Goal: Task Accomplishment & Management: Use online tool/utility

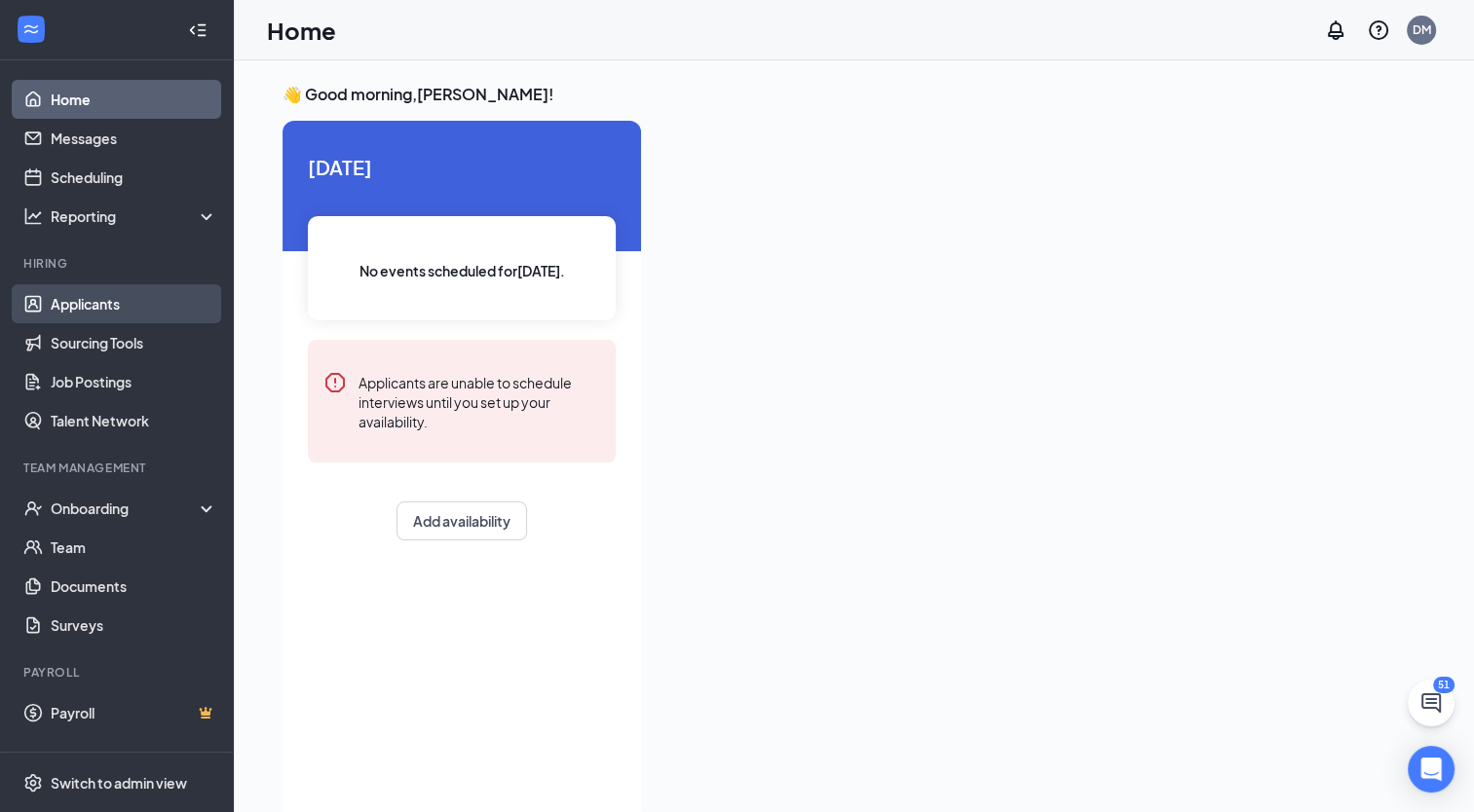
click at [62, 310] on link "Applicants" at bounding box center [134, 303] width 166 height 39
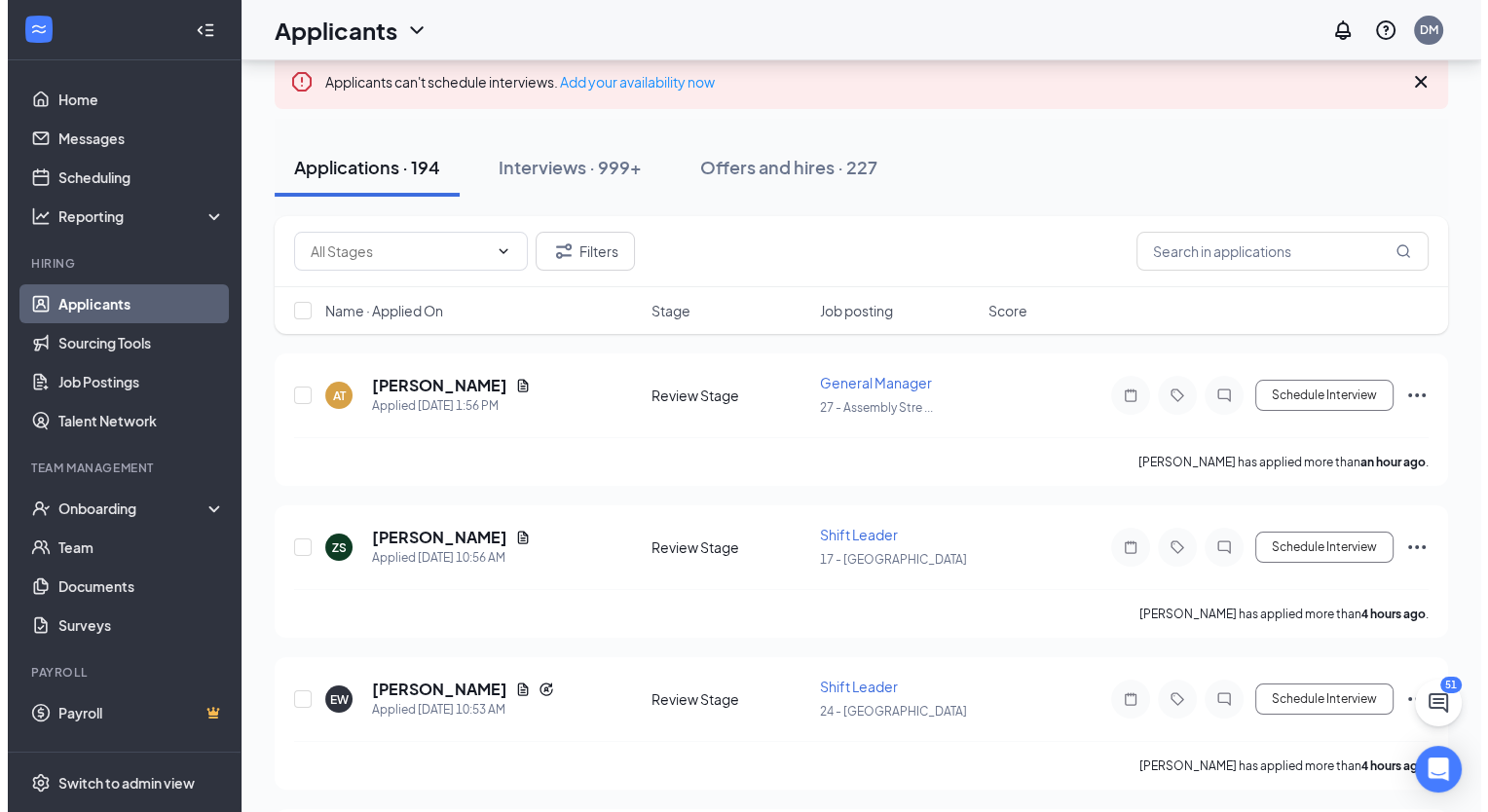
scroll to position [126, 0]
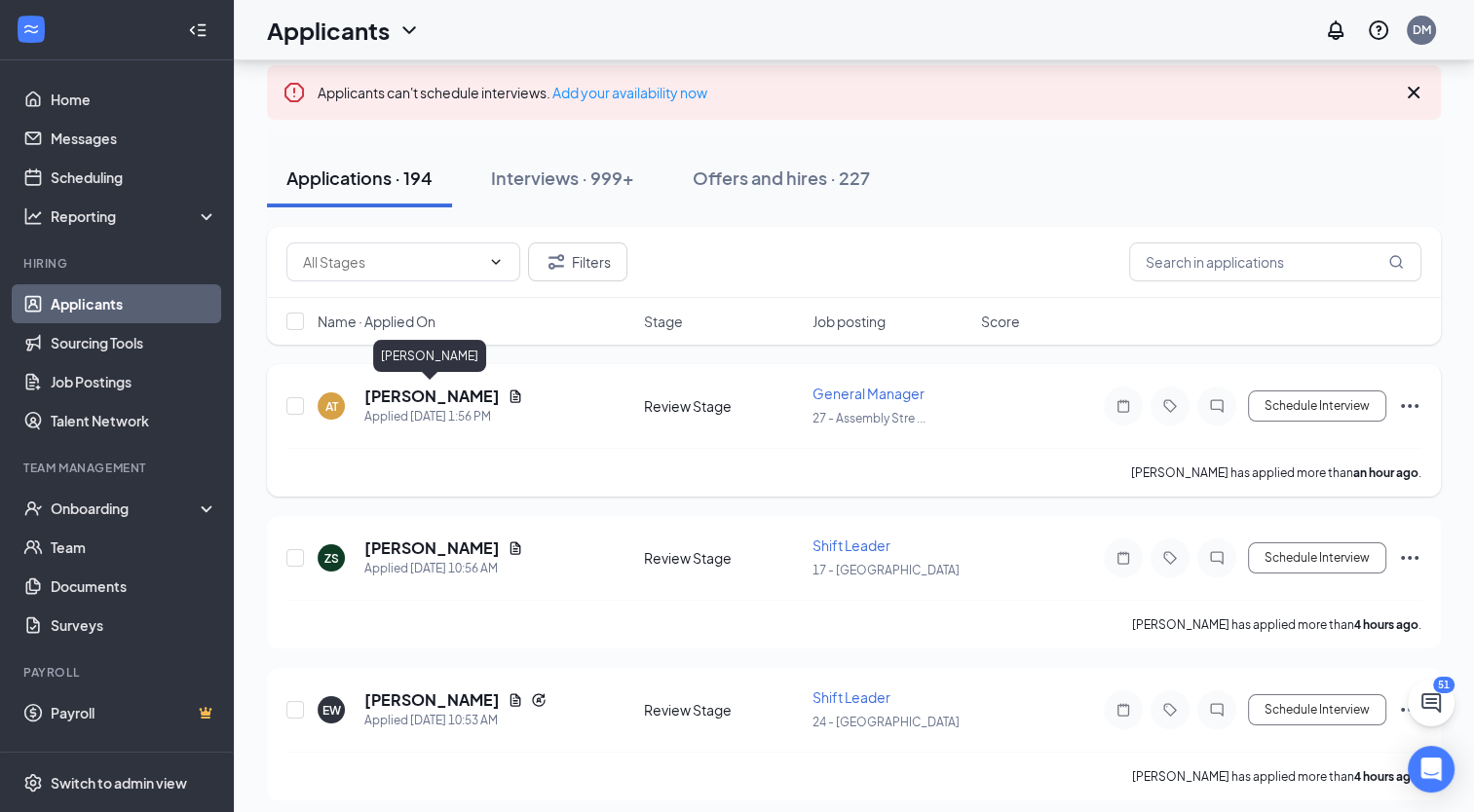
click at [410, 394] on h5 "[PERSON_NAME]" at bounding box center [431, 397] width 136 height 22
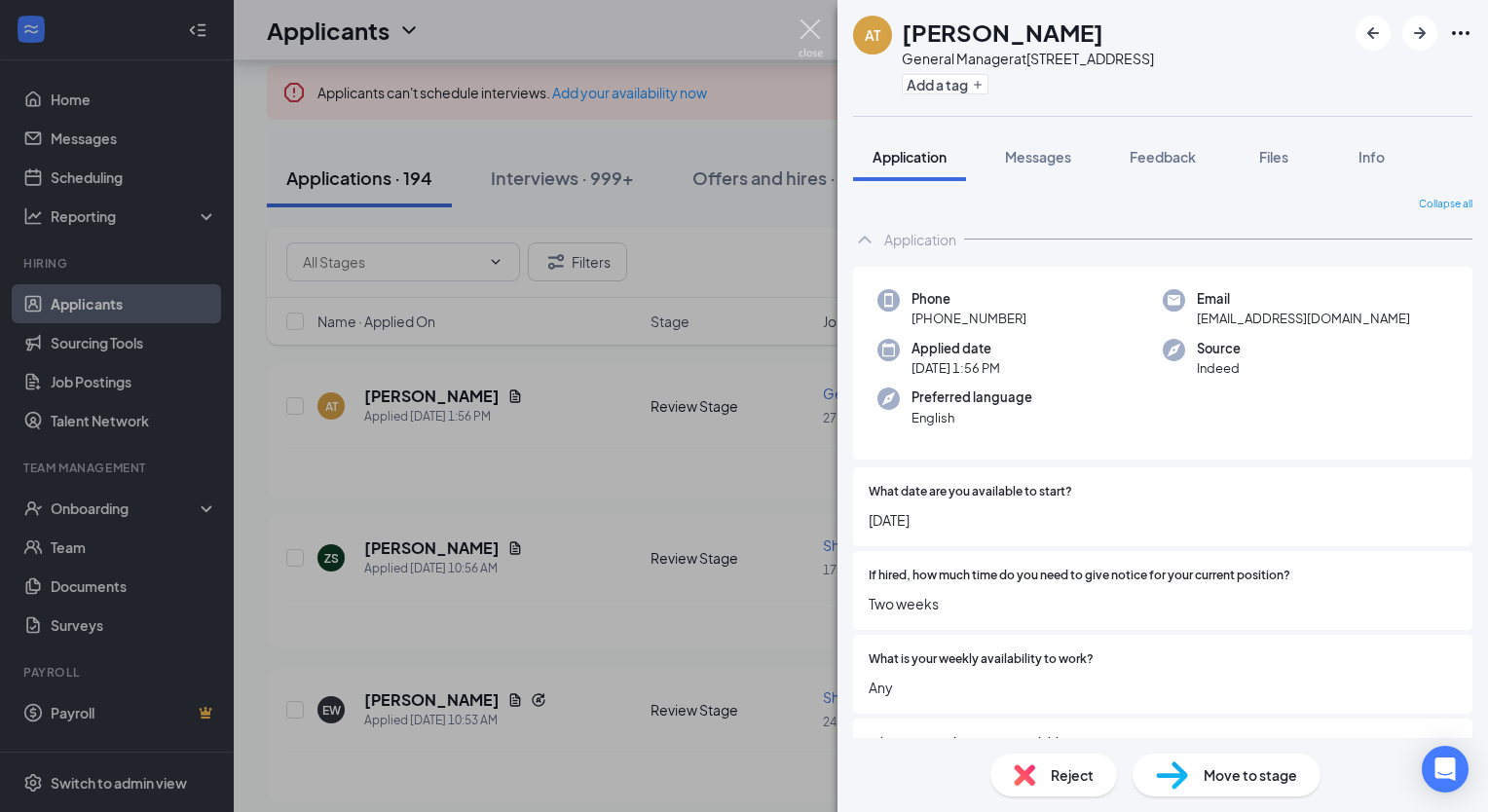
click at [809, 25] on img at bounding box center [810, 39] width 25 height 38
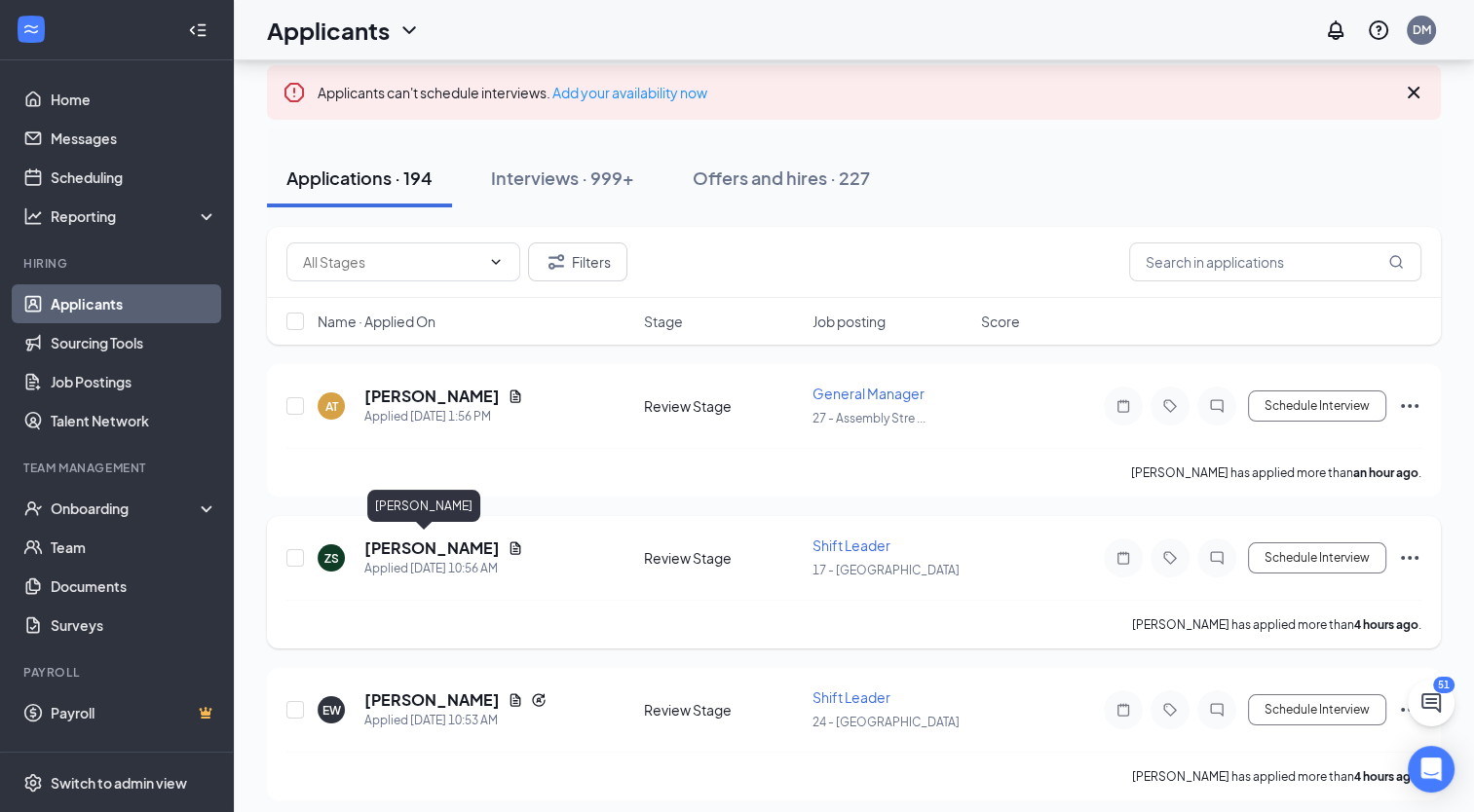
click at [409, 539] on h5 "[PERSON_NAME]" at bounding box center [431, 548] width 136 height 22
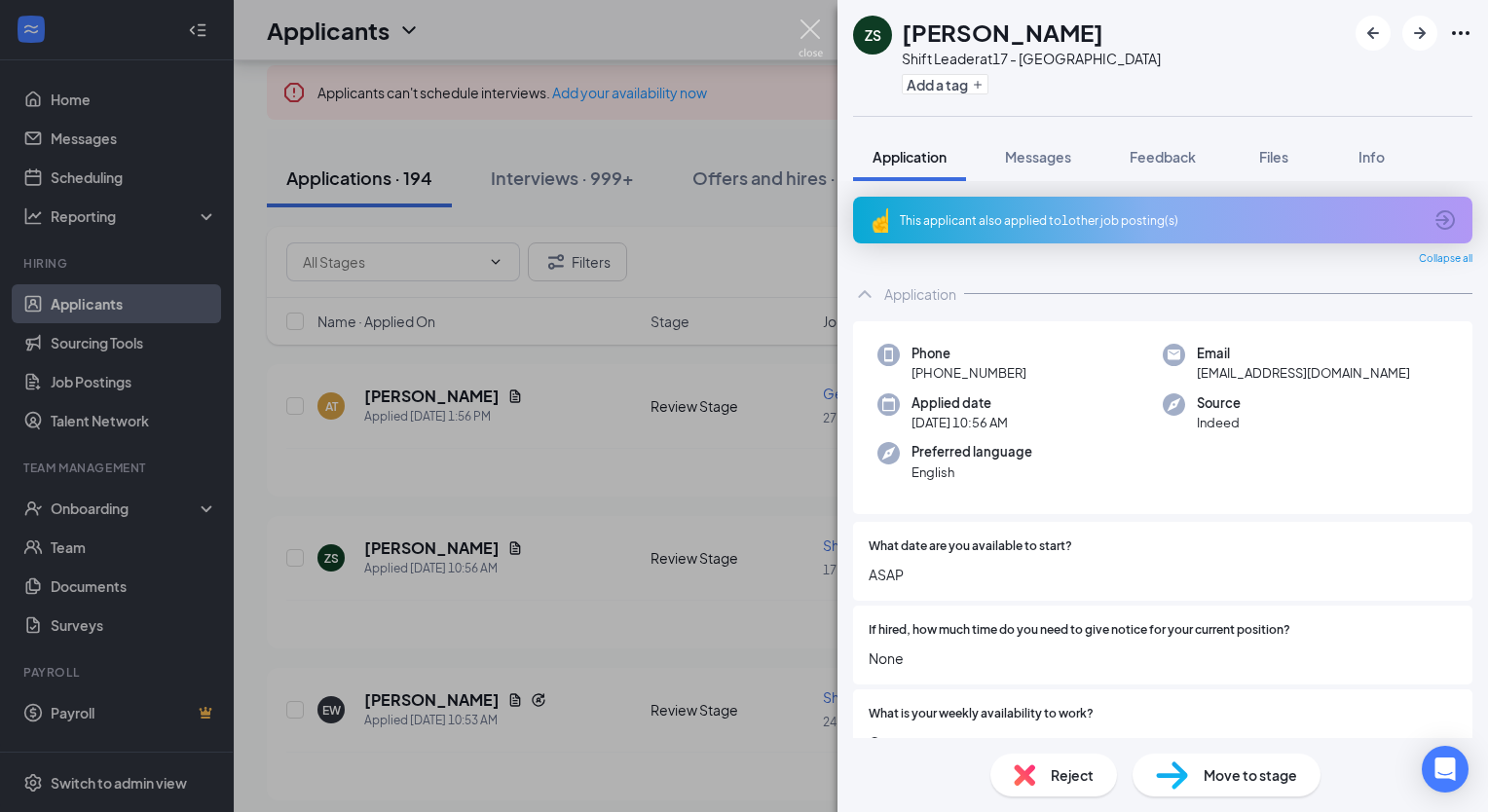
click at [809, 25] on img at bounding box center [810, 39] width 25 height 38
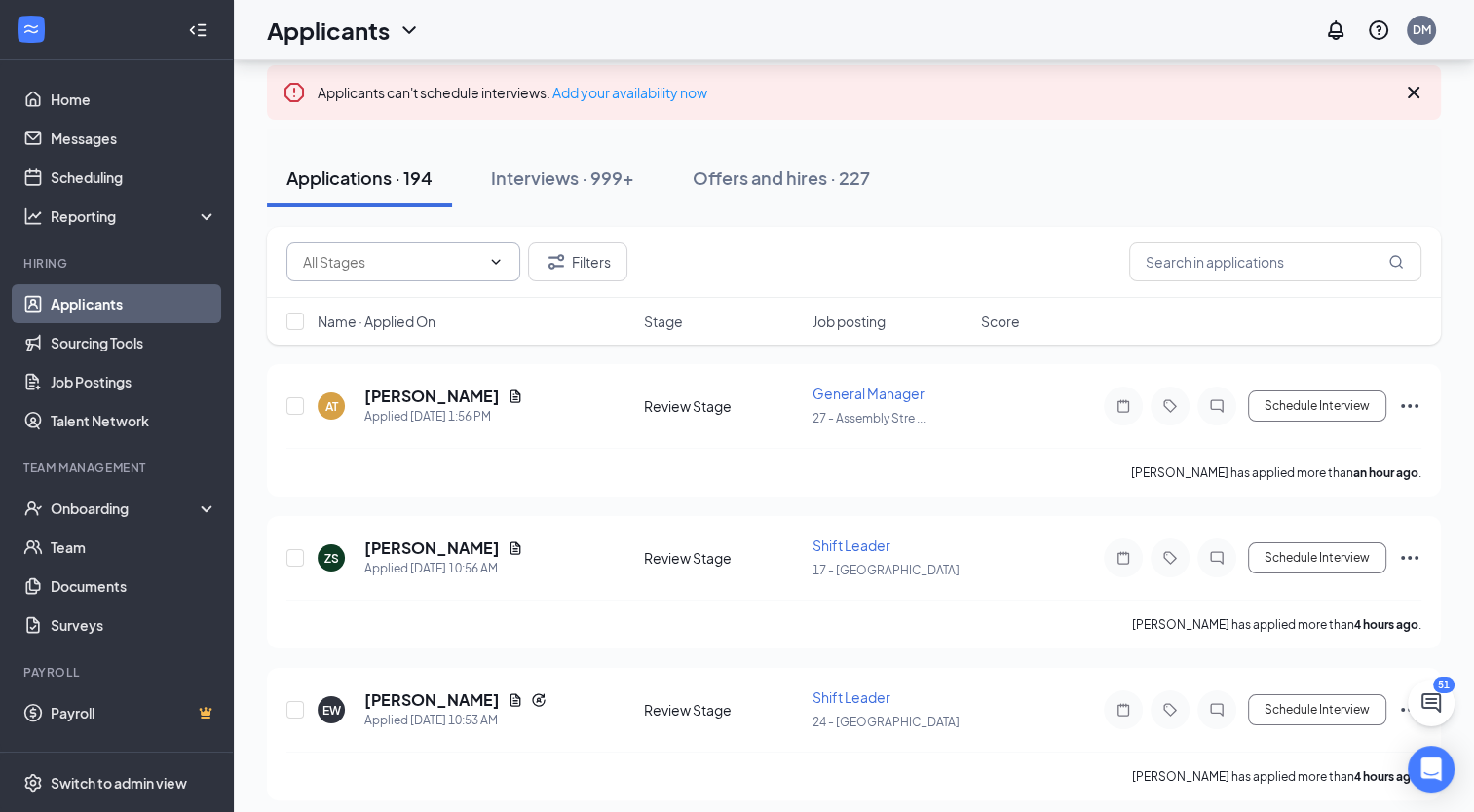
click at [450, 266] on input "text" at bounding box center [391, 262] width 177 height 22
click at [679, 217] on div "Applications · 194 Interviews · 999+ Offers and hires · 227" at bounding box center [854, 178] width 1173 height 97
click at [415, 31] on icon "ChevronDown" at bounding box center [410, 31] width 24 height 24
click at [408, 165] on div "Applications · 194" at bounding box center [359, 177] width 146 height 25
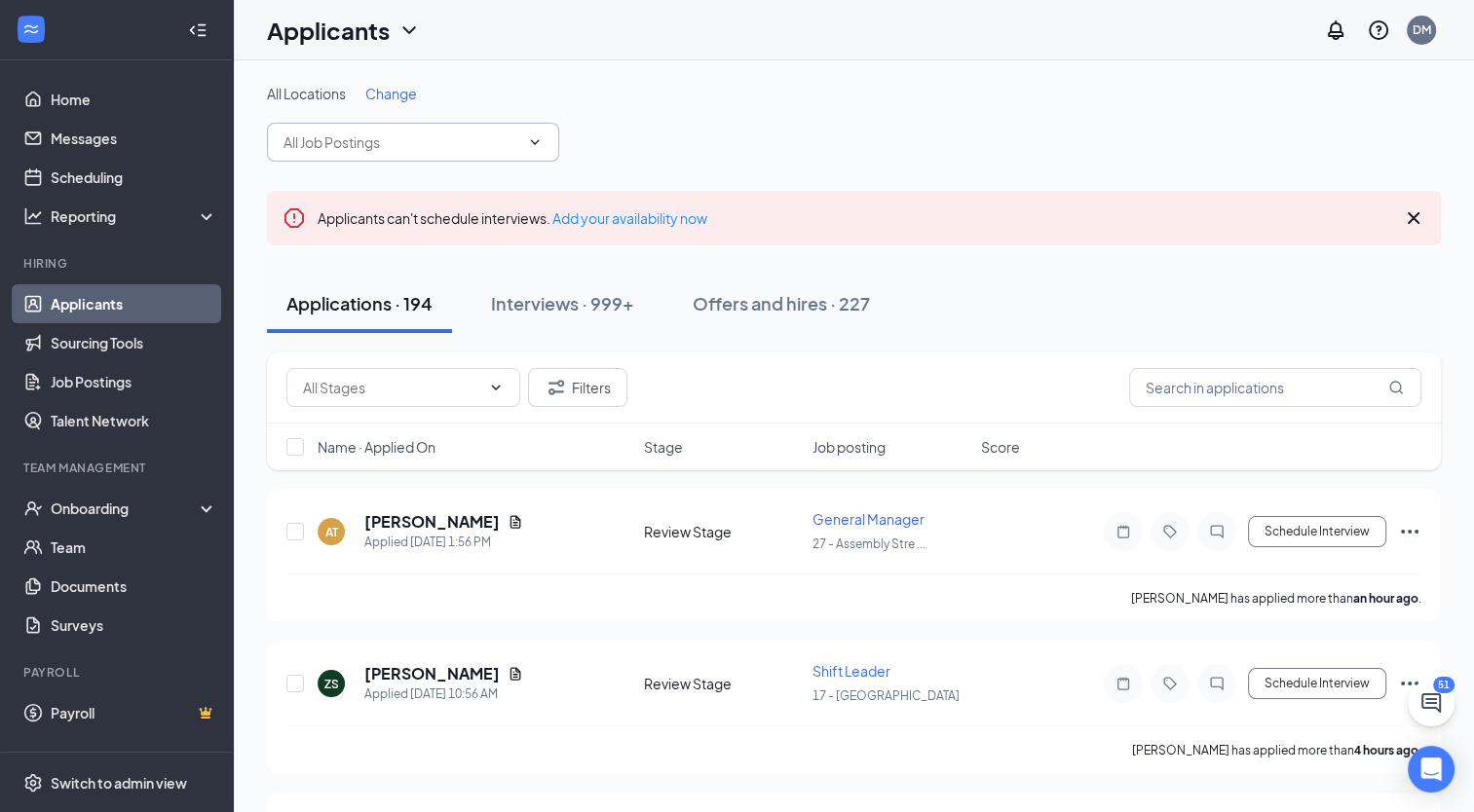
click at [401, 142] on input "text" at bounding box center [402, 142] width 235 height 22
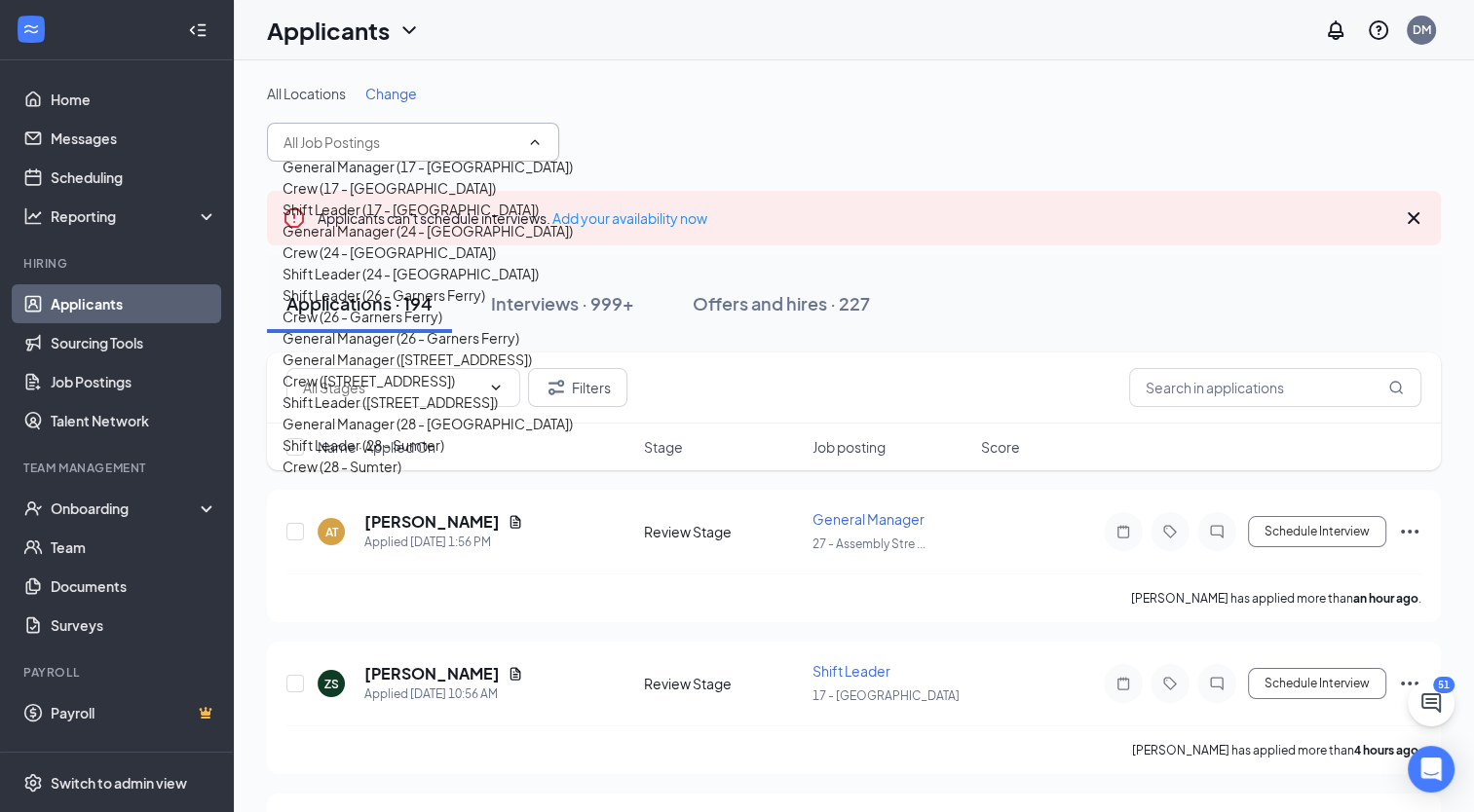
click at [422, 221] on div "Shift Leader (17 - [GEOGRAPHIC_DATA])" at bounding box center [411, 210] width 256 height 22
type input "Shift Leader (17 - [GEOGRAPHIC_DATA])"
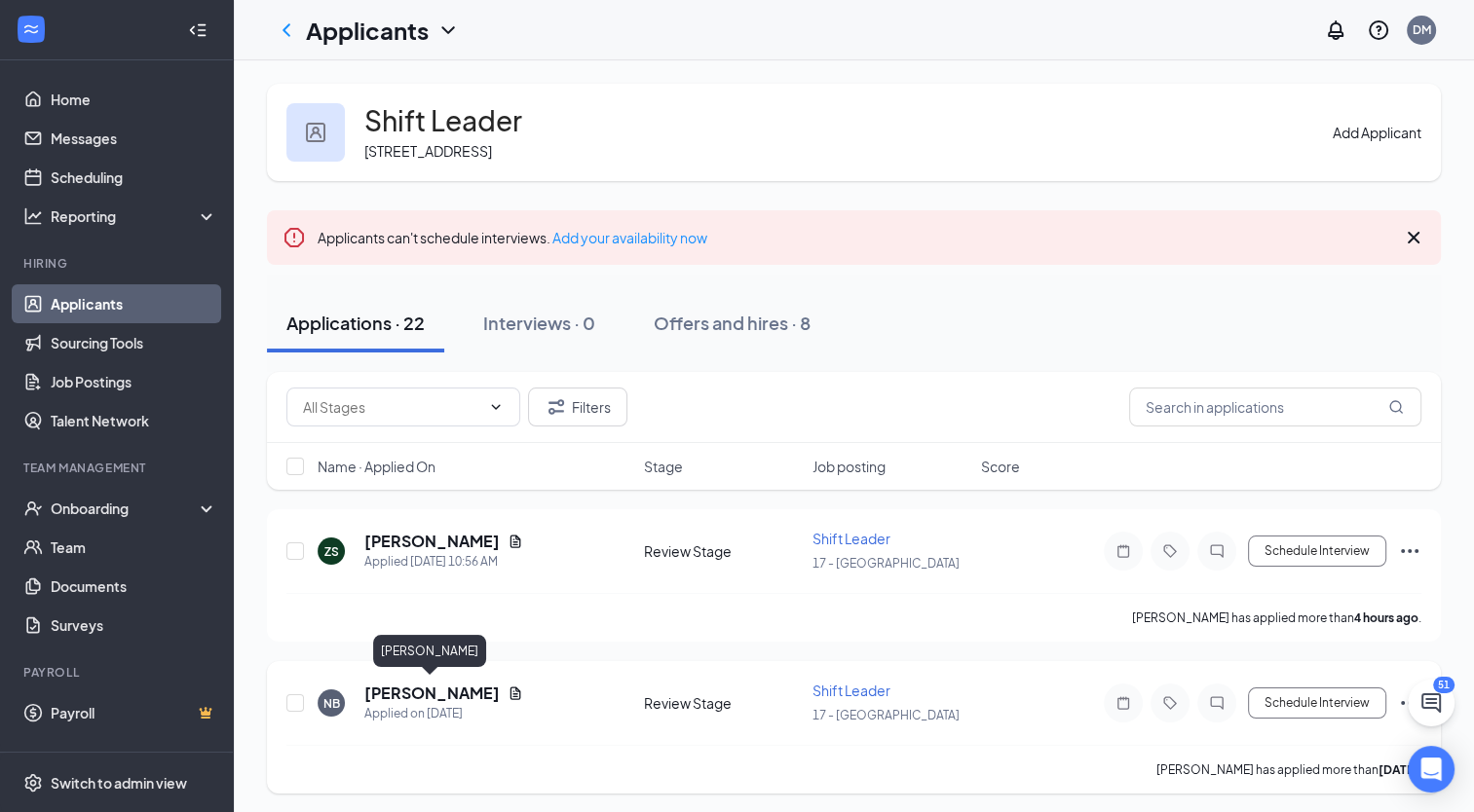
click at [448, 691] on h5 "[PERSON_NAME]" at bounding box center [431, 693] width 136 height 22
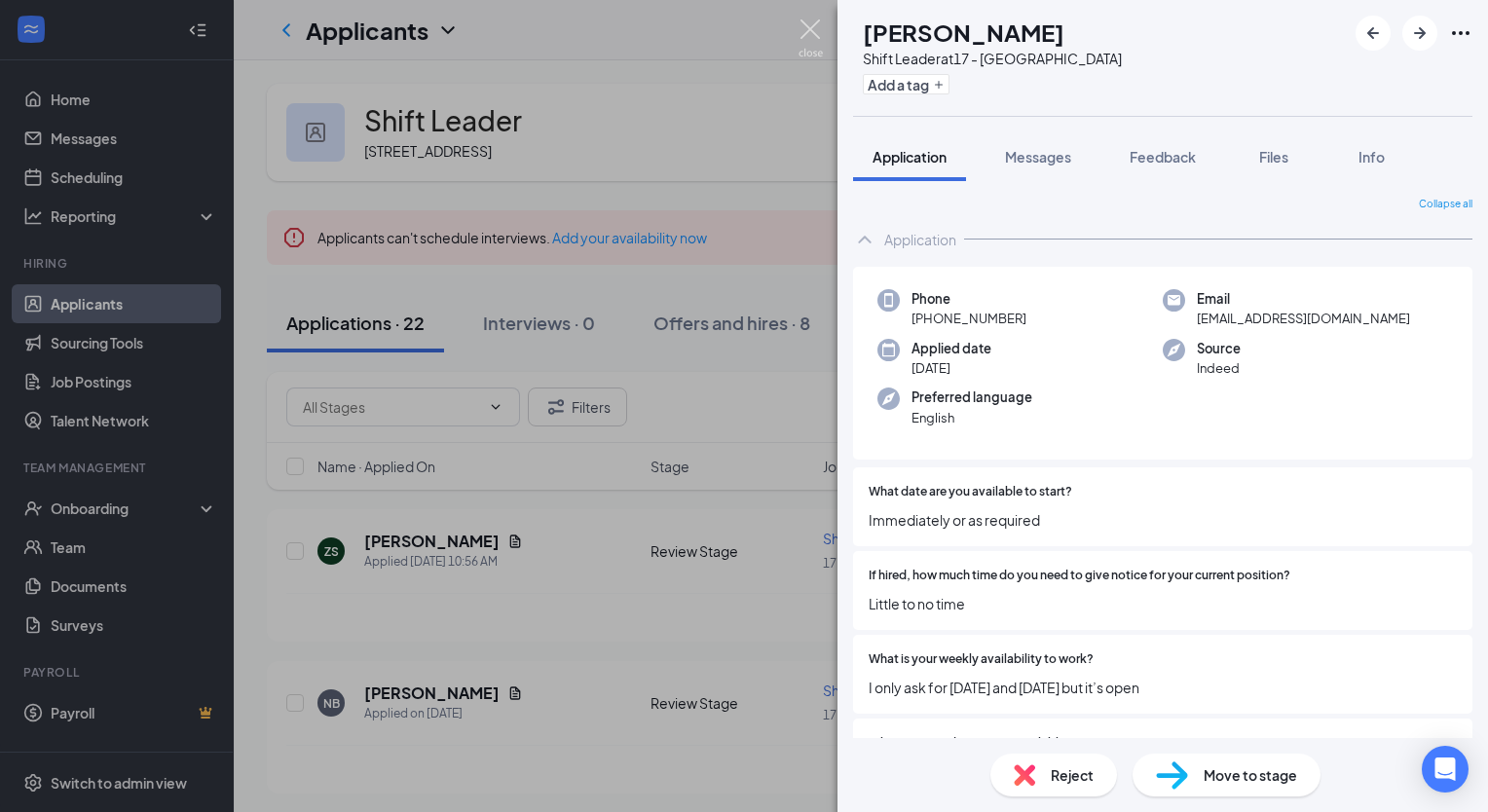
click at [810, 26] on img at bounding box center [810, 39] width 25 height 38
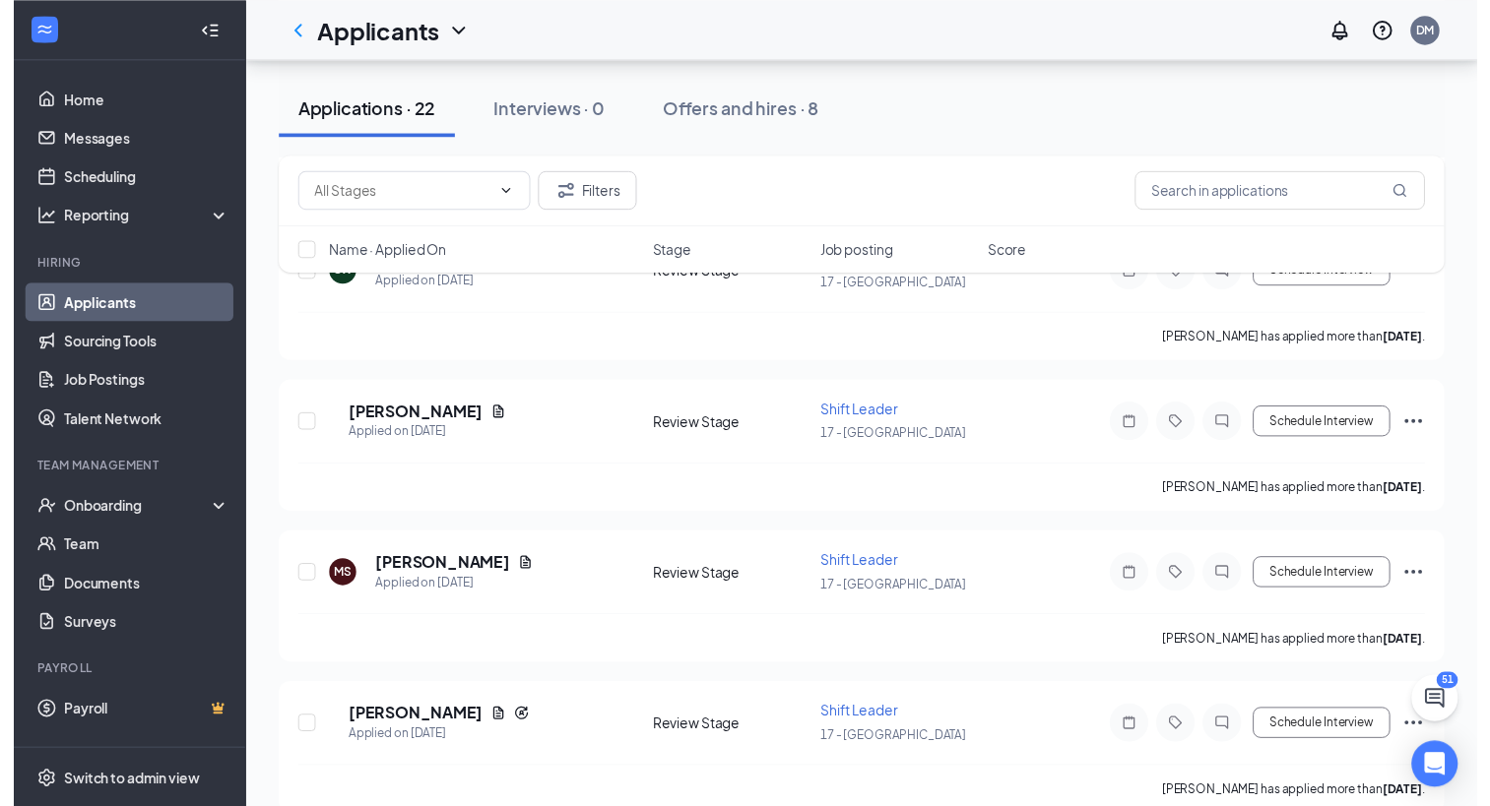
scroll to position [2115, 0]
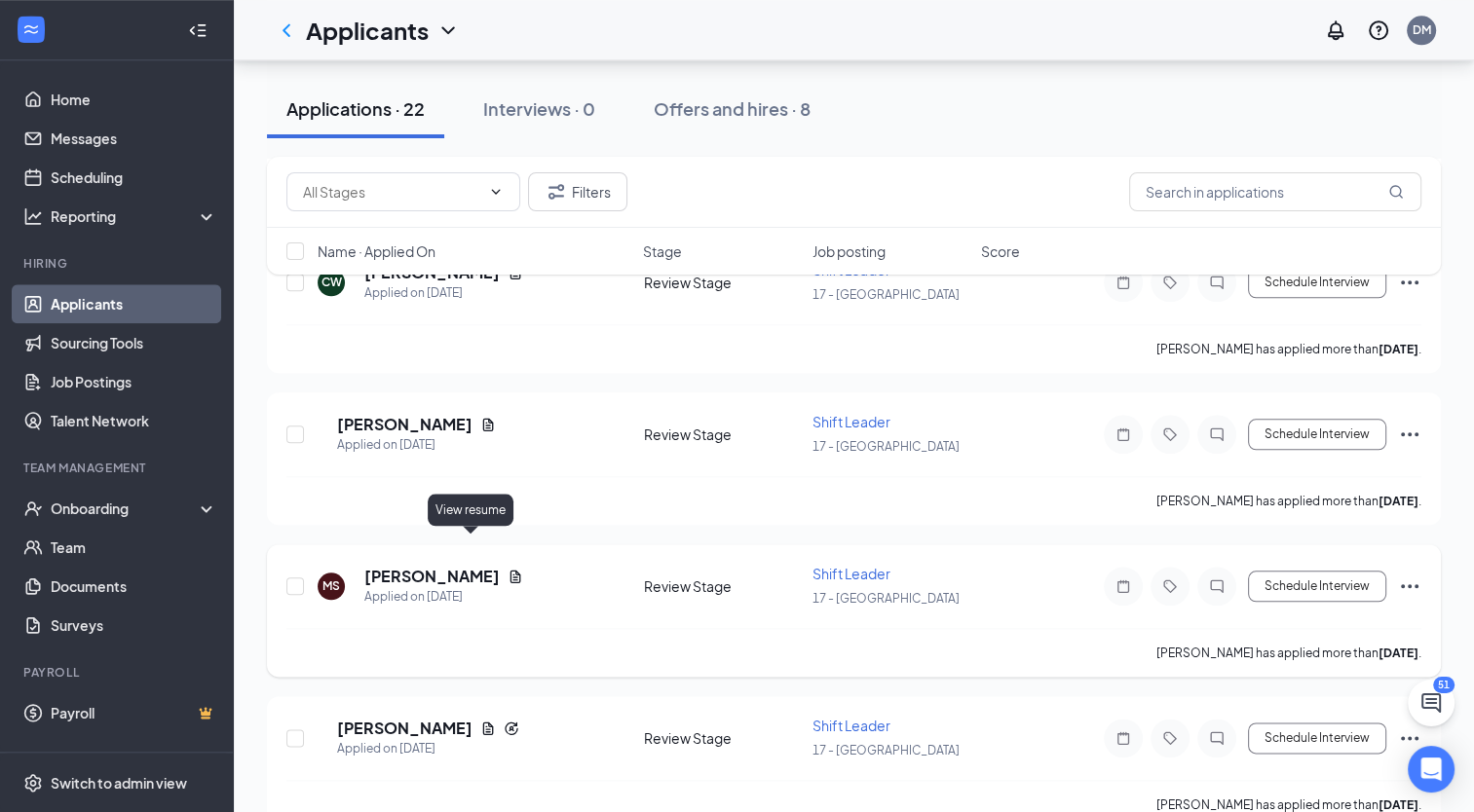
click at [510, 570] on icon "Document" at bounding box center [515, 576] width 11 height 13
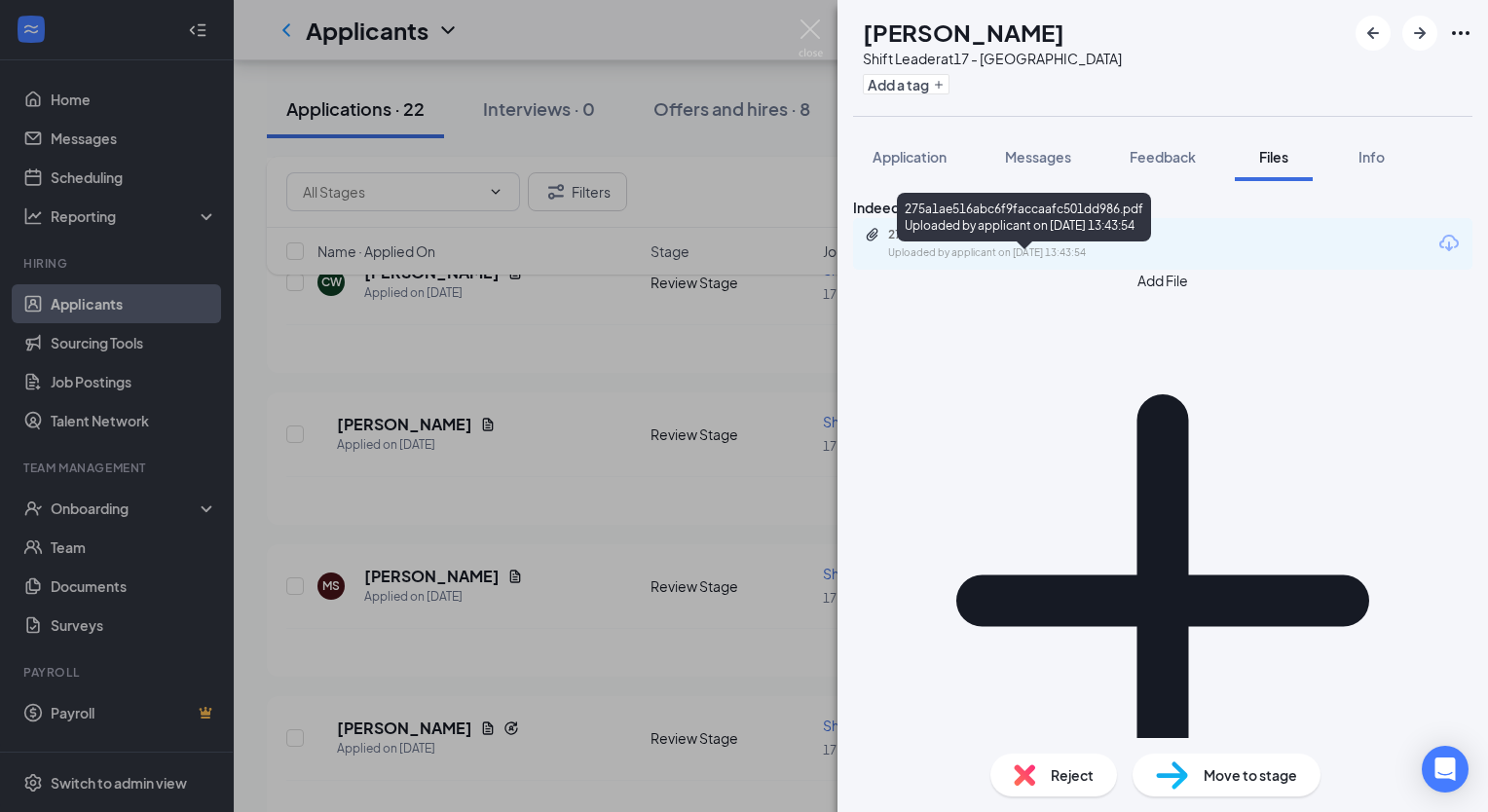
click at [1073, 242] on div "275a1ae516abc6f9faccaafc501dd986.pdf" at bounding box center [1025, 234] width 273 height 16
click at [760, 359] on div "[PERSON_NAME] Shift Leader at 17 - [PERSON_NAME] Add a tag Application Messages…" at bounding box center [744, 406] width 1488 height 812
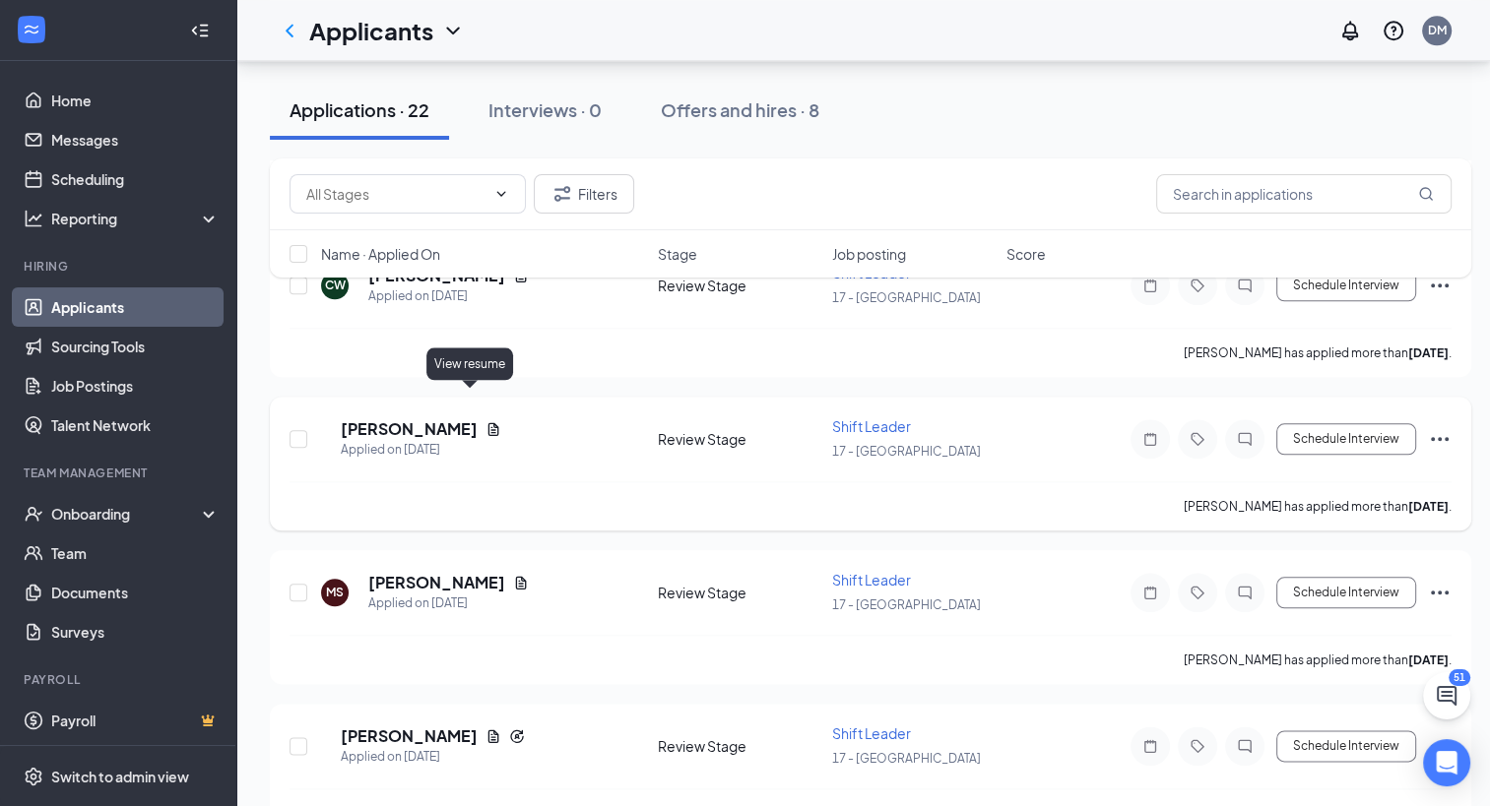
click at [485, 421] on icon "Document" at bounding box center [493, 429] width 16 height 16
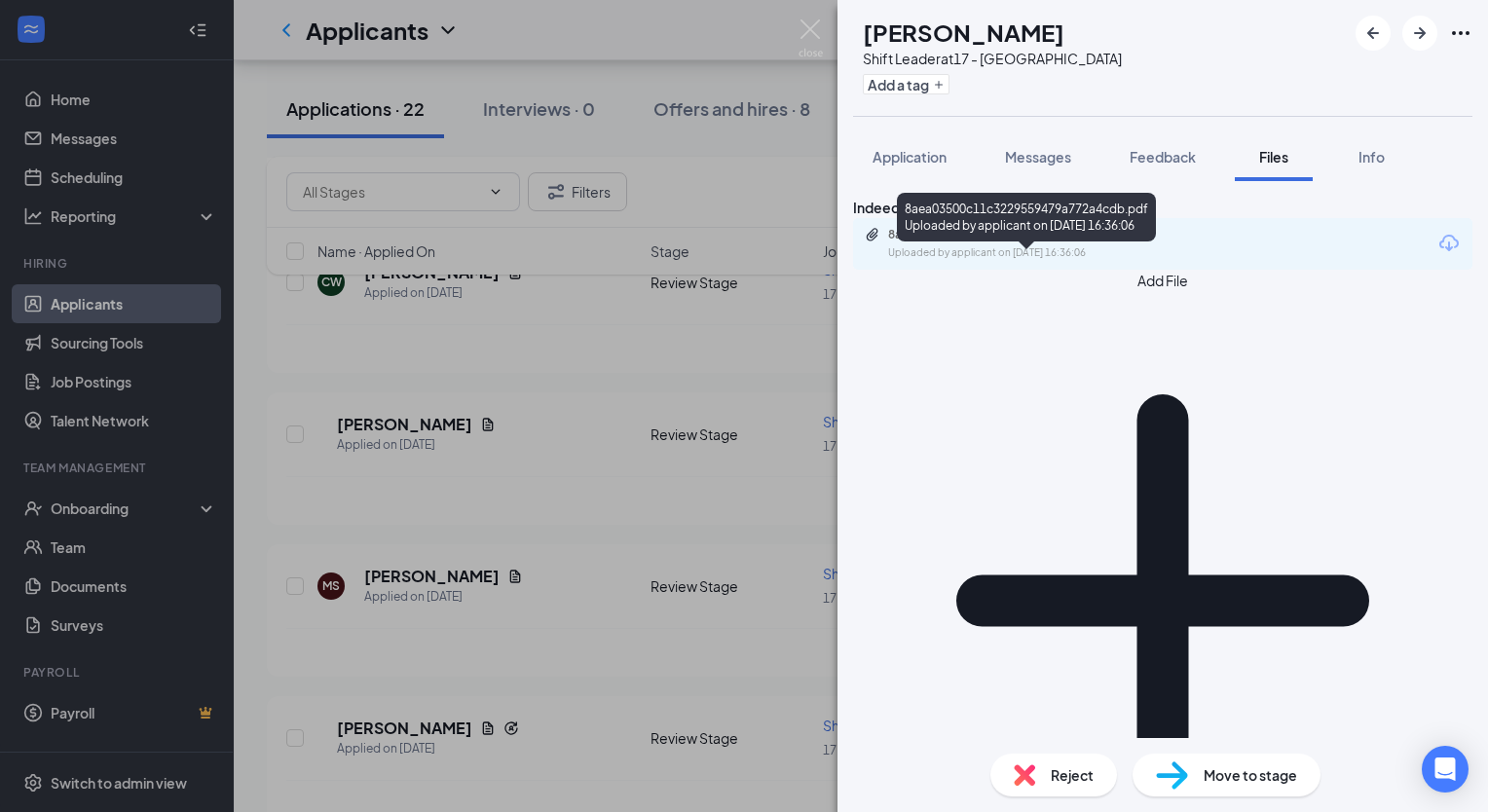
click at [943, 242] on div "8aea03500c11c3229559479a772a4cdb.pdf" at bounding box center [1025, 234] width 273 height 16
click at [453, 326] on div "SH [PERSON_NAME] Shift Leader at 17 - [PERSON_NAME] Add a tag Application Messa…" at bounding box center [744, 406] width 1488 height 812
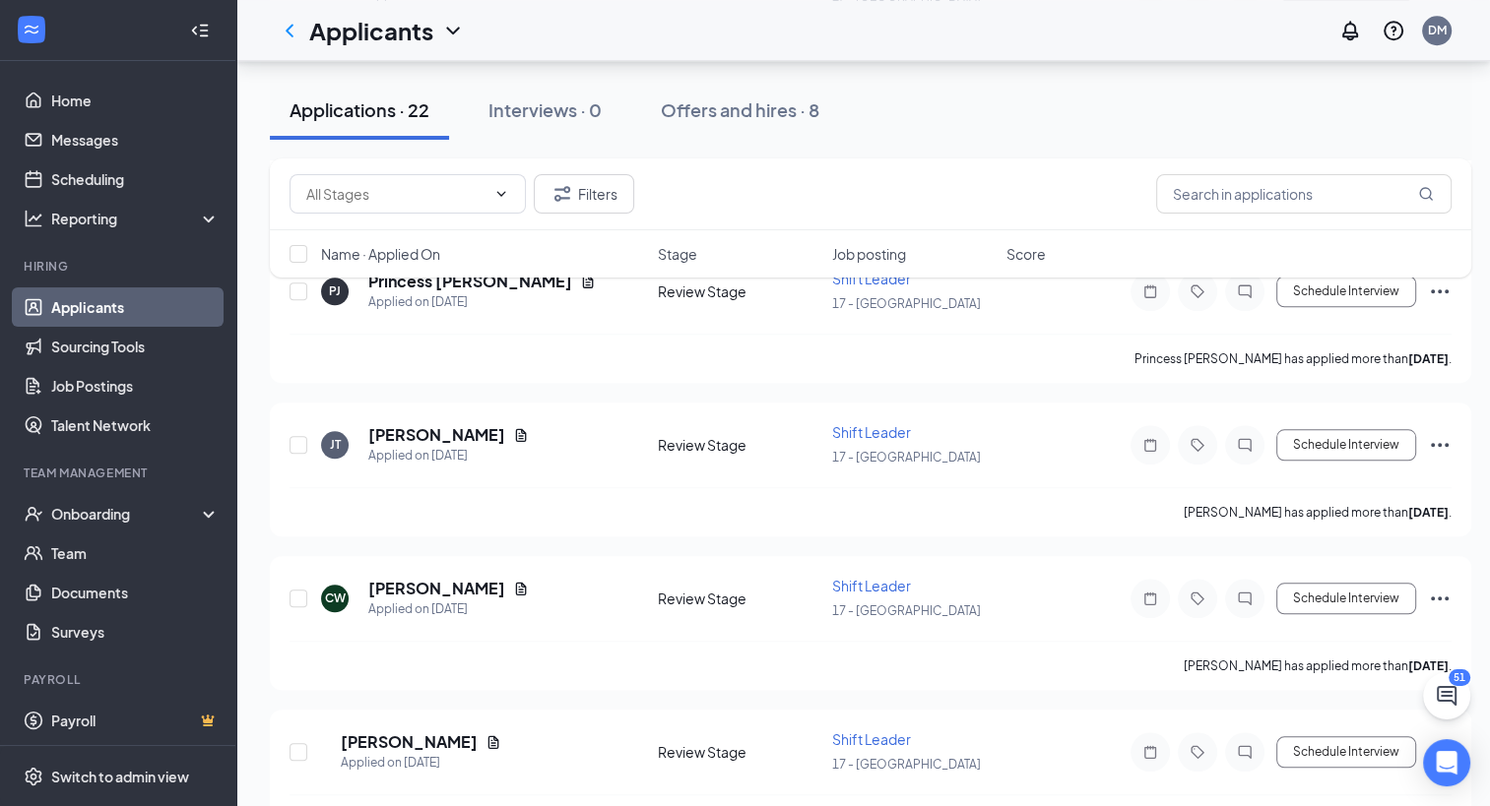
scroll to position [1761, 0]
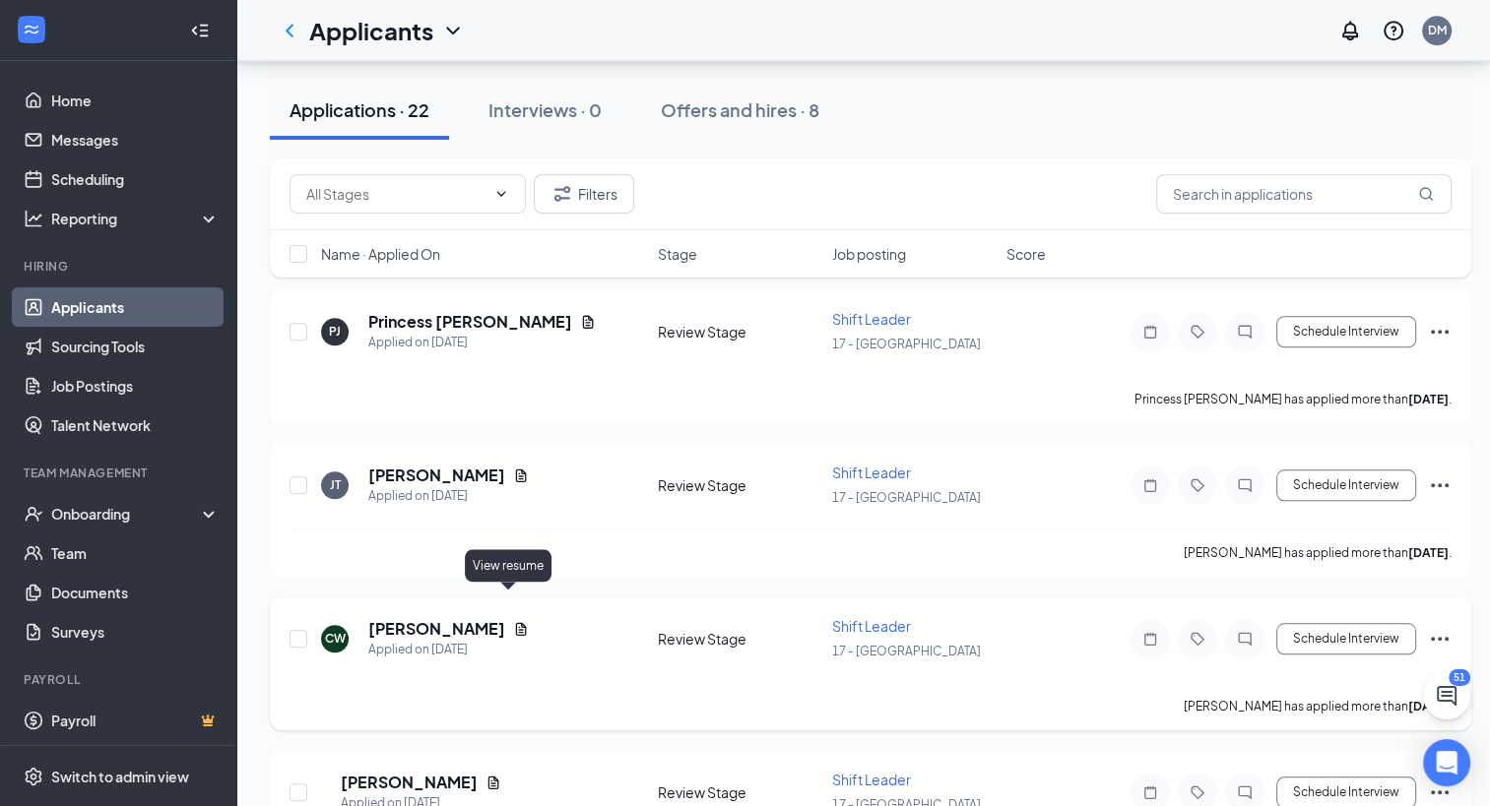
click at [513, 621] on icon "Document" at bounding box center [521, 629] width 16 height 16
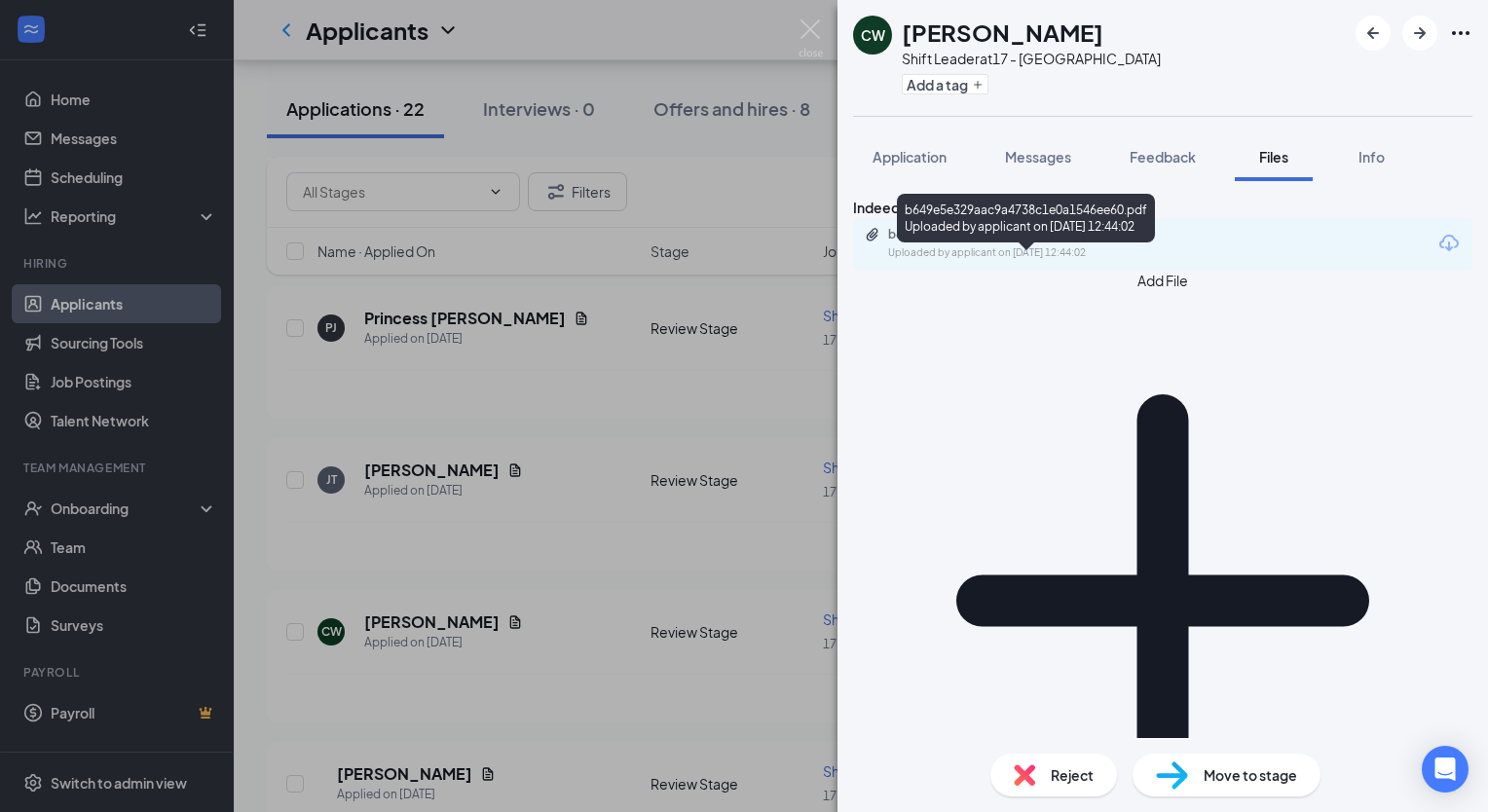
click at [939, 242] on div "b649e5e329aac9a4738c1e0a1546ee60.pdf" at bounding box center [1025, 234] width 273 height 16
click at [402, 515] on div "CW [PERSON_NAME] Shift Leader at 17 - [PERSON_NAME] Add a tag Application Messa…" at bounding box center [744, 406] width 1488 height 812
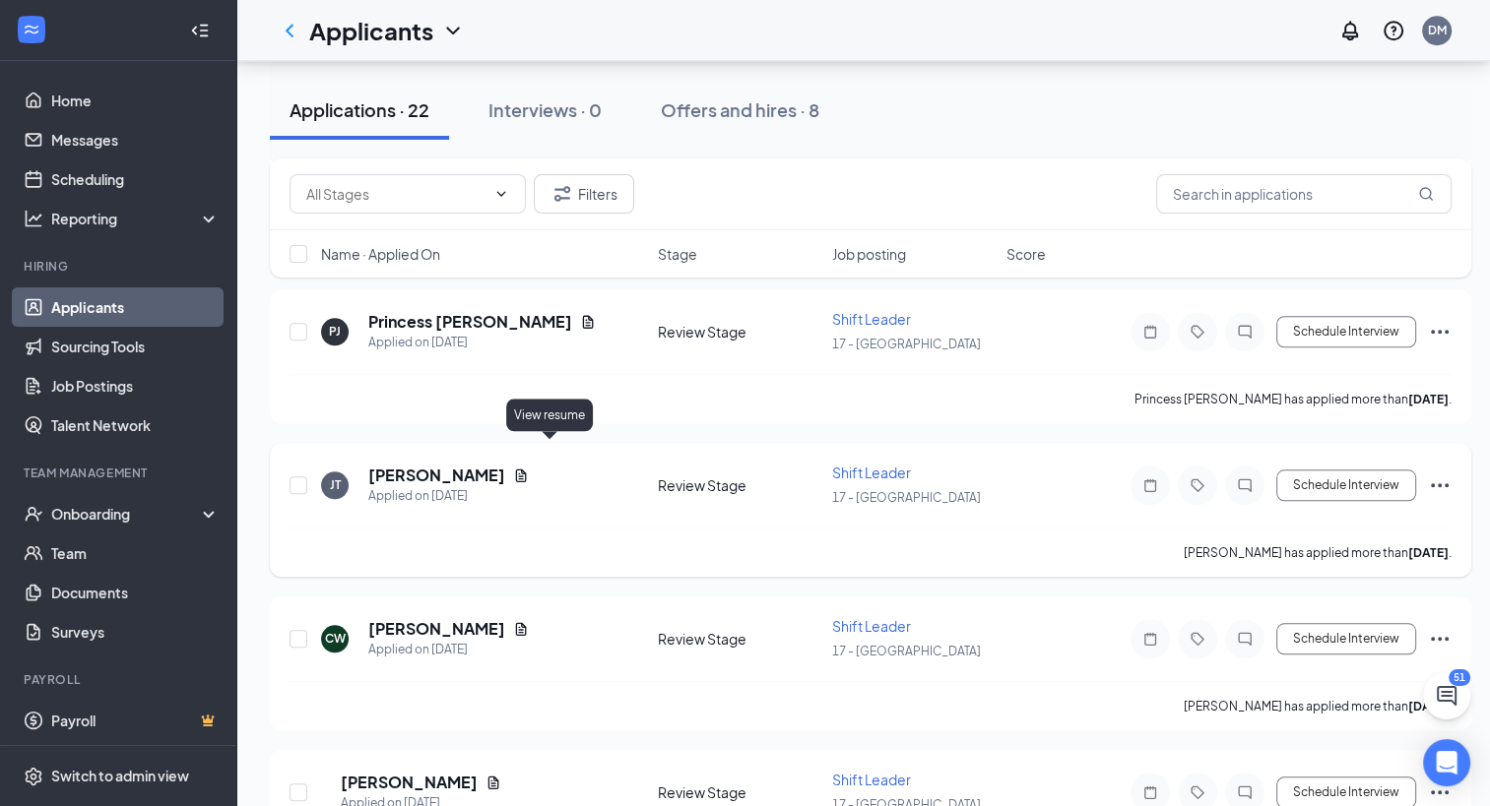
click at [529, 468] on icon "Document" at bounding box center [521, 476] width 16 height 16
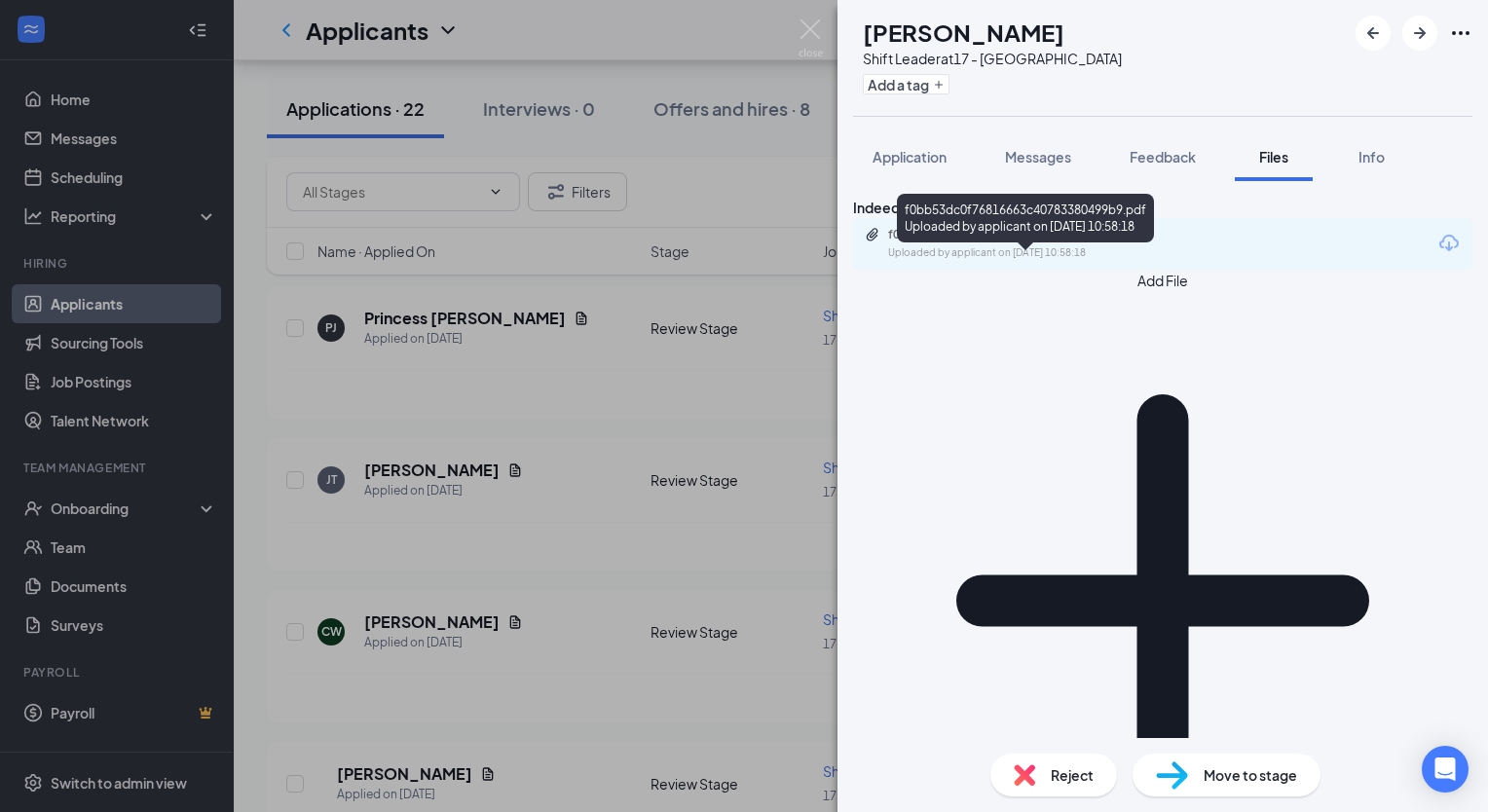
click at [944, 242] on div "f0bb53dc0f76816663c40783380499b9.pdf" at bounding box center [1025, 234] width 273 height 16
click at [427, 294] on div "[PERSON_NAME] JACKERA [PERSON_NAME] Shift Leader at 17 - [PERSON_NAME] Add a ta…" at bounding box center [744, 406] width 1488 height 812
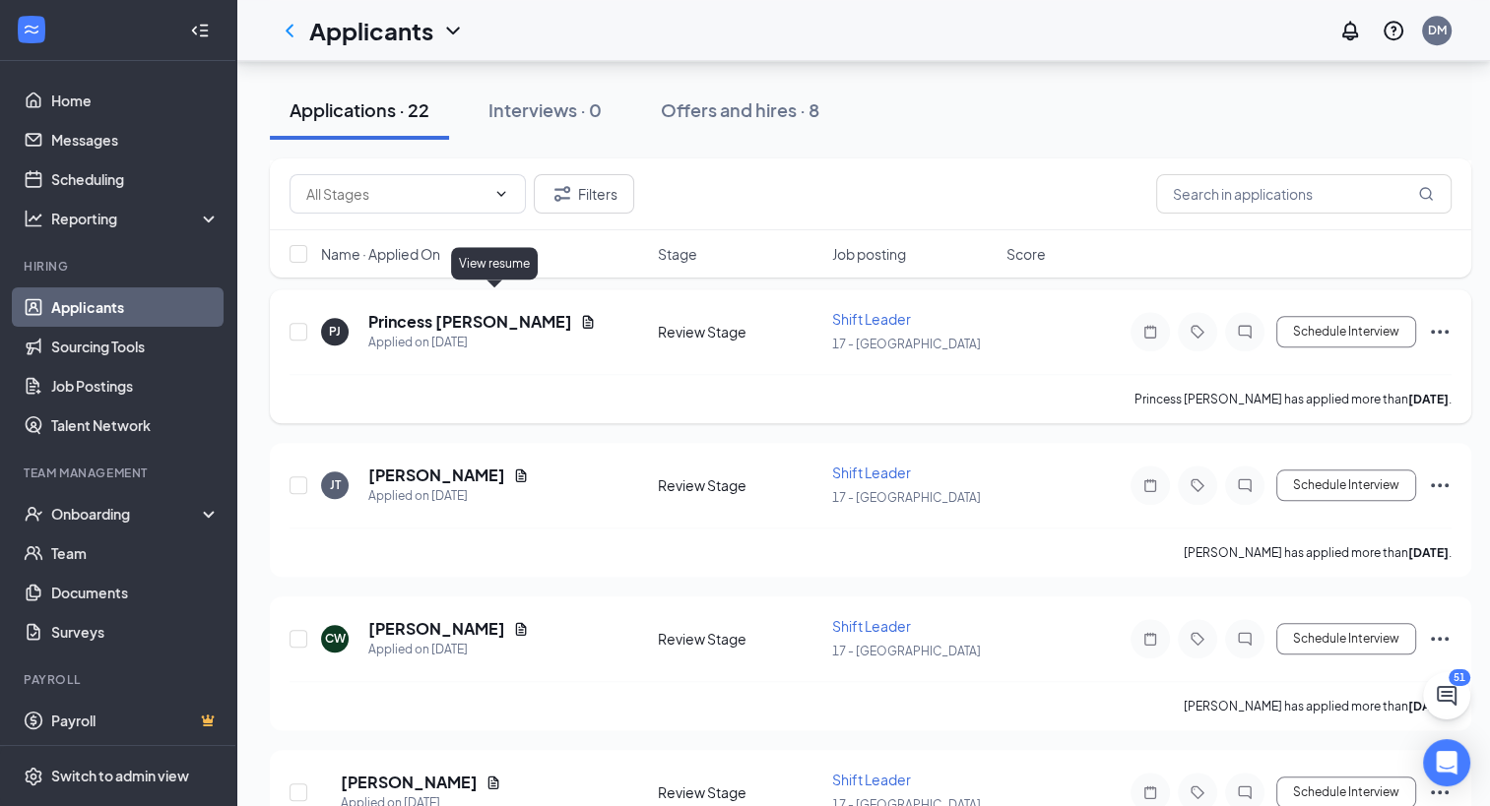
click at [580, 314] on icon "Document" at bounding box center [588, 322] width 16 height 16
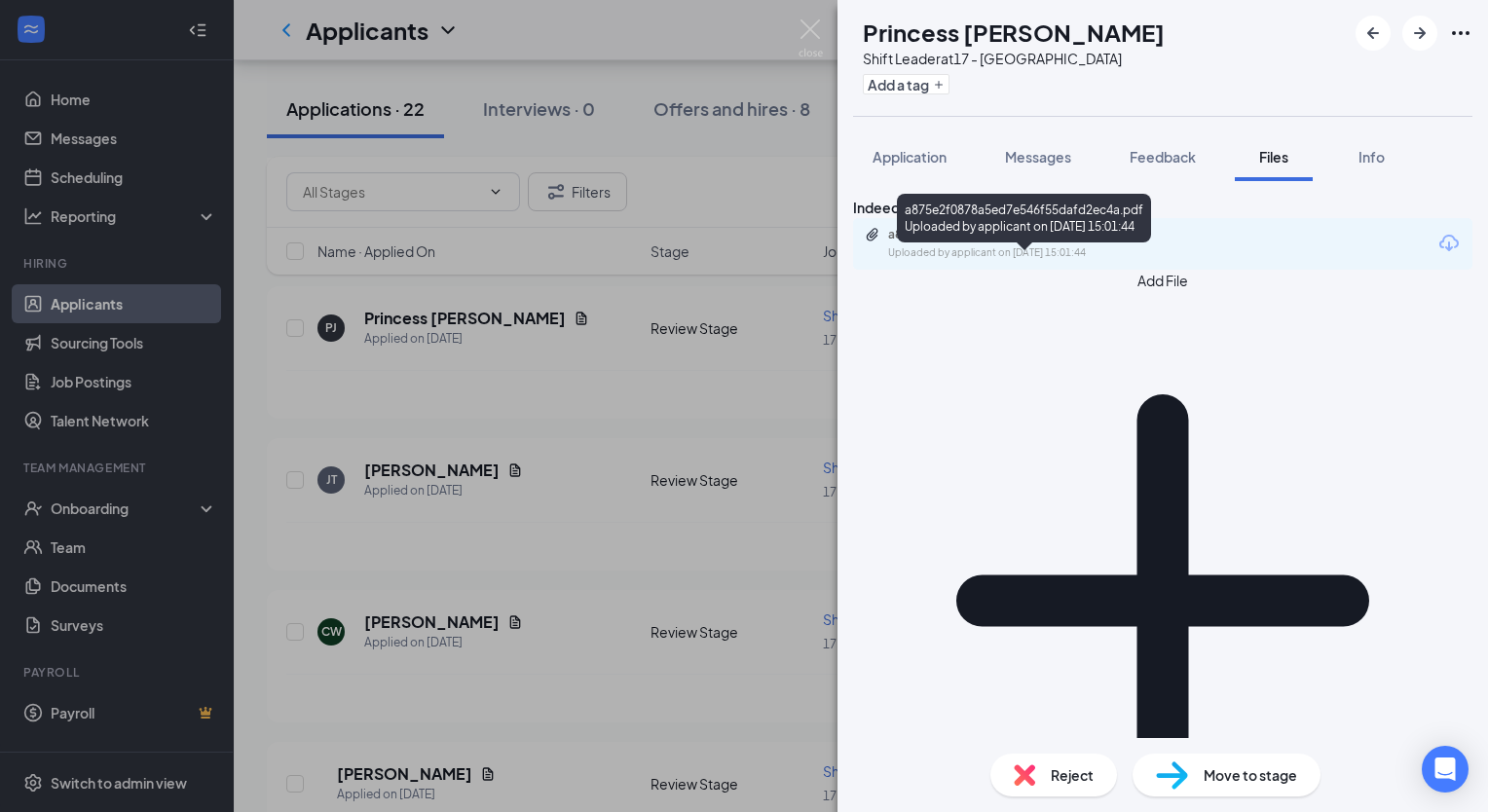
click at [939, 261] on div "Uploaded by applicant on [DATE] 15:01:44" at bounding box center [1034, 253] width 292 height 16
click at [514, 344] on div "PJ Princess [PERSON_NAME] Shift Leader at 17 - [PERSON_NAME] Add a tag Applicat…" at bounding box center [744, 406] width 1488 height 812
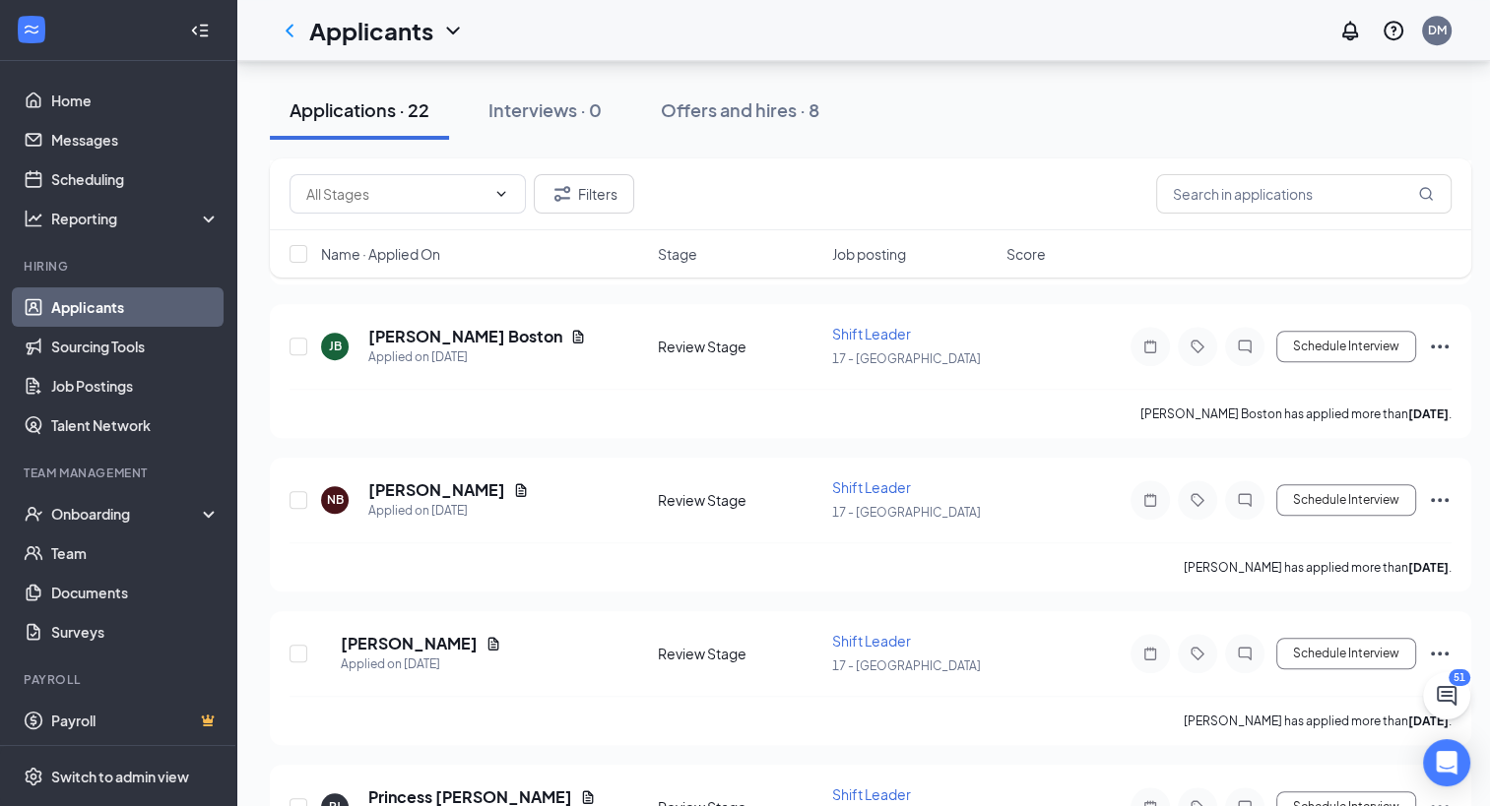
scroll to position [1277, 0]
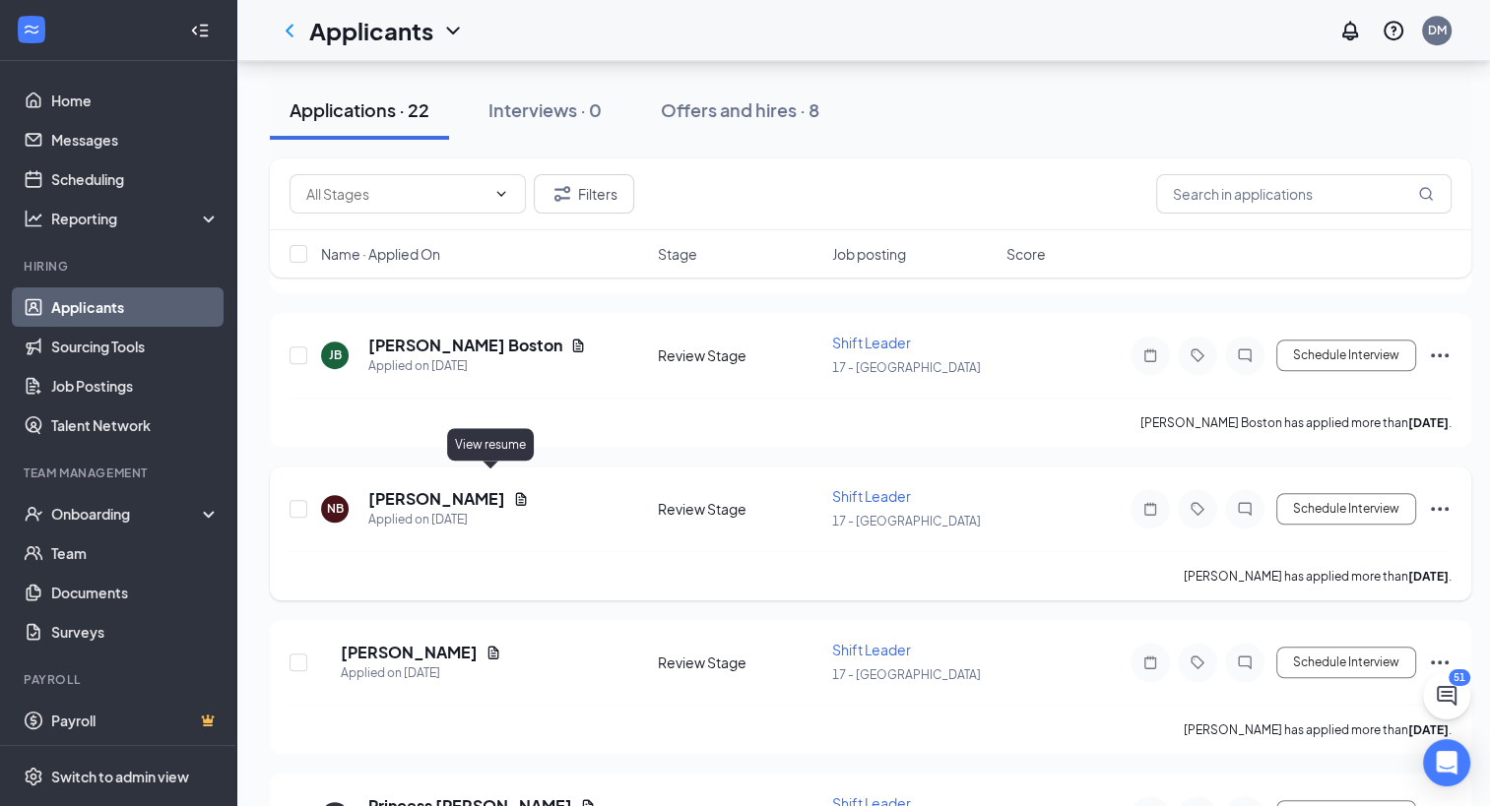
click at [516, 492] on icon "Document" at bounding box center [521, 498] width 11 height 13
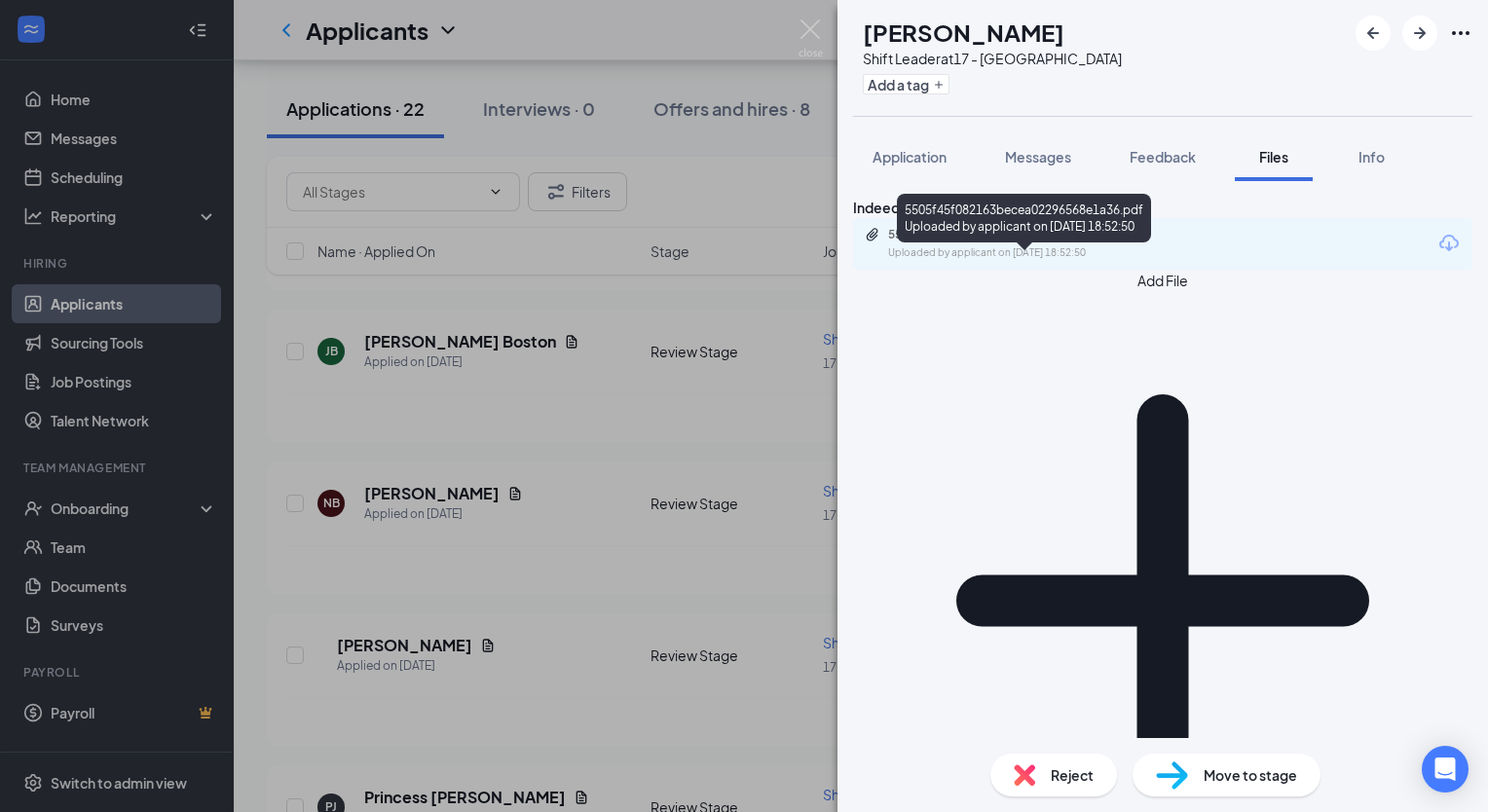
click at [940, 242] on div "5505f45f082163becea02296568e1a36.pdf" at bounding box center [1025, 234] width 273 height 16
click at [430, 333] on div "NB [PERSON_NAME] Shift Leader at 17 - [PERSON_NAME] Add a tag Application Messa…" at bounding box center [744, 406] width 1488 height 812
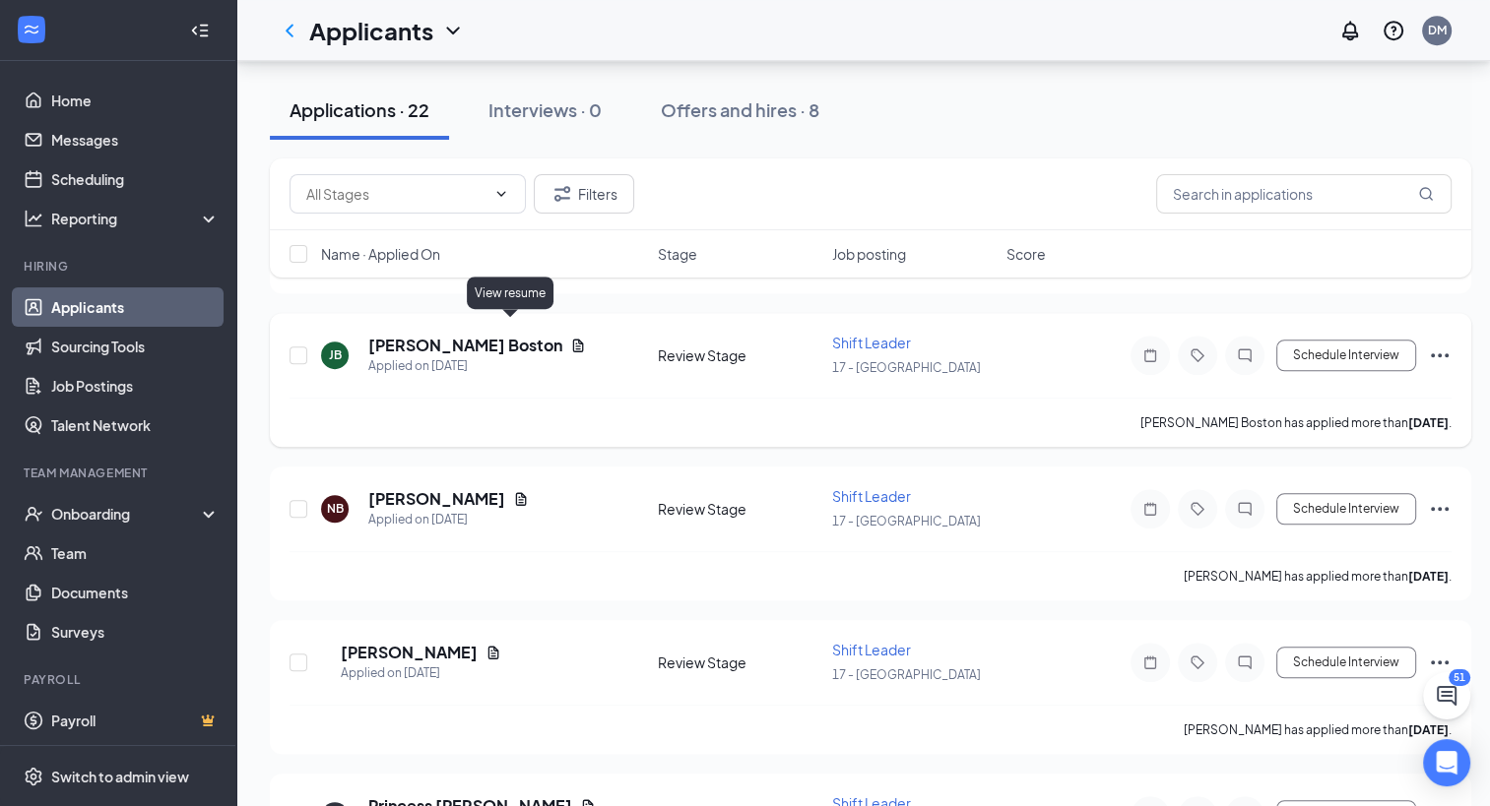
click at [570, 338] on icon "Document" at bounding box center [578, 346] width 16 height 16
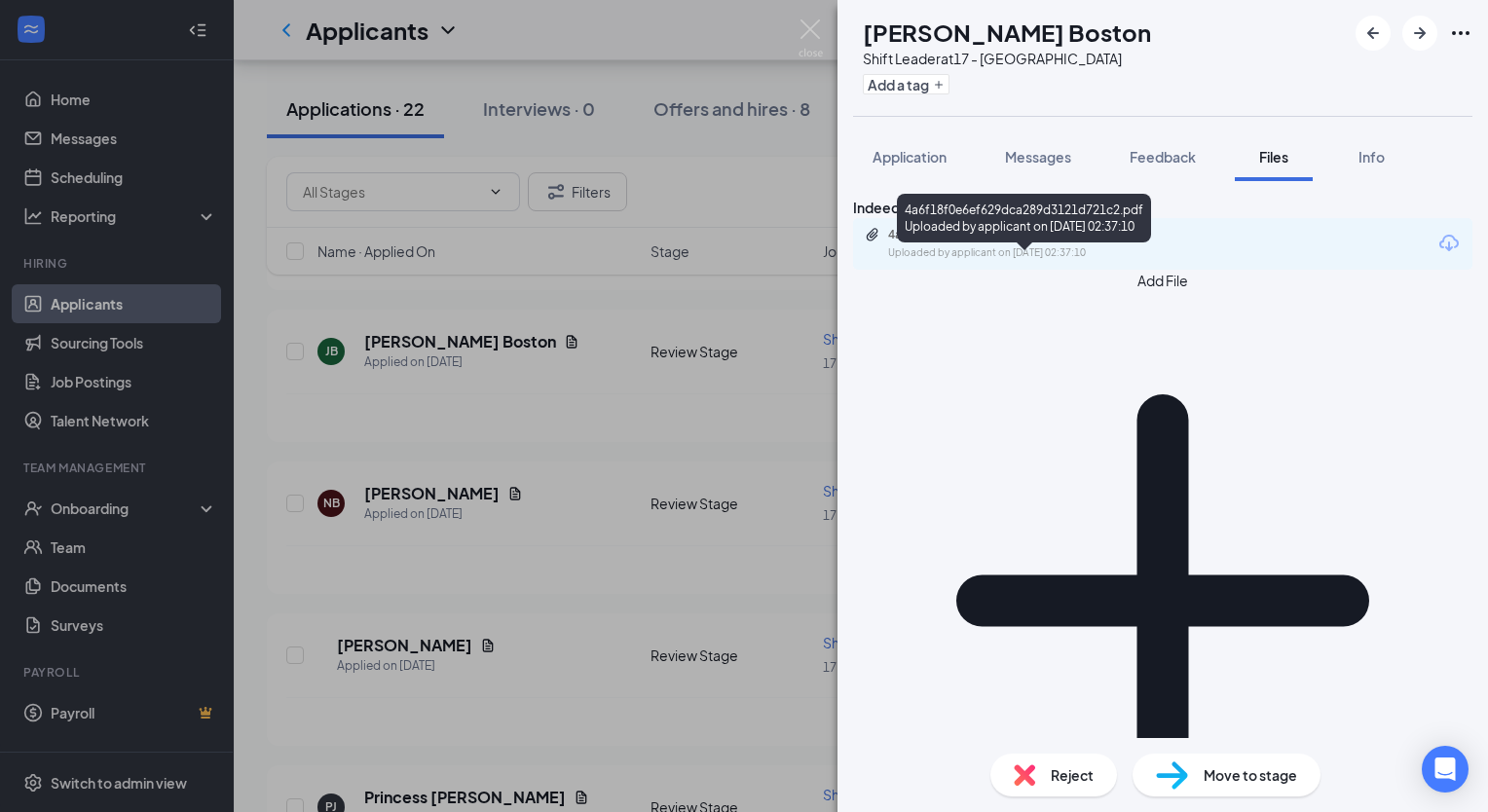
click at [997, 242] on div "4a6f18f0e6ef629dca289d3121d721c2.pdf" at bounding box center [1025, 234] width 273 height 16
click at [783, 387] on div "[PERSON_NAME] Boston Shift Leader at 17 - [PERSON_NAME] Add a tag Application M…" at bounding box center [744, 406] width 1488 height 812
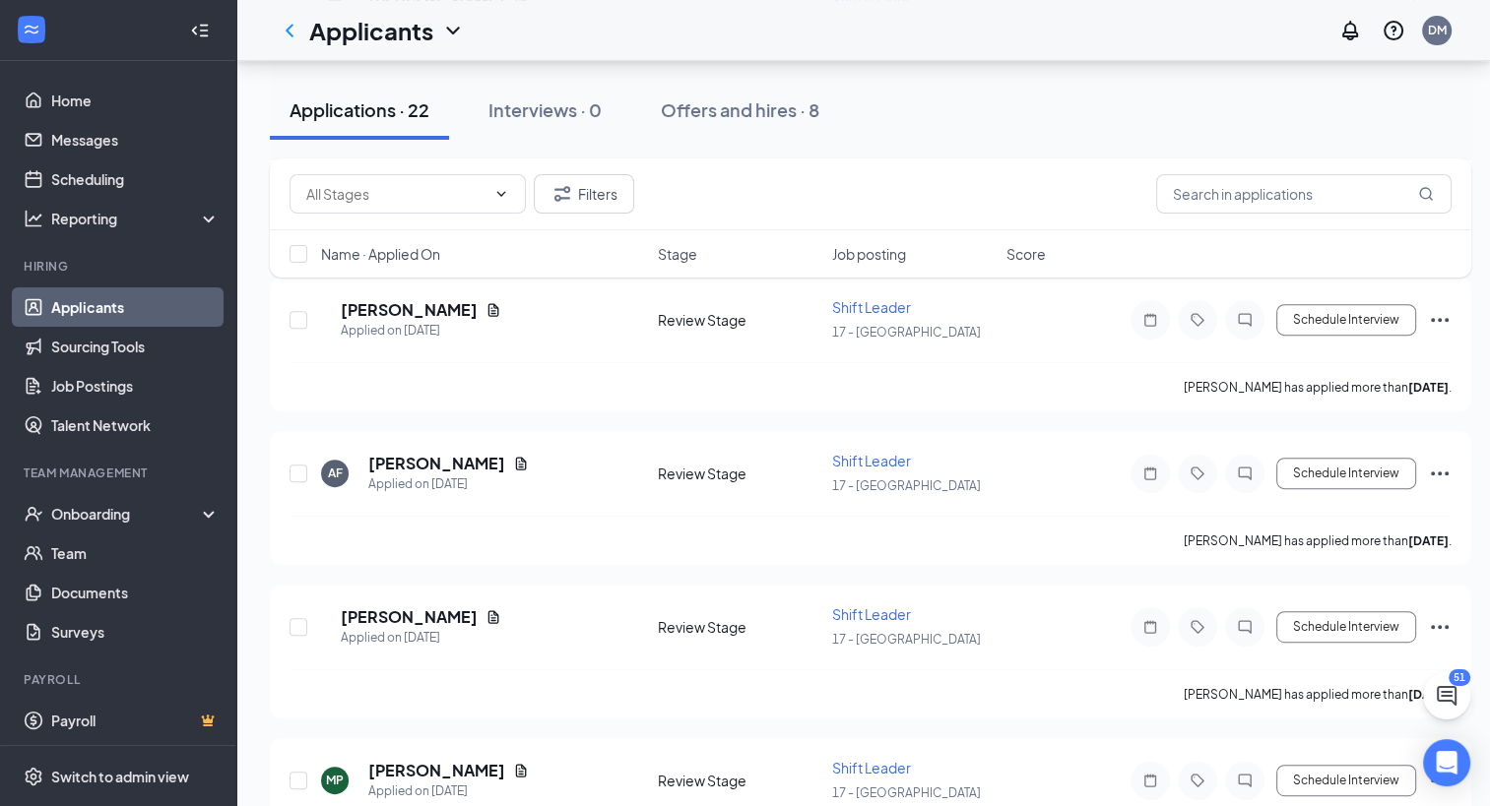
scroll to position [685, 0]
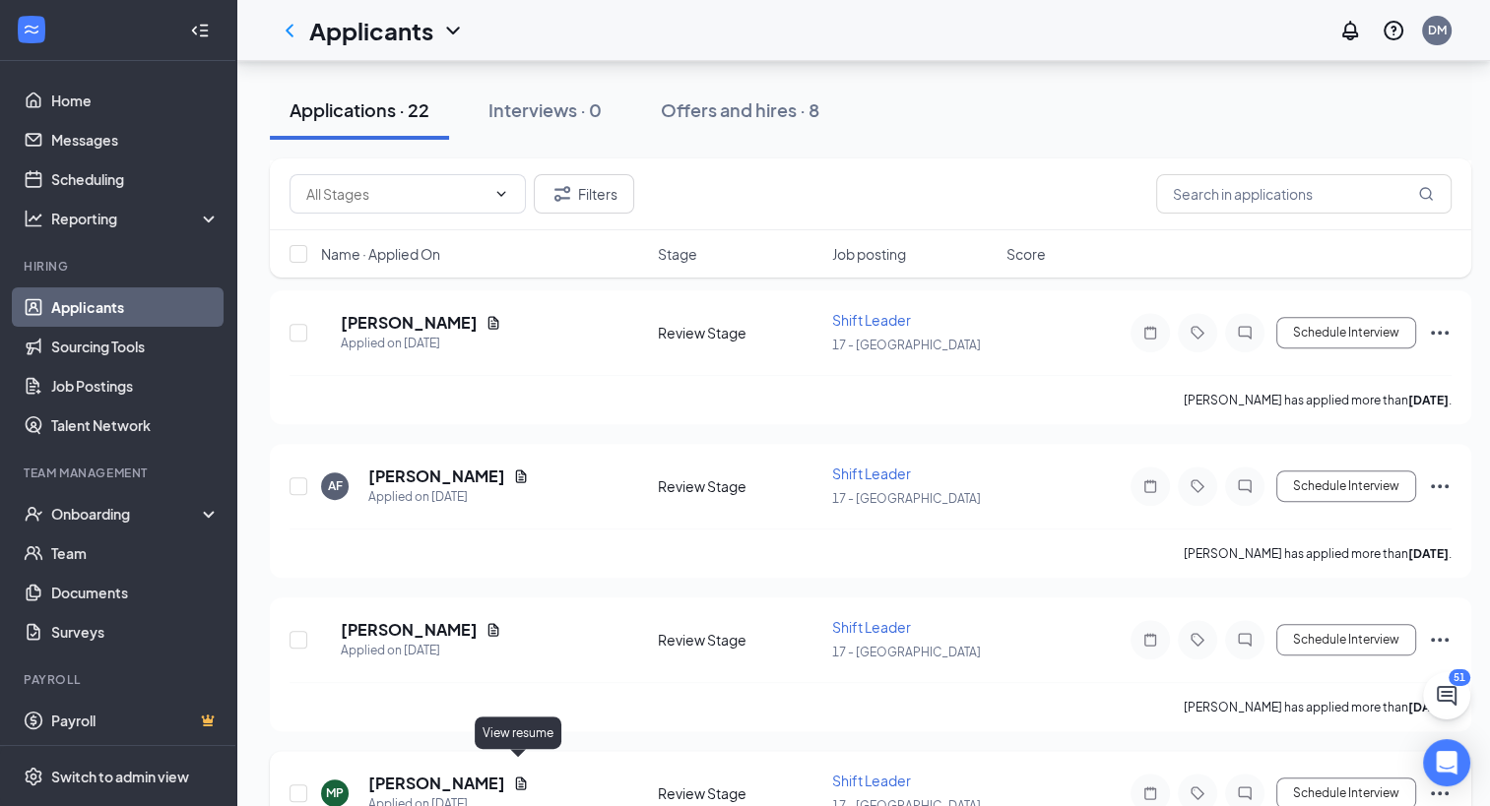
click at [521, 776] on icon "Document" at bounding box center [521, 784] width 16 height 16
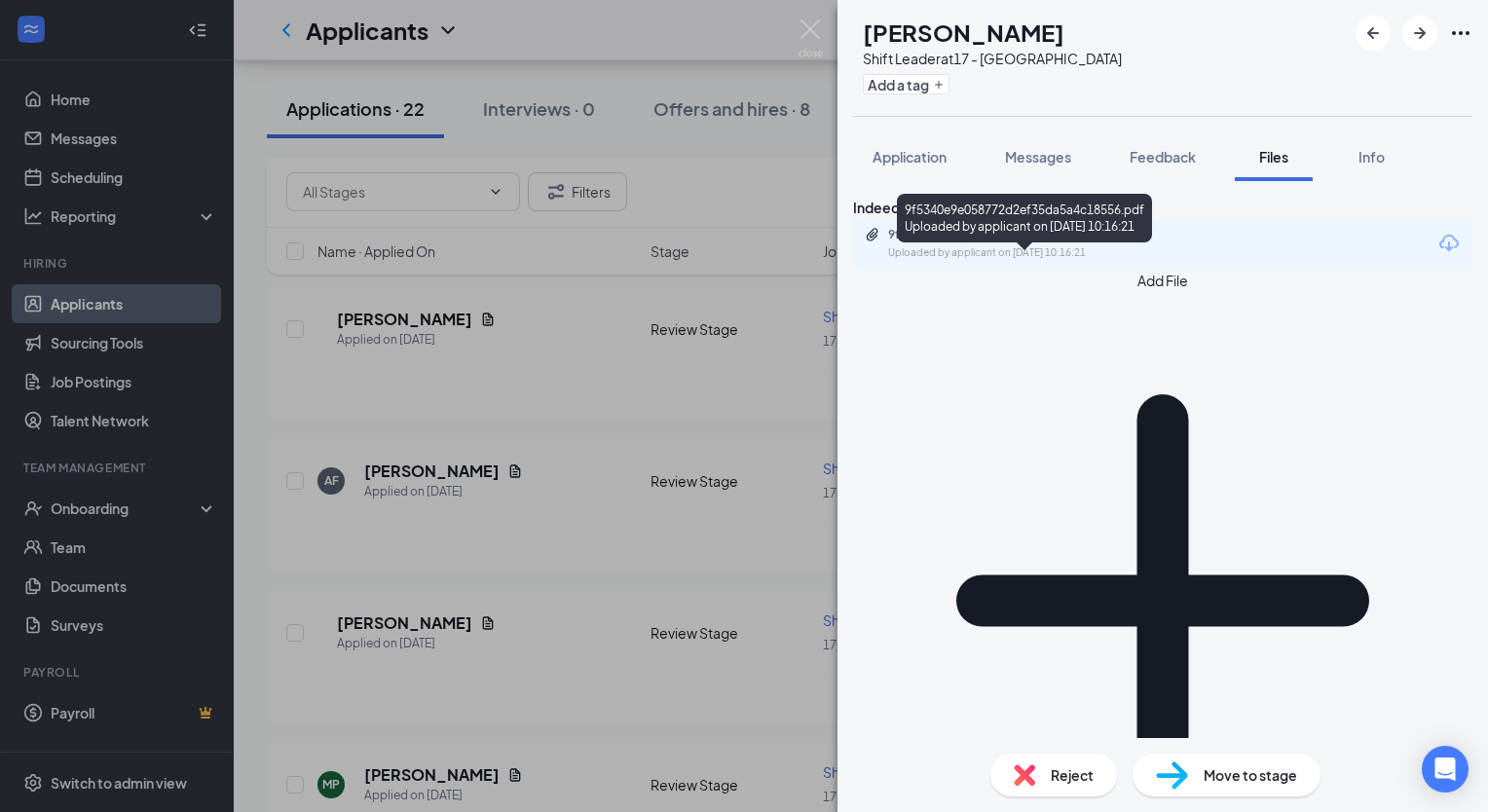
click at [1028, 242] on div "9f5340e9e058772d2ef35da5a4c18556.pdf" at bounding box center [1025, 234] width 273 height 16
click at [502, 378] on div "MP [PERSON_NAME] Shift Leader at 17 - [PERSON_NAME] Add a tag Application Messa…" at bounding box center [744, 406] width 1488 height 812
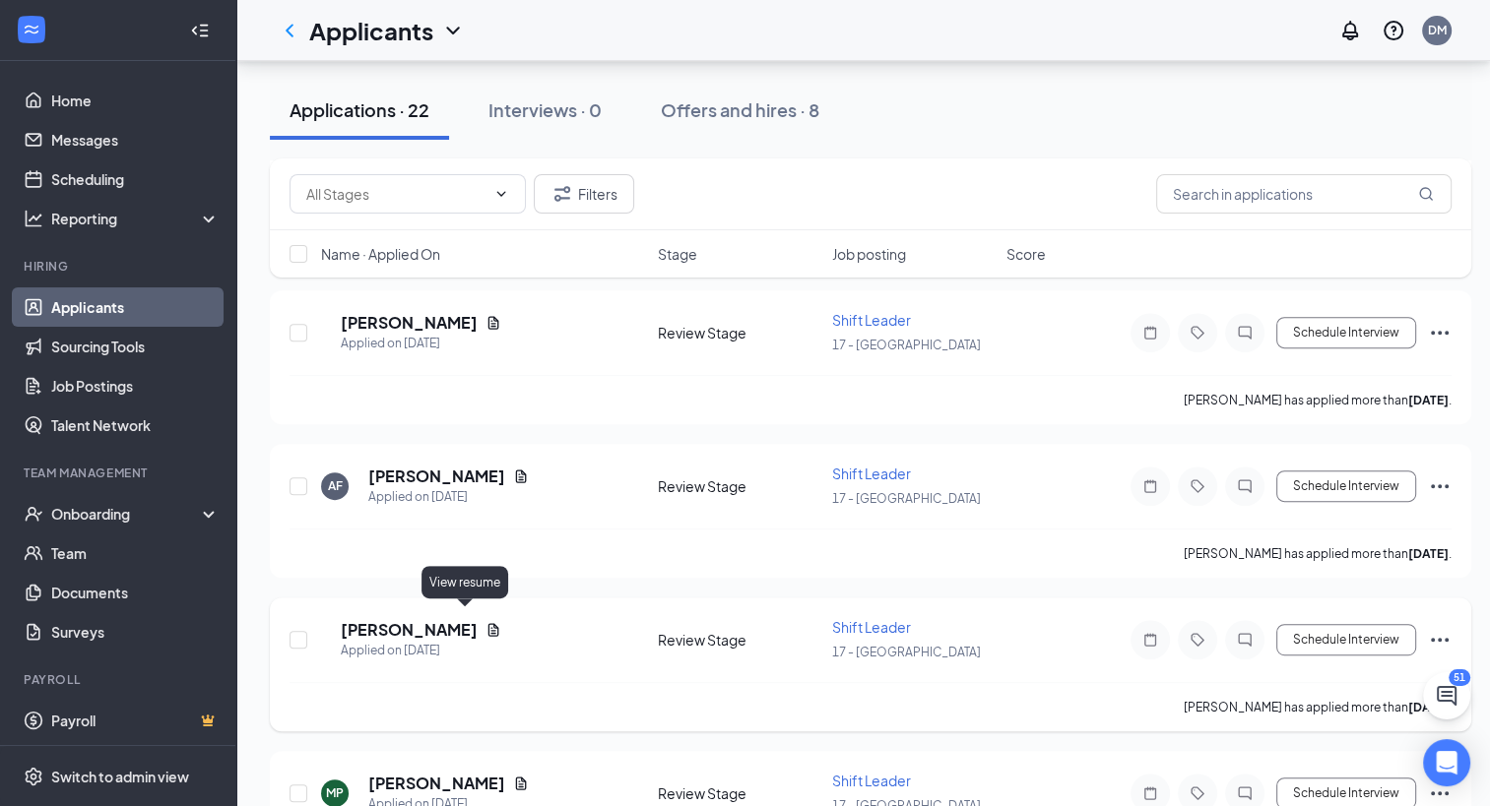
click at [485, 622] on icon "Document" at bounding box center [493, 630] width 16 height 16
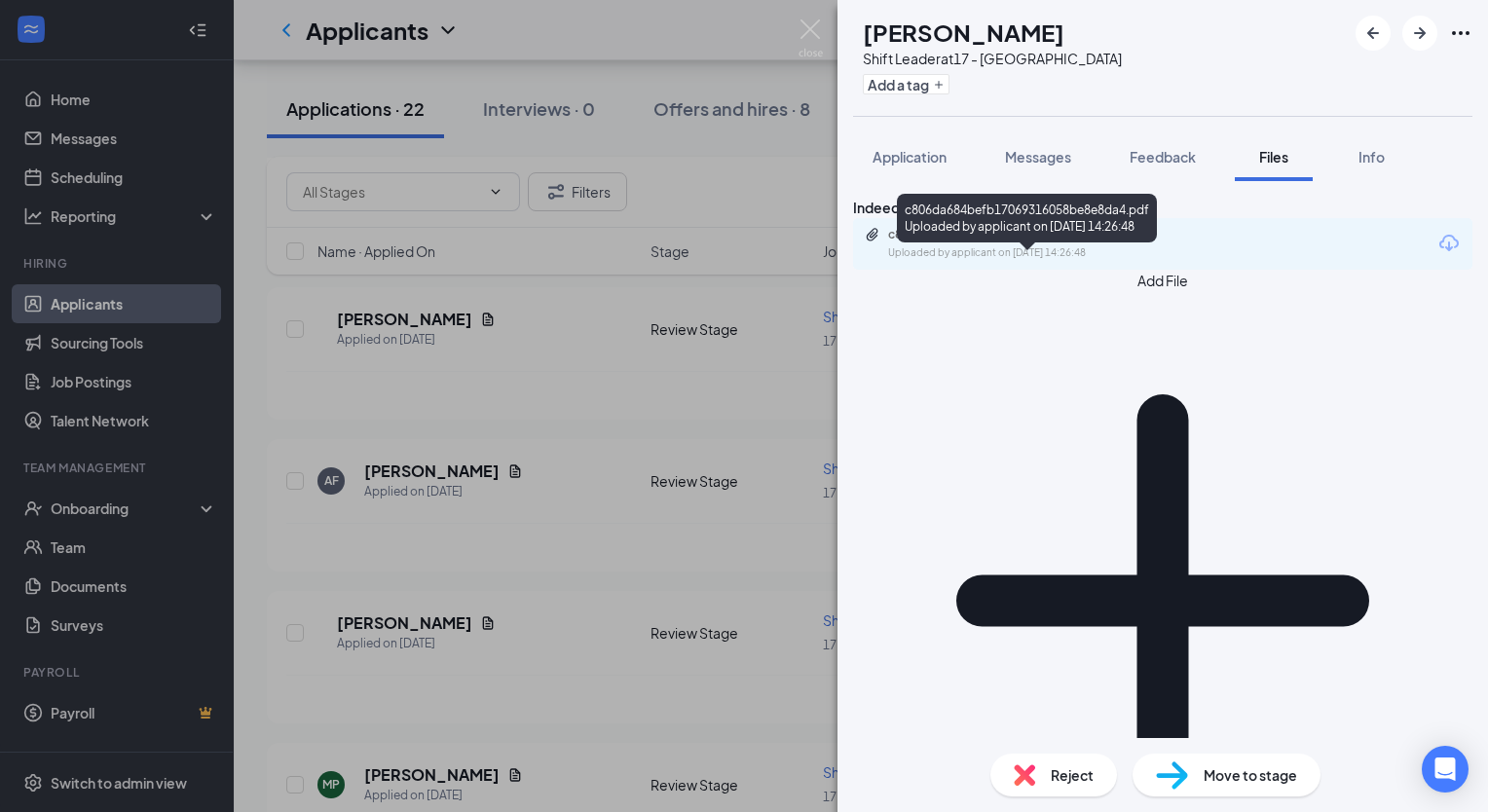
click at [963, 242] on div "c806da684befb17069316058be8e8da4.pdf" at bounding box center [1025, 234] width 273 height 16
click at [403, 481] on div "HH [PERSON_NAME] Shift Leader at 17 - [PERSON_NAME] Add a tag Application Messa…" at bounding box center [744, 406] width 1488 height 812
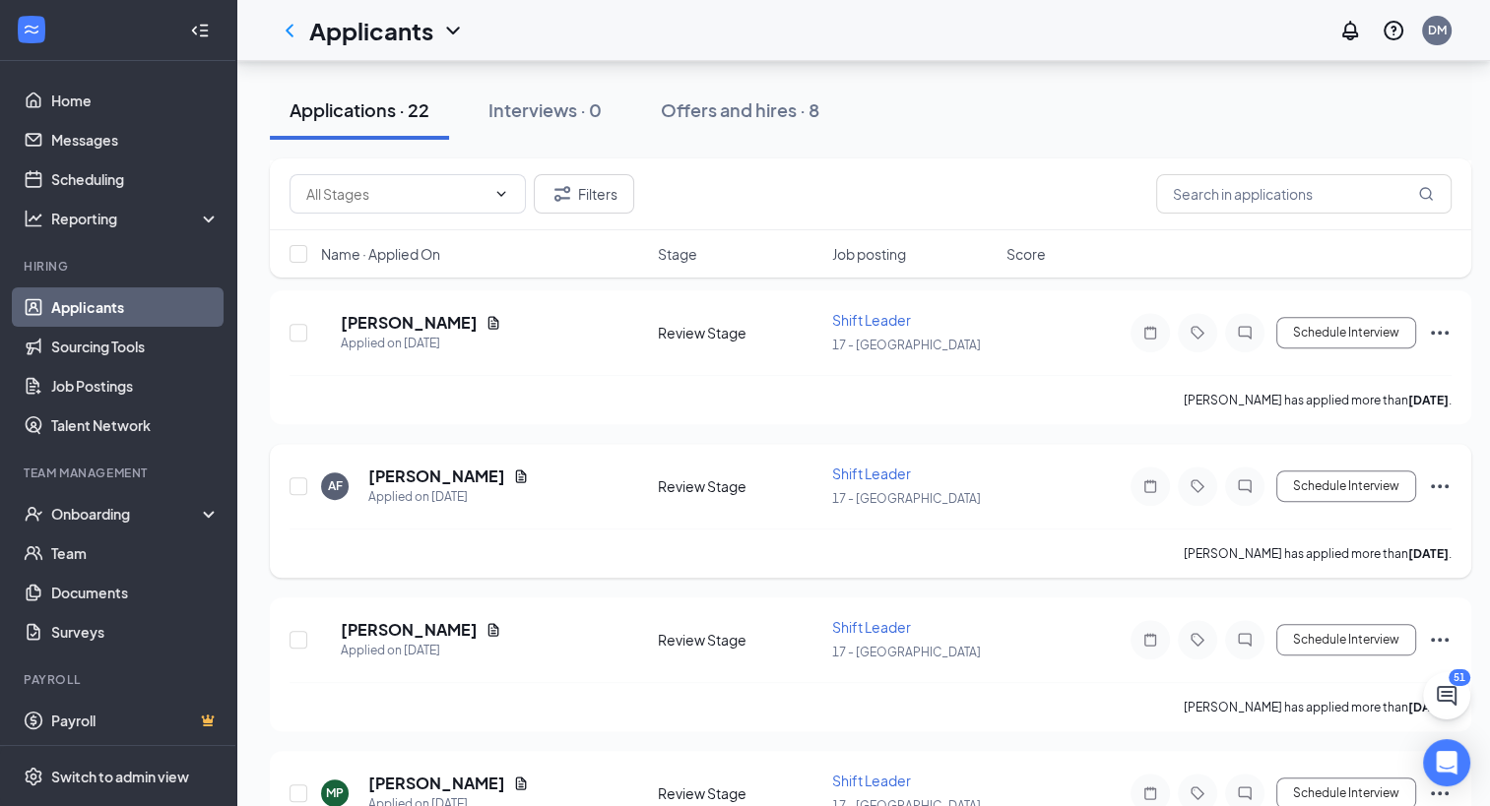
click at [484, 466] on div "[PERSON_NAME]" at bounding box center [448, 477] width 160 height 22
click at [513, 469] on icon "Document" at bounding box center [521, 477] width 16 height 16
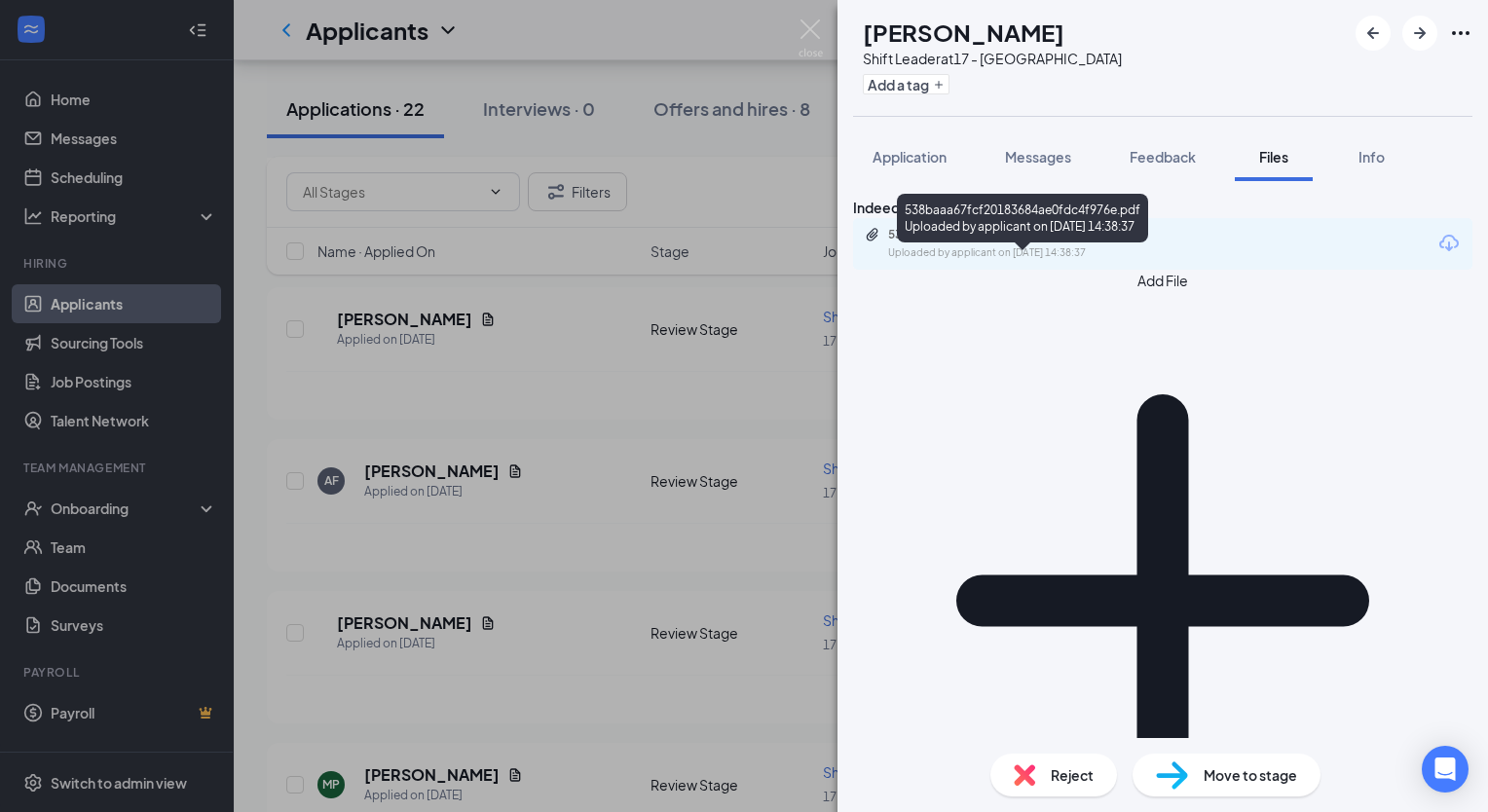
click at [916, 242] on div "538baaa67fcf20183684ae0fdc4f976e.pdf" at bounding box center [1025, 234] width 273 height 16
click at [460, 316] on div "AF [PERSON_NAME] Shift Leader at 17 - [PERSON_NAME] Add a tag Application Messa…" at bounding box center [744, 406] width 1488 height 812
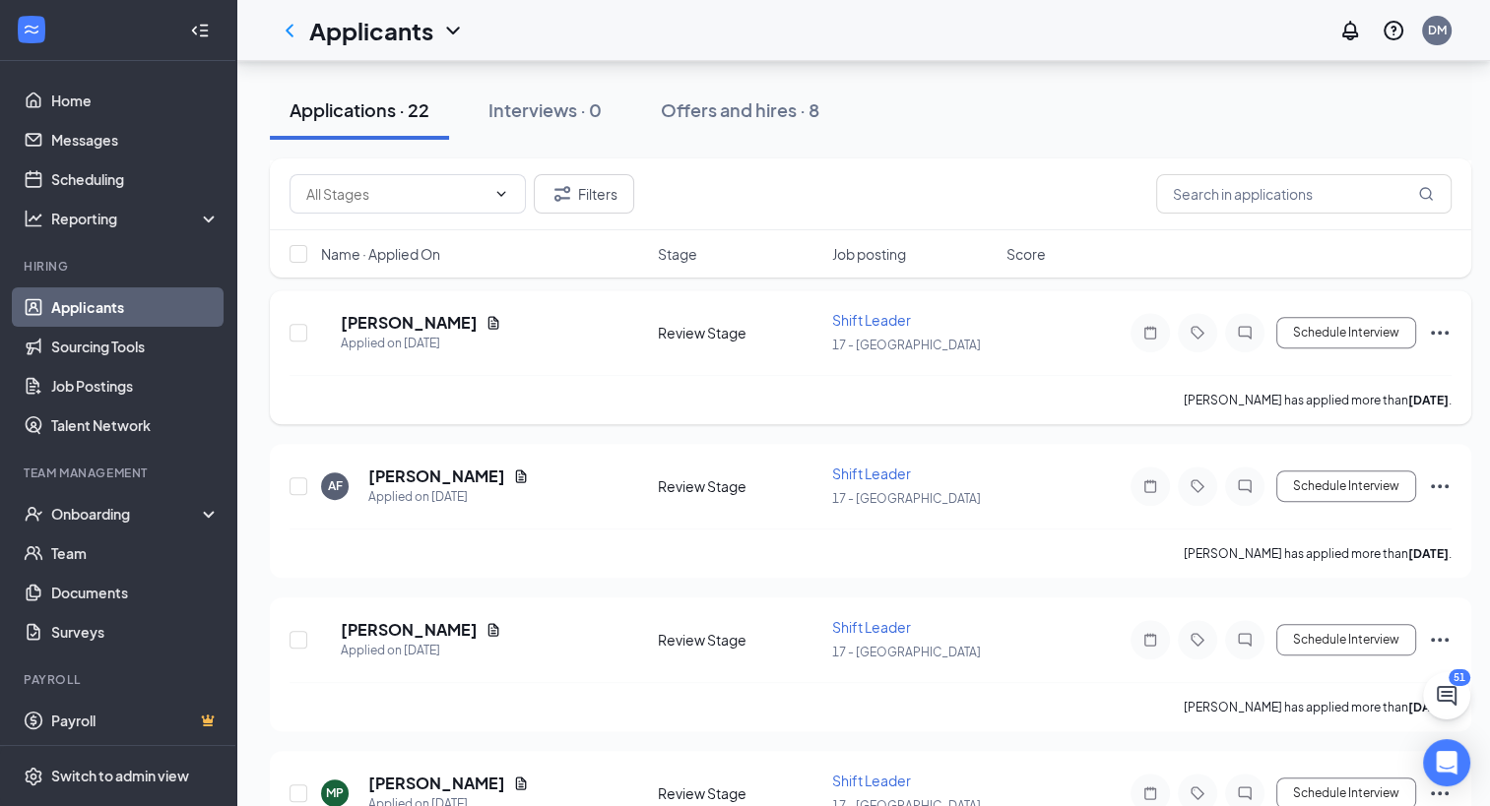
click at [488, 316] on icon "Document" at bounding box center [493, 322] width 11 height 13
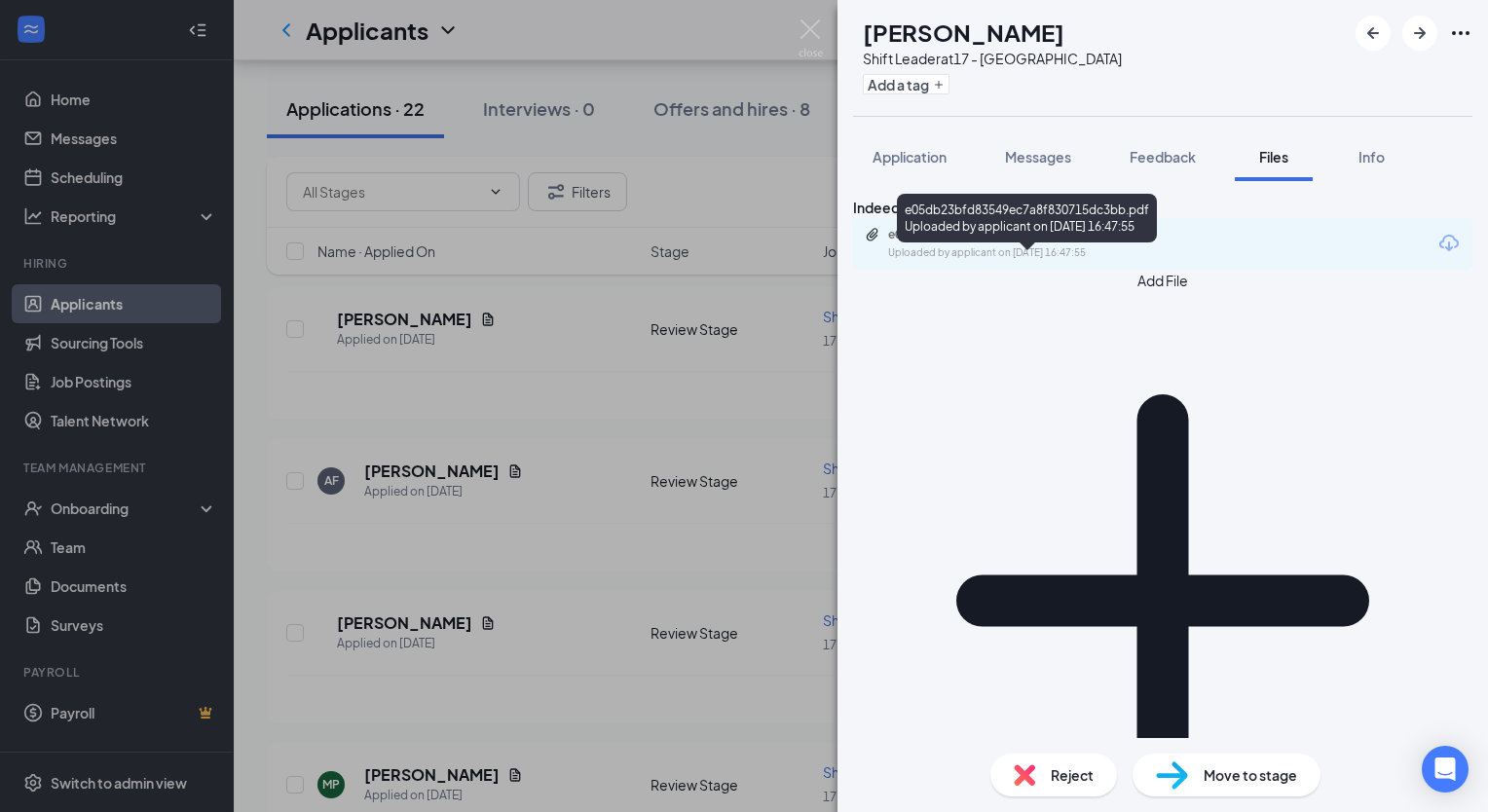
click at [983, 242] on div "e05db23bfd83549ec7a8f830715dc3bb.pdf" at bounding box center [1025, 234] width 273 height 16
click at [562, 389] on div "[PERSON_NAME] Shift Leader at 17 - [PERSON_NAME] Add a tag Application Messages…" at bounding box center [744, 406] width 1488 height 812
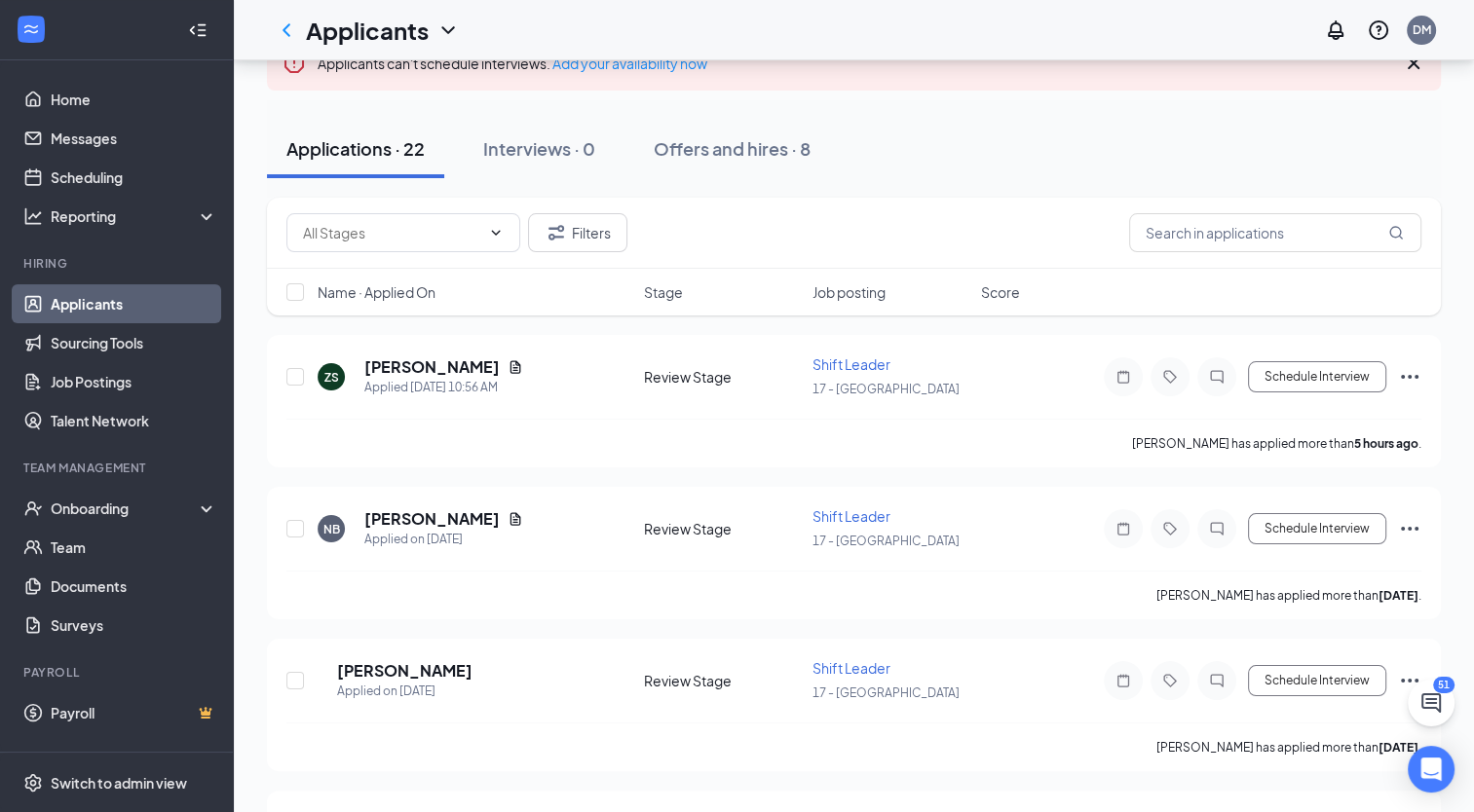
scroll to position [162, 0]
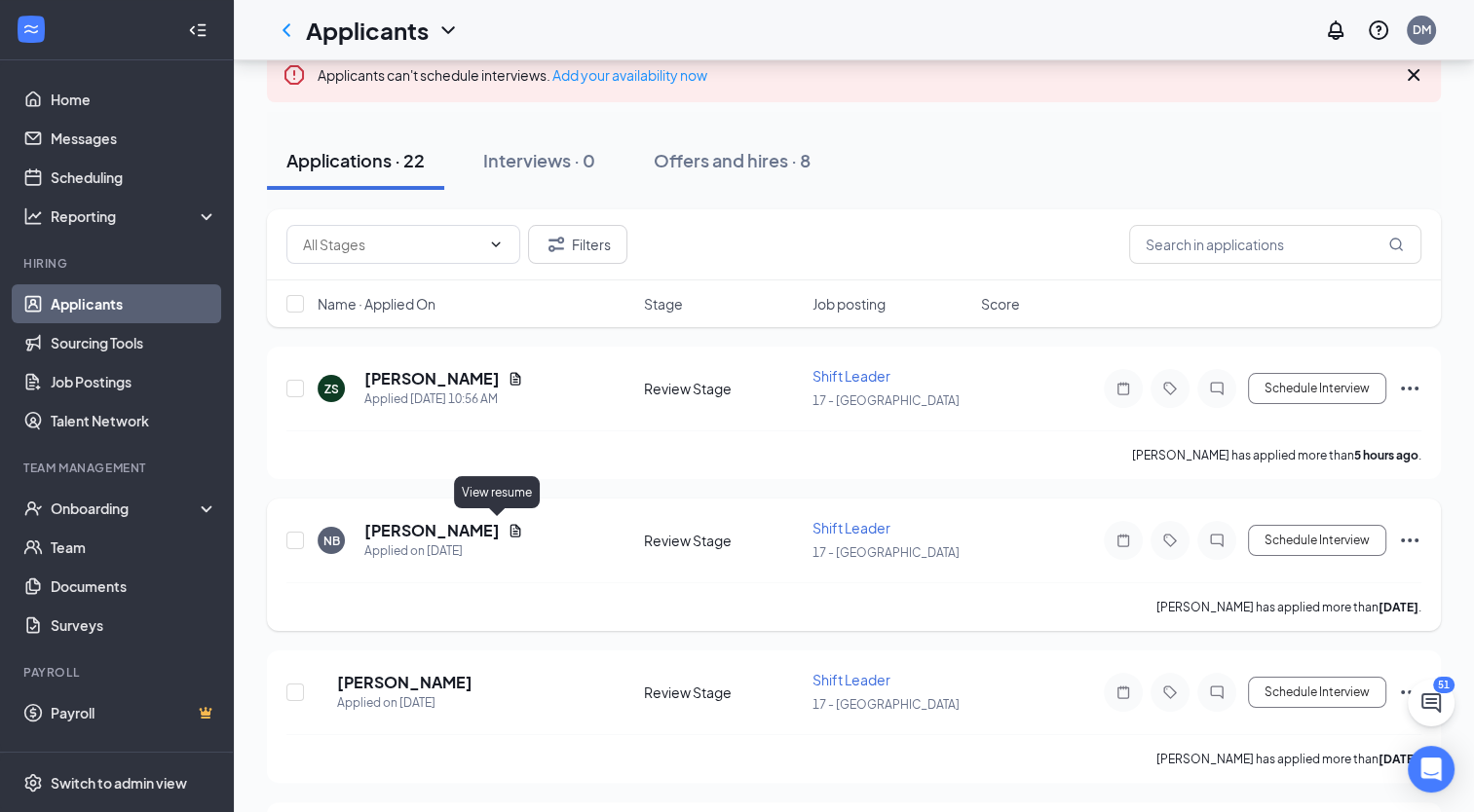
click at [507, 529] on icon "Document" at bounding box center [515, 531] width 16 height 16
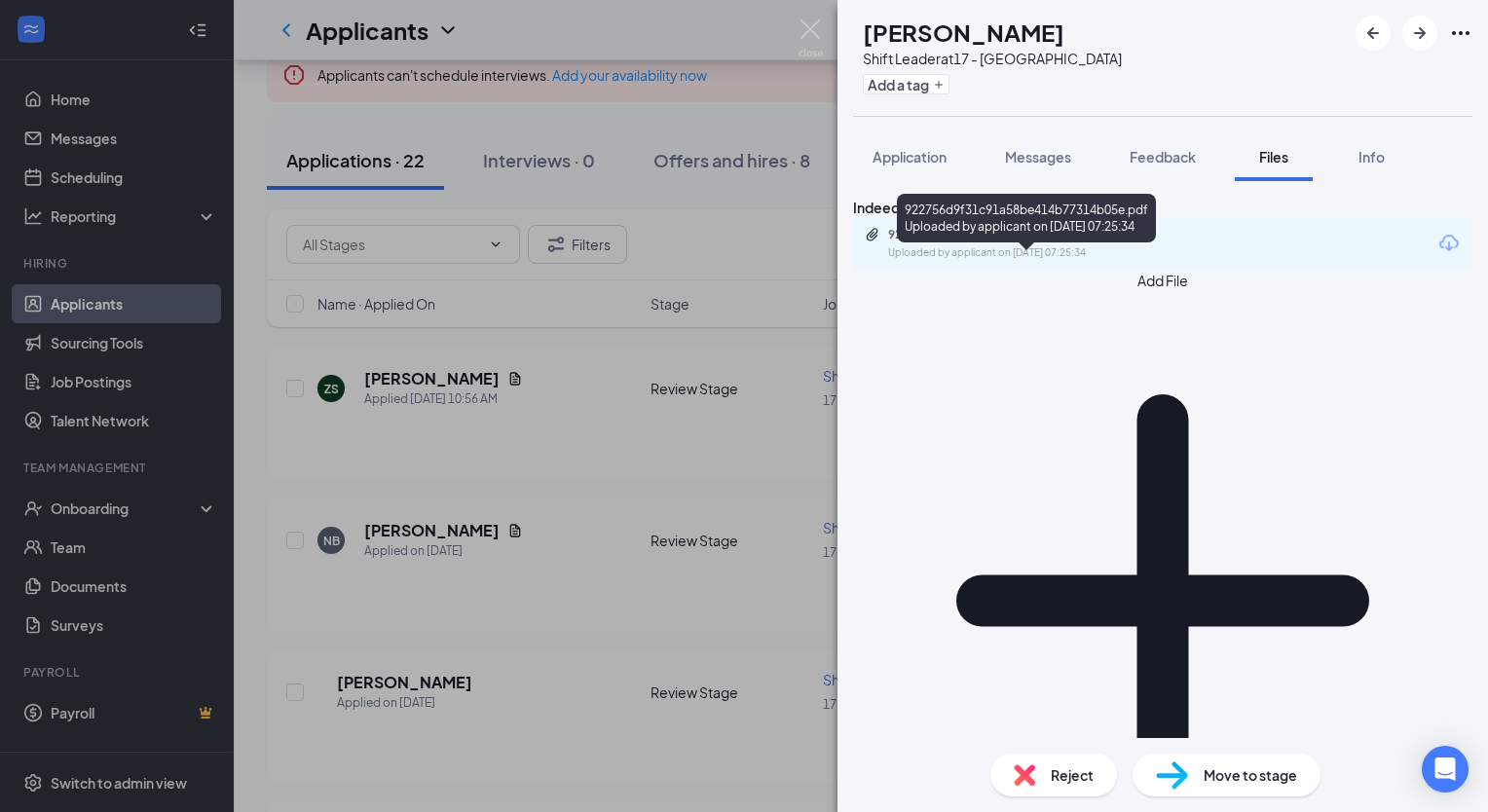
click at [971, 251] on div "922756d9f31c91a58be414b77314b05e.pdf Uploaded by applicant on [DATE] 07:25:34" at bounding box center [1162, 244] width 619 height 51
click at [971, 242] on div "922756d9f31c91a58be414b77314b05e.pdf" at bounding box center [1025, 234] width 273 height 16
click at [420, 473] on div "NB [PERSON_NAME] Shift Leader at 17 - [PERSON_NAME] Add a tag Application Messa…" at bounding box center [744, 406] width 1488 height 812
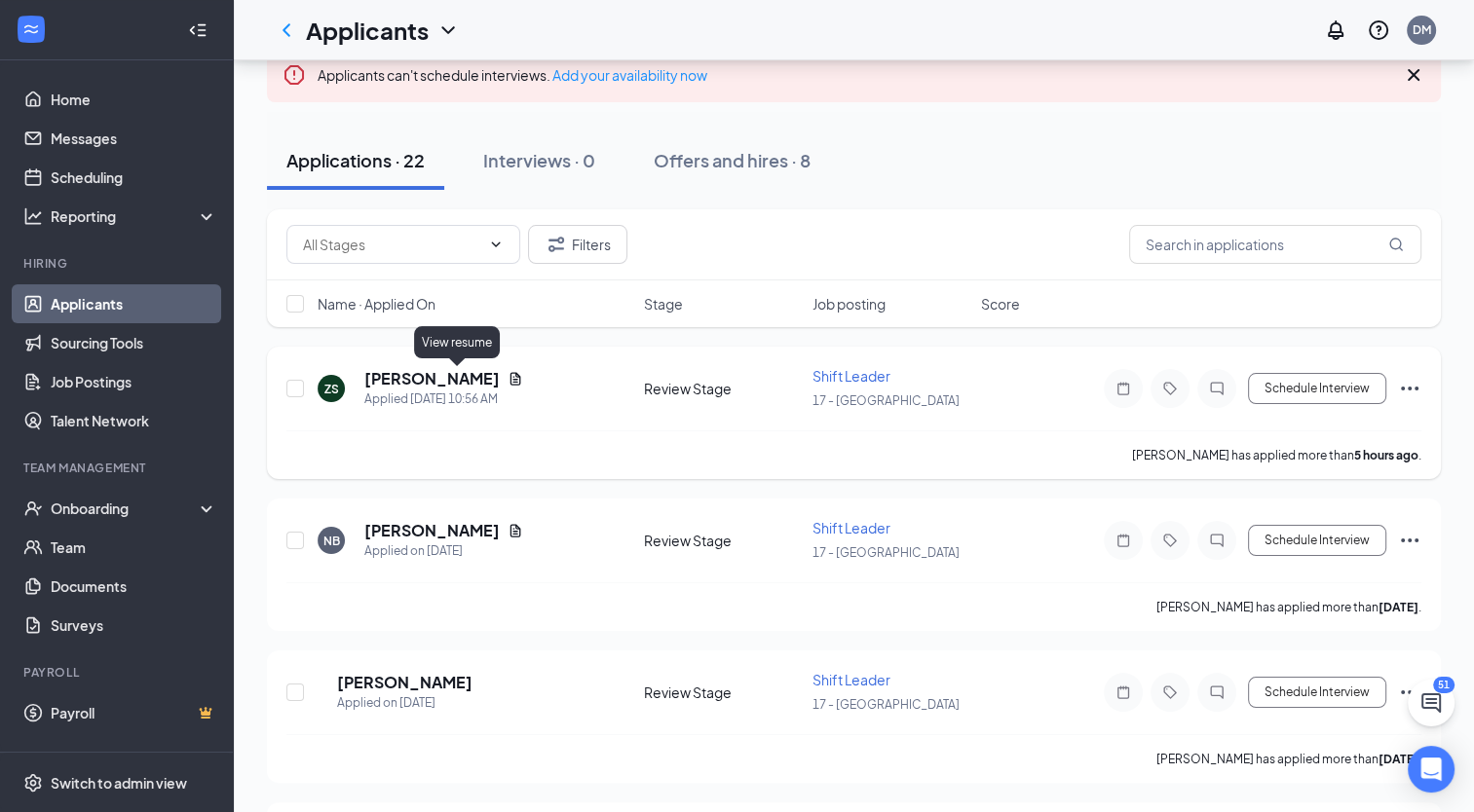
click at [507, 377] on icon "Document" at bounding box center [515, 379] width 16 height 16
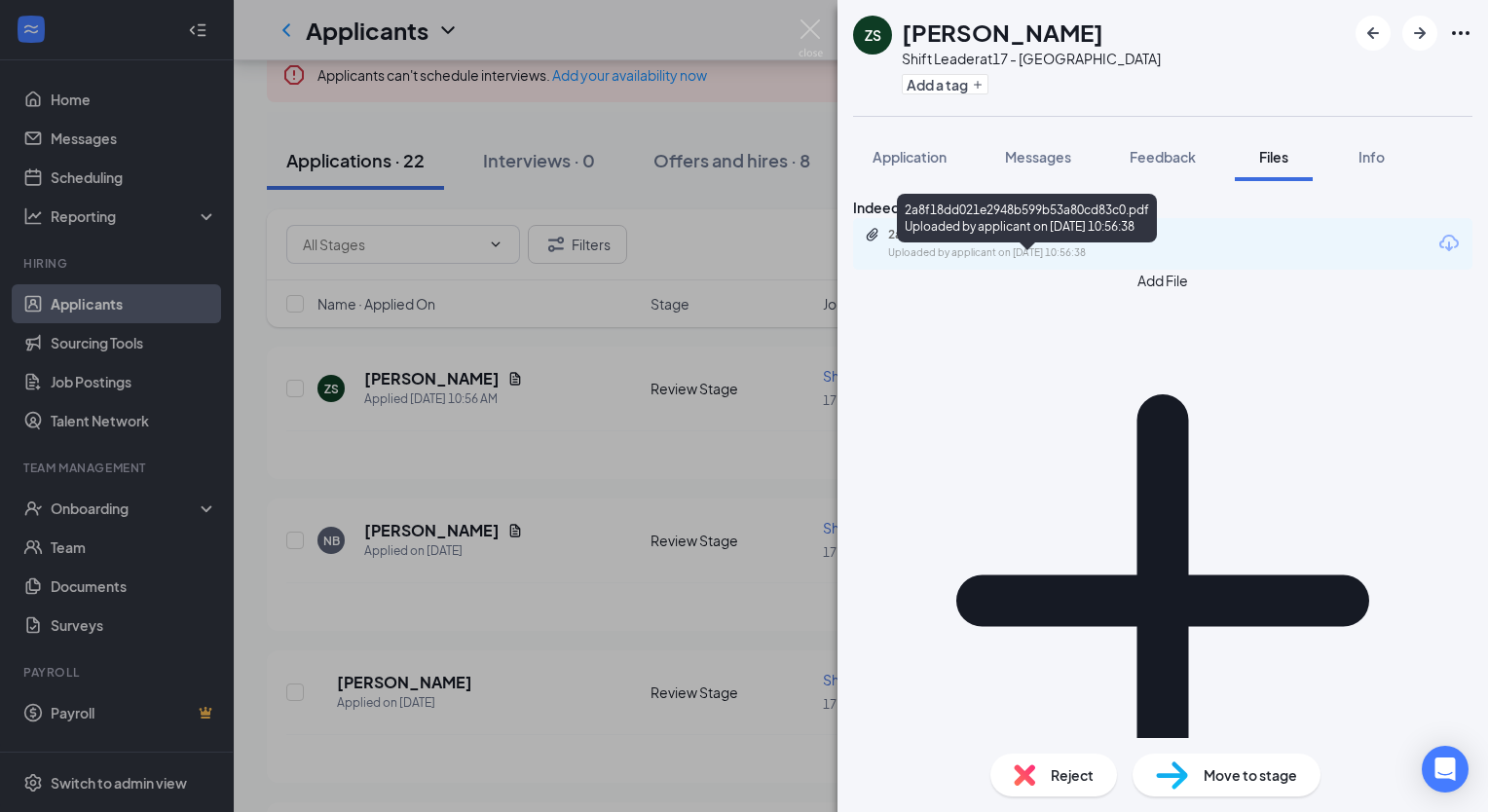
click at [943, 261] on div "Uploaded by applicant on [DATE] 10:56:38" at bounding box center [1034, 253] width 292 height 16
click at [575, 249] on div "ZS [PERSON_NAME] Shift Leader at 17 - [PERSON_NAME] Add a tag Application Messa…" at bounding box center [744, 406] width 1488 height 812
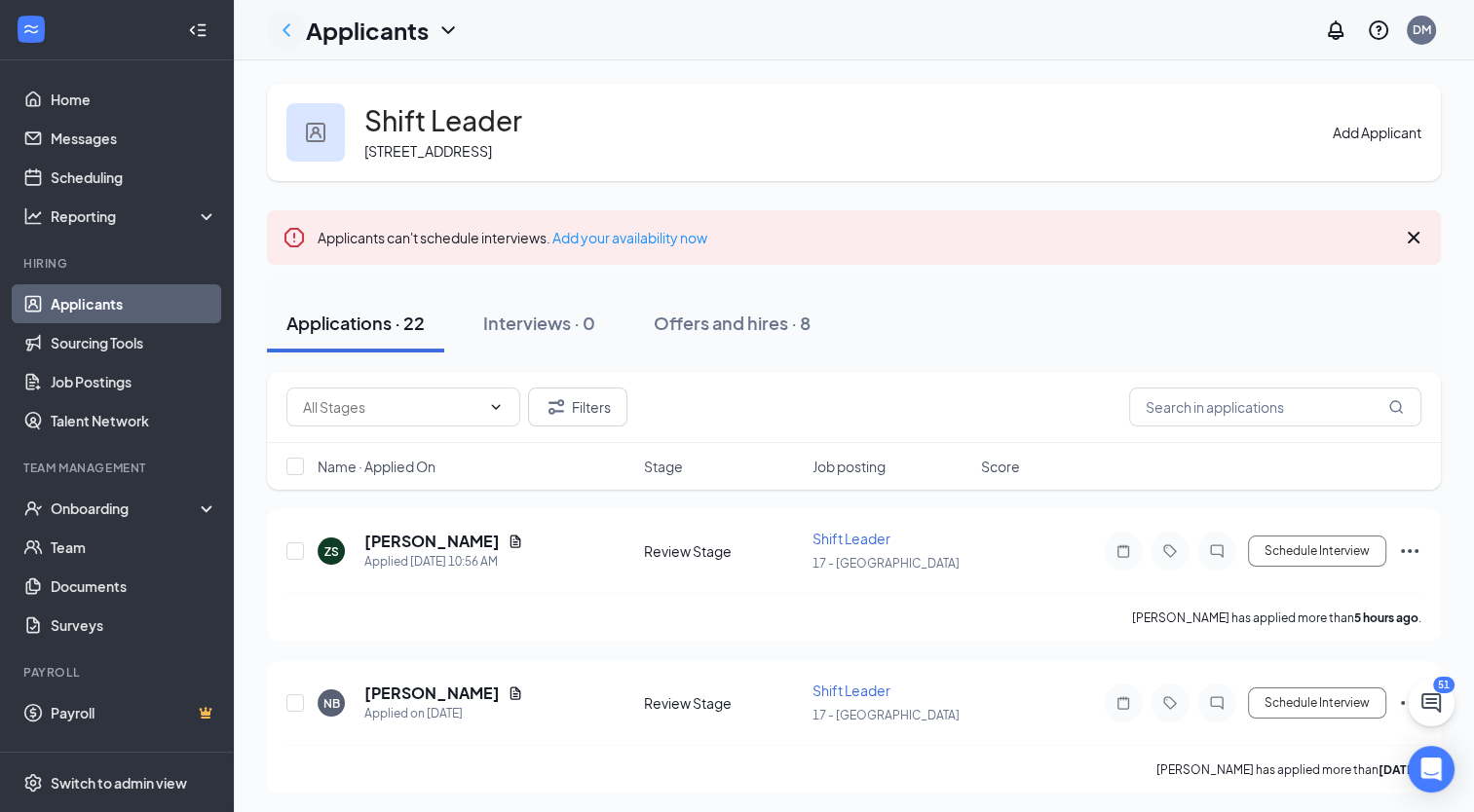
click at [287, 30] on icon "ChevronLeft" at bounding box center [287, 31] width 24 height 24
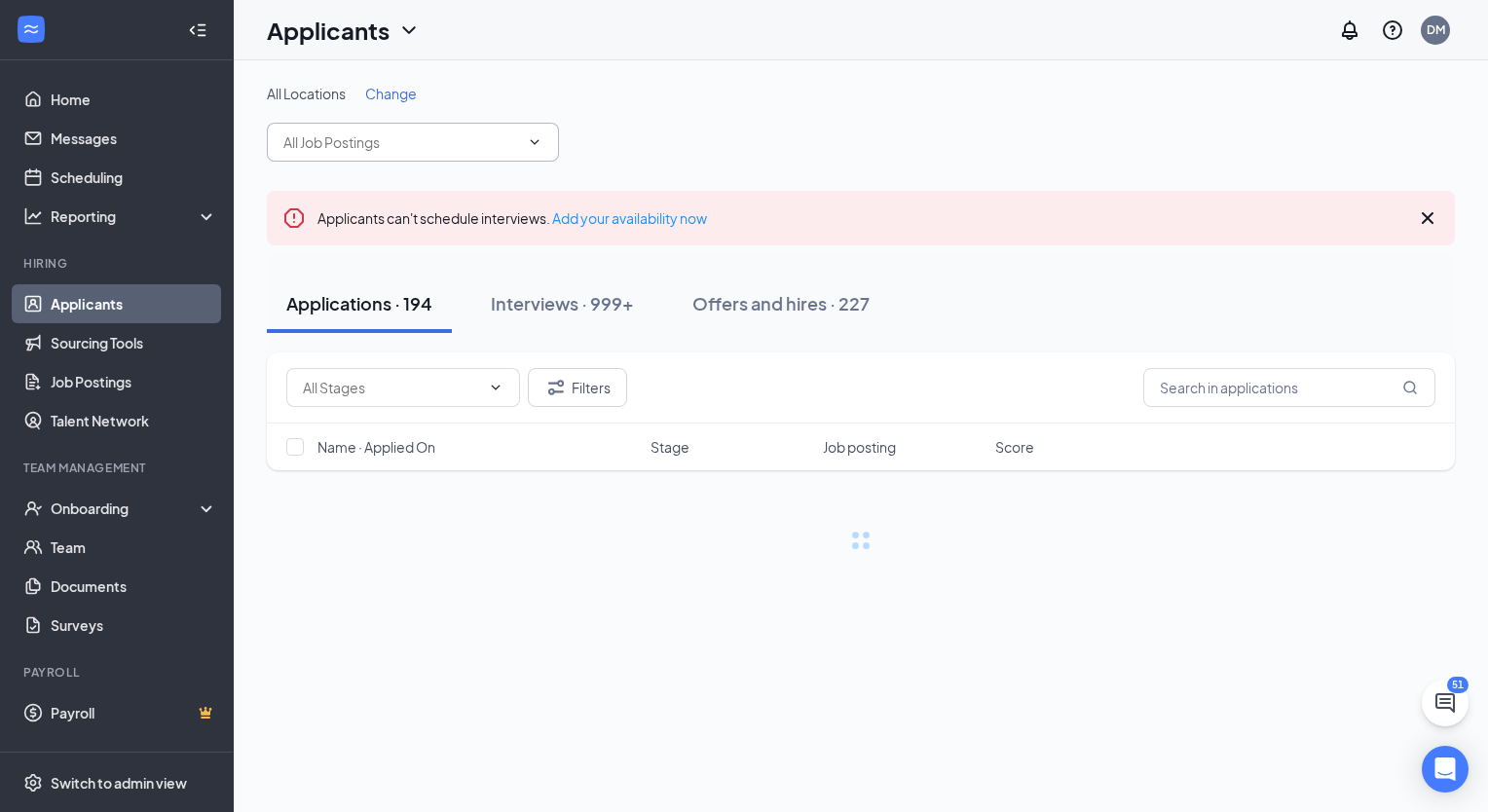
click at [448, 155] on span at bounding box center [413, 141] width 292 height 39
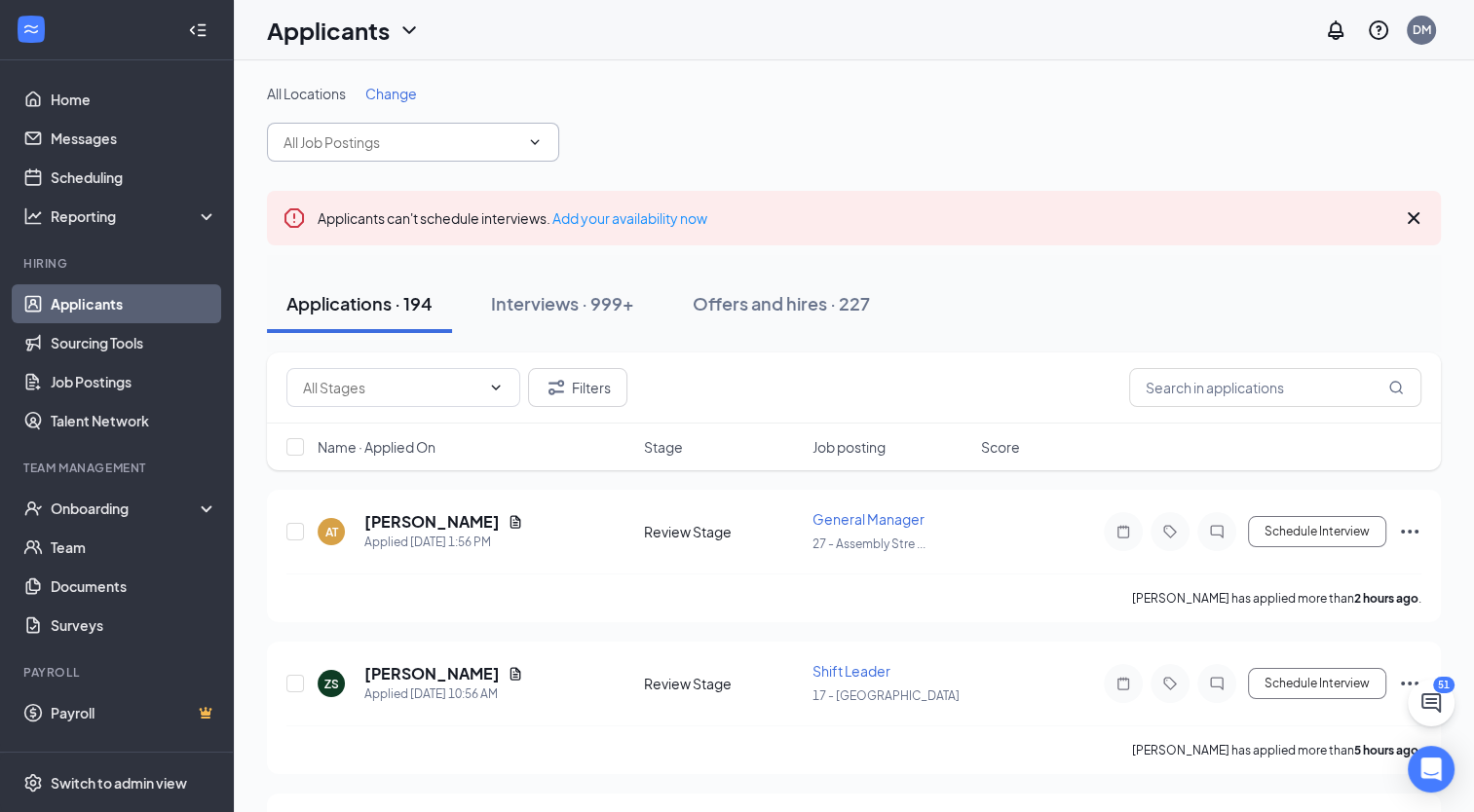
click at [464, 151] on input "text" at bounding box center [402, 142] width 235 height 22
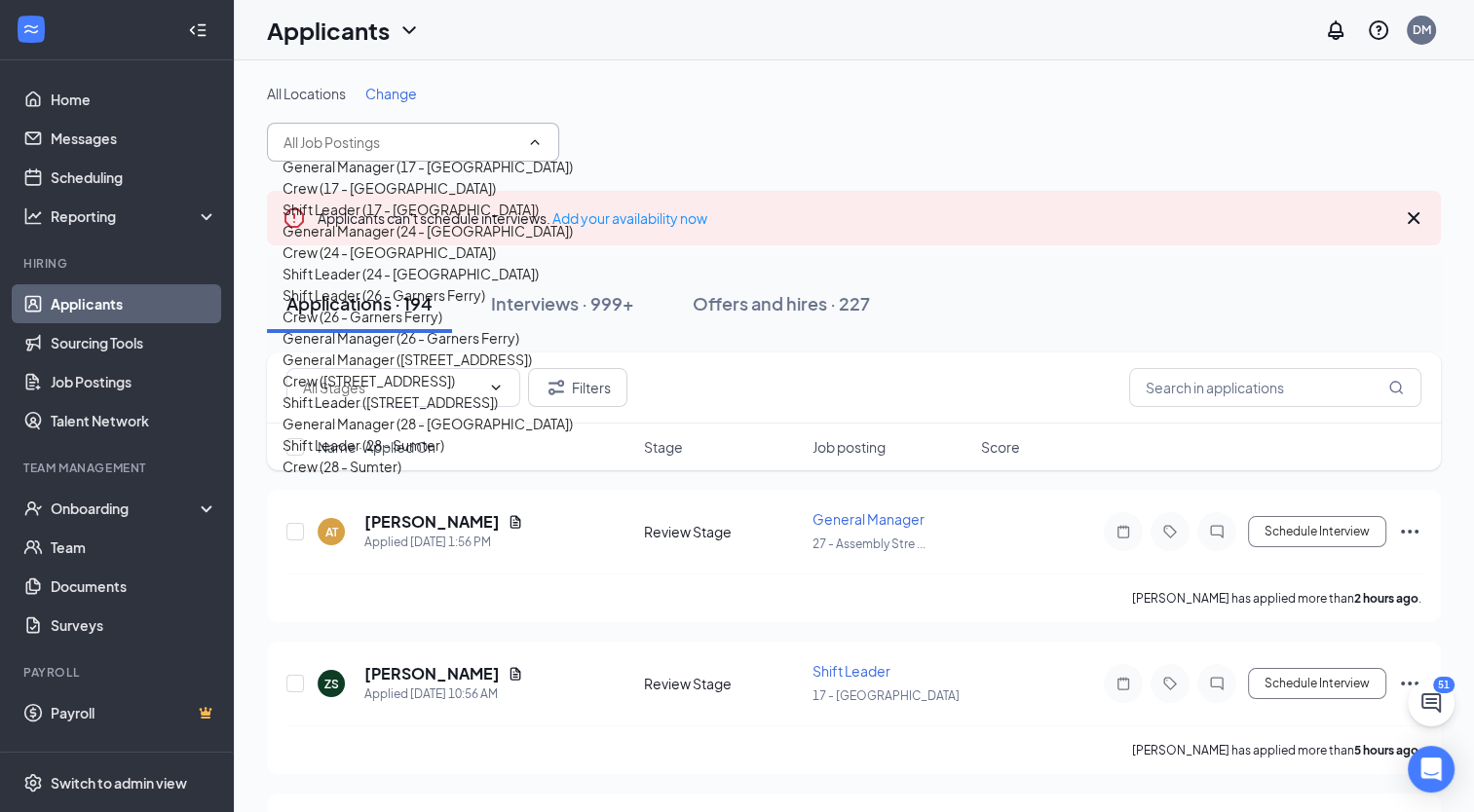
click at [460, 177] on div "General Manager (17 - [GEOGRAPHIC_DATA])" at bounding box center [427, 167] width 290 height 22
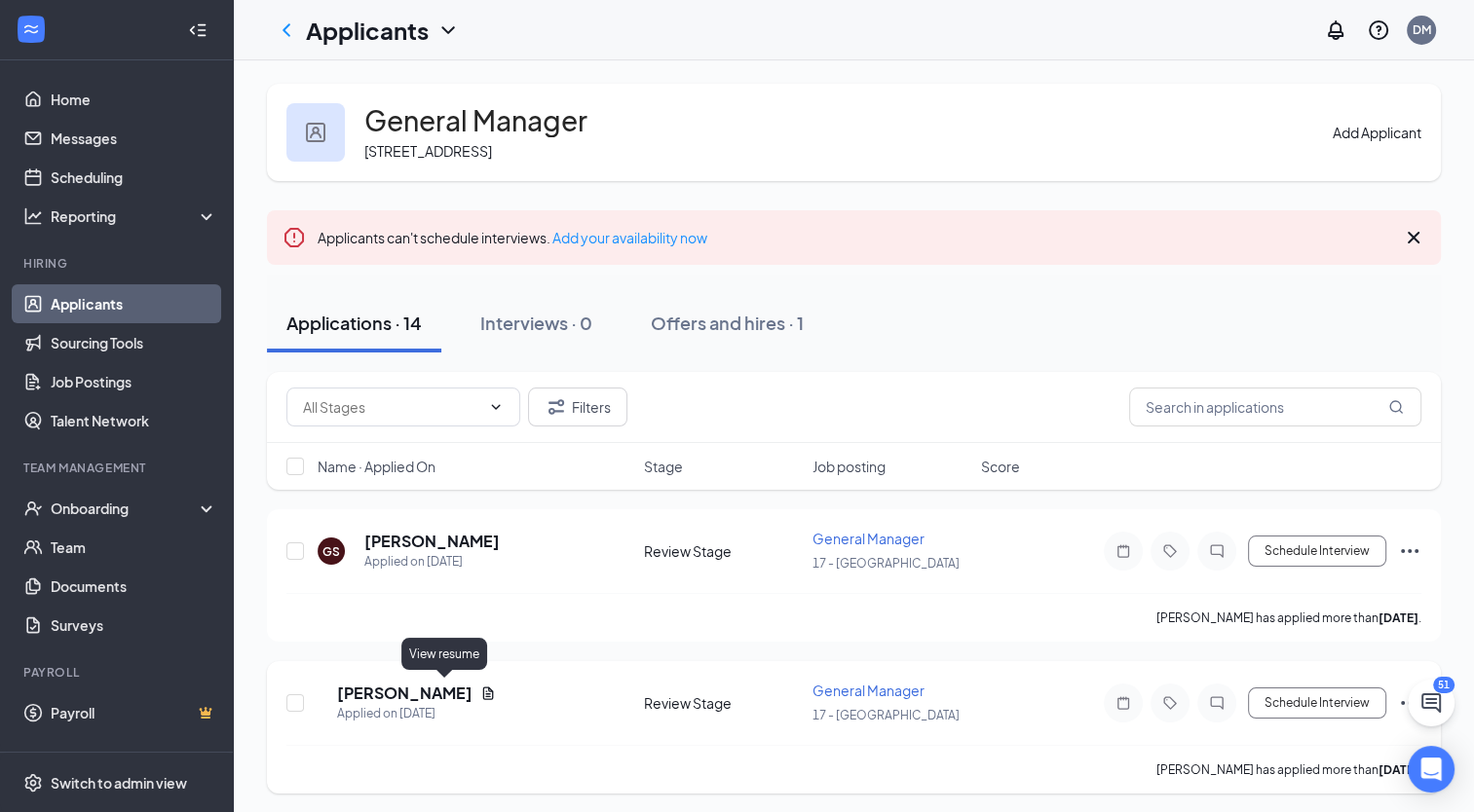
click at [480, 689] on icon "Document" at bounding box center [488, 693] width 16 height 16
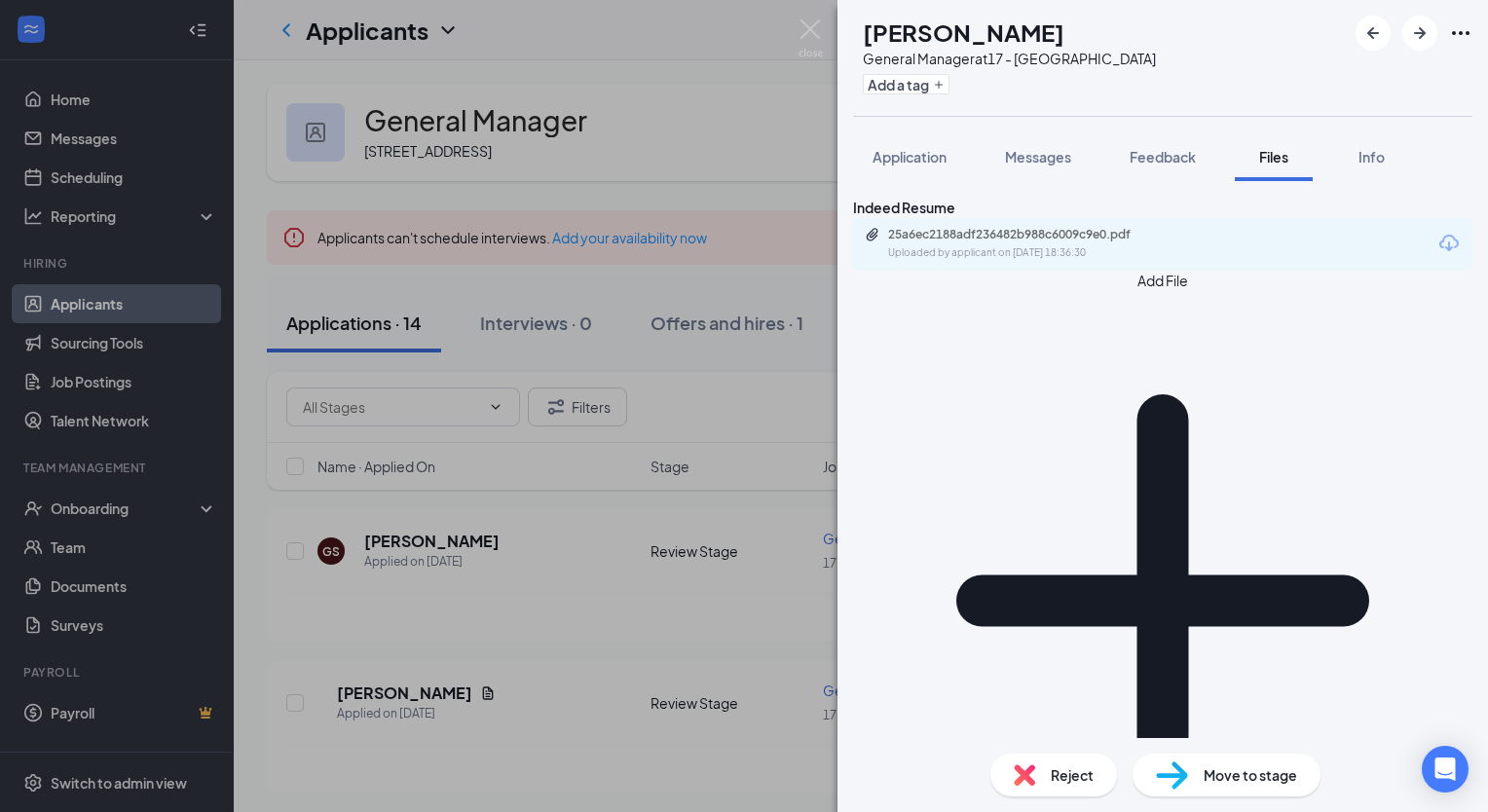
click at [1064, 252] on div "25a6ec2188adf236482b988c6009c9e0.pdf Uploaded by applicant on [DATE] 18:36:30" at bounding box center [1162, 244] width 619 height 51
click at [1064, 242] on div "25a6ec2188adf236482b988c6009c9e0.pdf" at bounding box center [1025, 234] width 273 height 16
click at [615, 231] on div "[PERSON_NAME] [PERSON_NAME] General Manager at 17 - [PERSON_NAME] Add a tag App…" at bounding box center [744, 406] width 1488 height 812
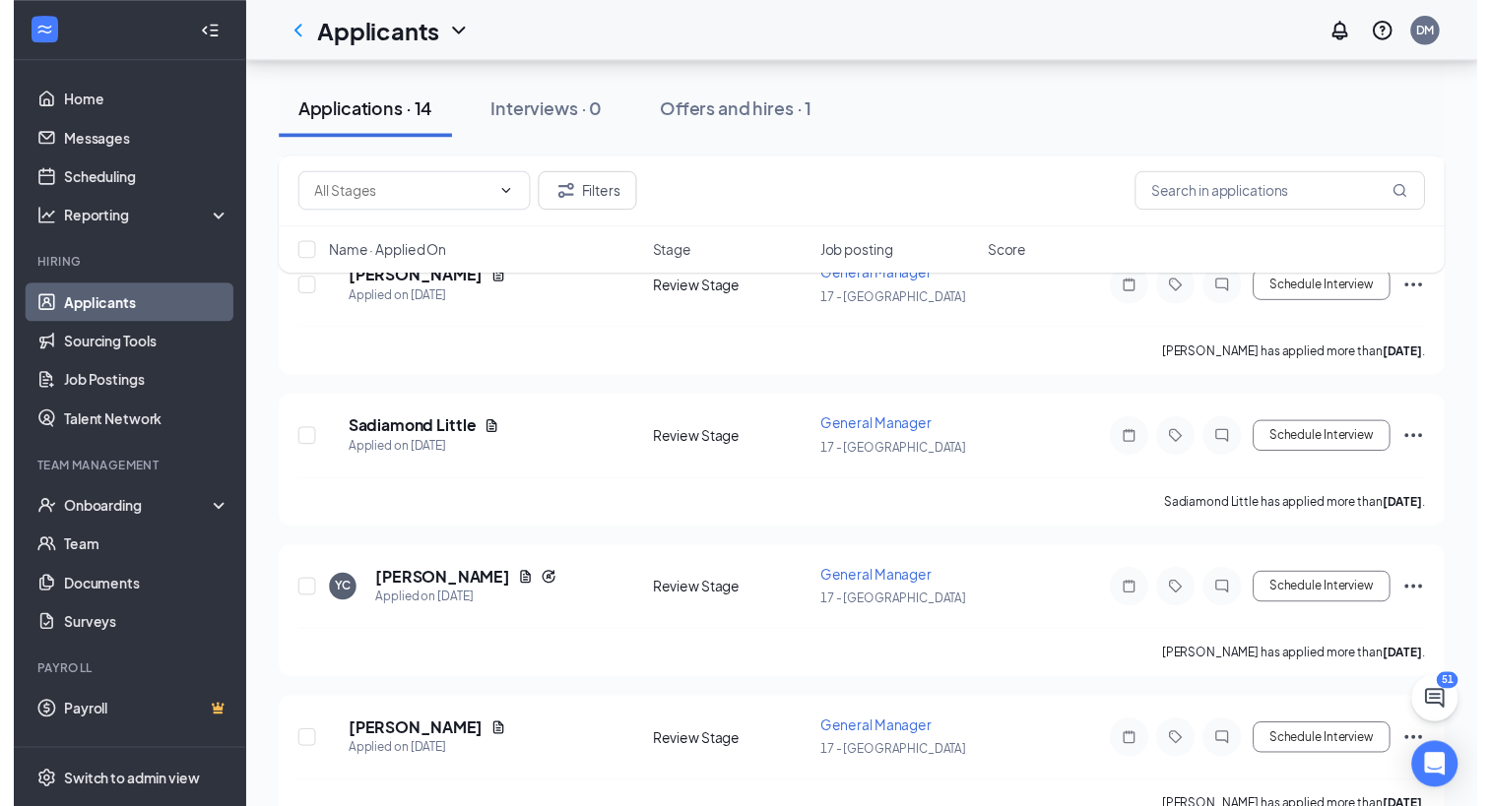
scroll to position [428, 0]
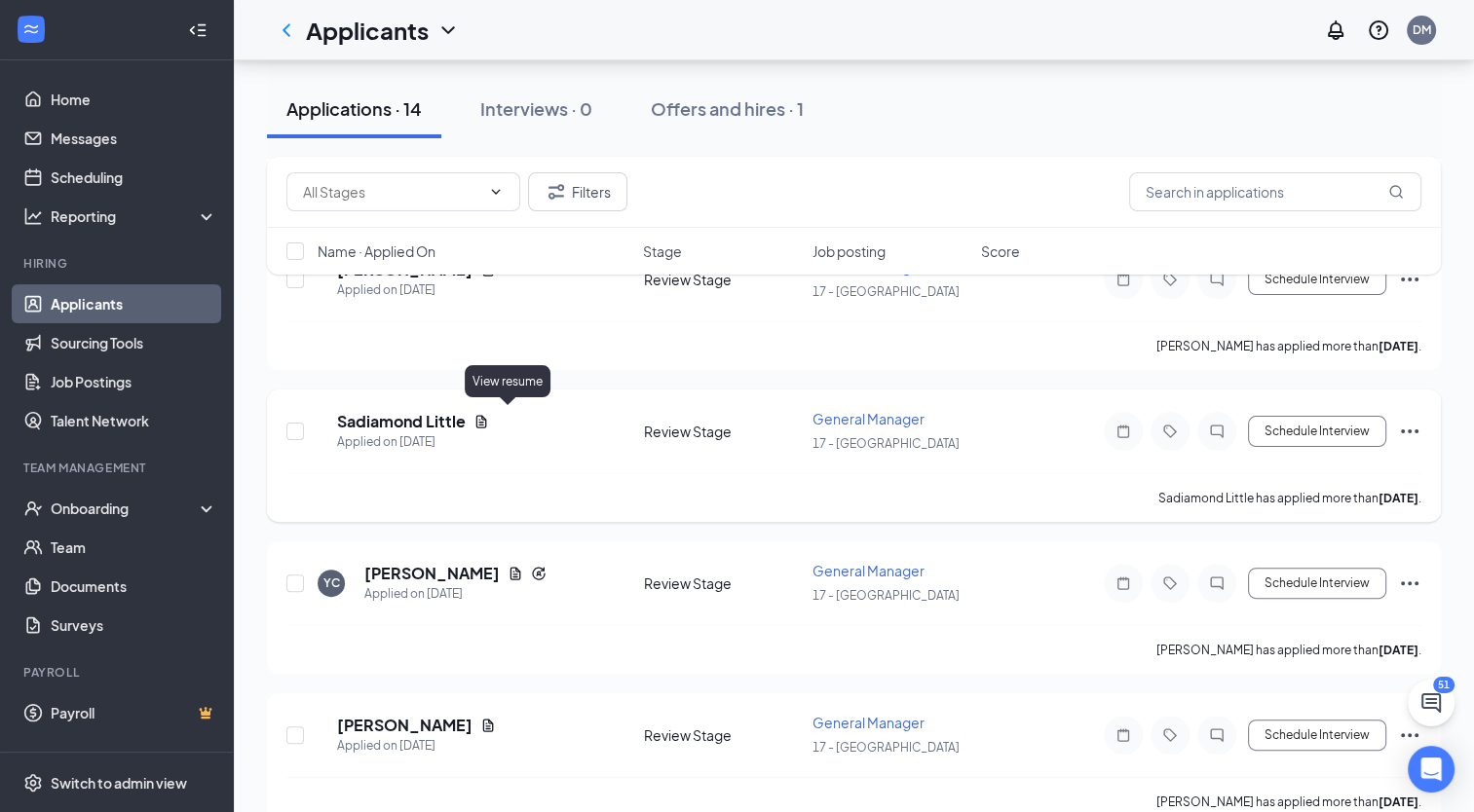
click at [489, 413] on icon "Document" at bounding box center [481, 421] width 16 height 16
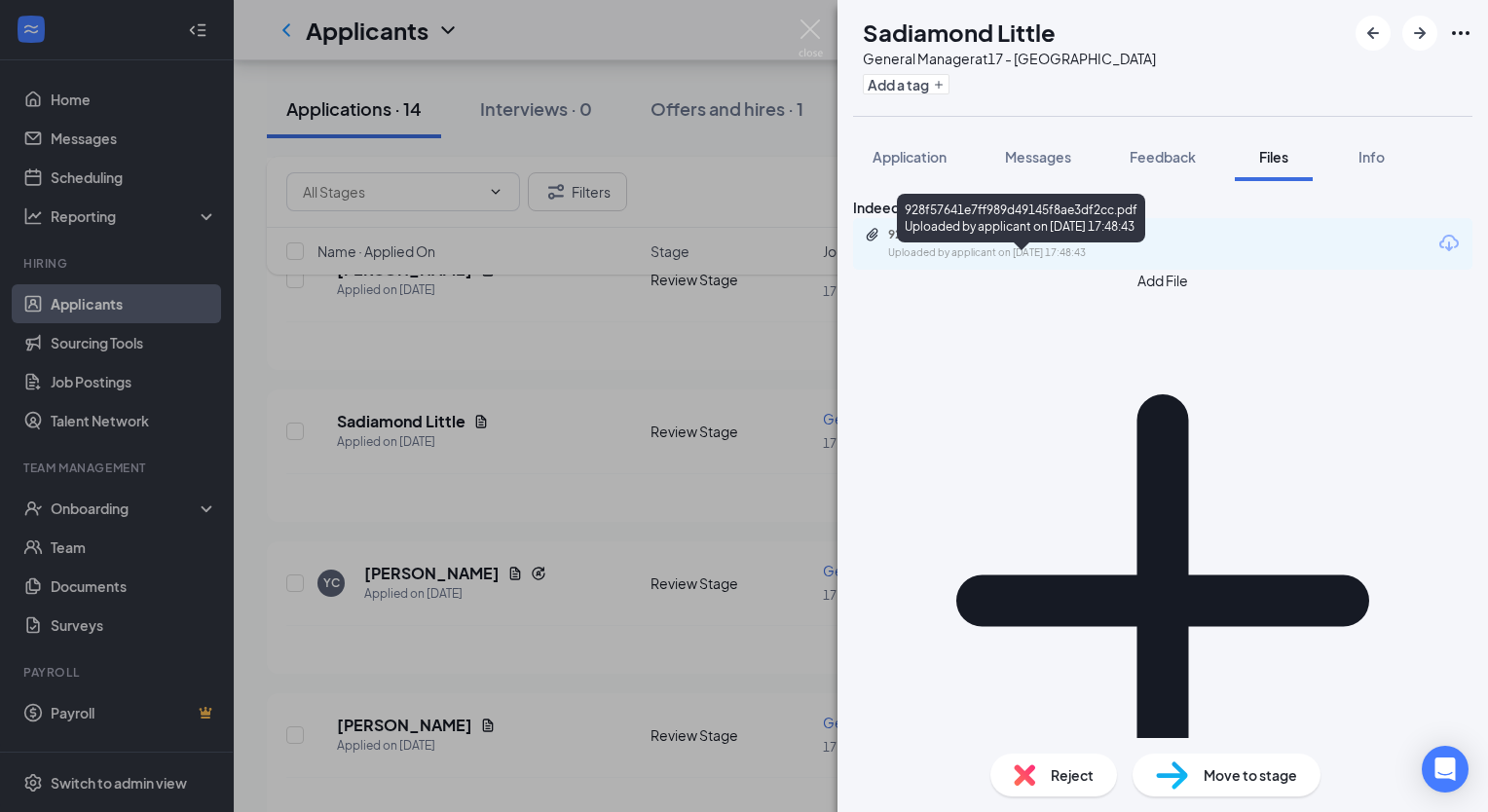
click at [1050, 242] on div "928f57641e7ff989d49145f8ae3df2cc.pdf" at bounding box center [1025, 234] width 273 height 16
click at [618, 332] on div "[PERSON_NAME] Little General Manager at 17 - [PERSON_NAME] Add a tag Applicatio…" at bounding box center [744, 406] width 1488 height 812
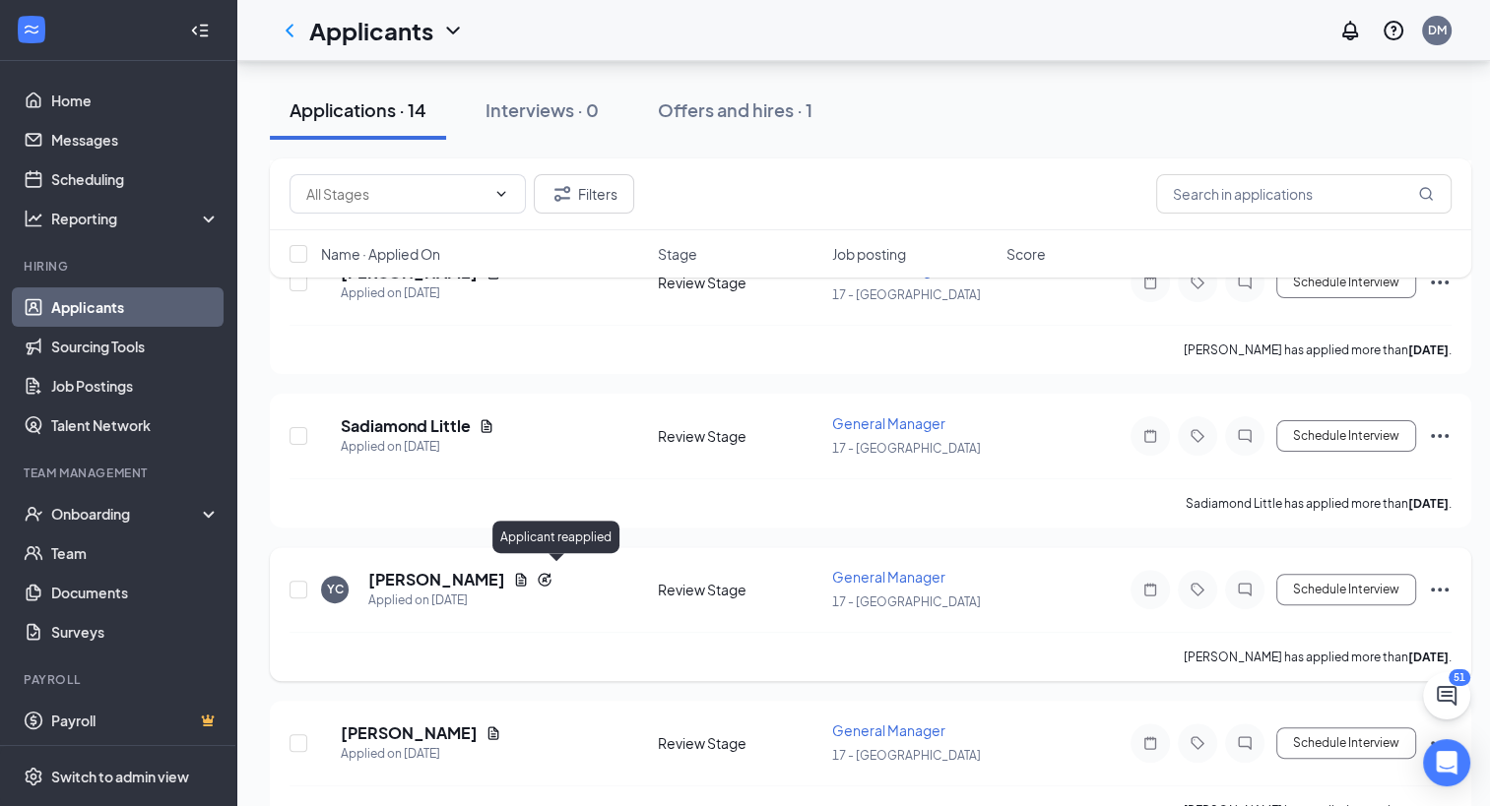
click at [551, 573] on icon "Reapply" at bounding box center [545, 580] width 16 height 16
click at [523, 572] on icon "Document" at bounding box center [521, 580] width 16 height 16
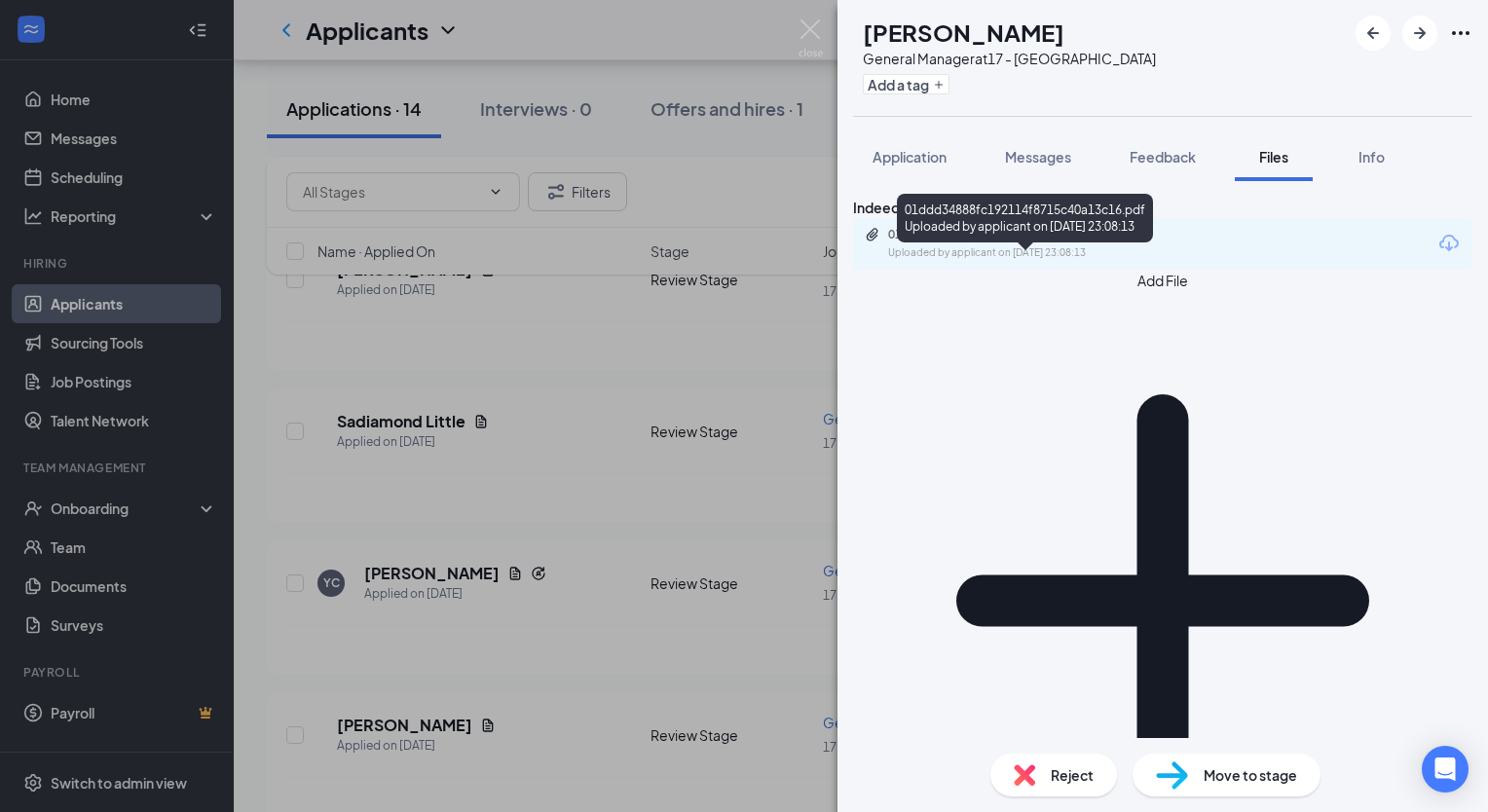
click at [977, 242] on div "01ddd34888fc192114f8715c40a13c16.pdf" at bounding box center [1025, 234] width 273 height 16
click at [509, 434] on div "YC [PERSON_NAME] General Manager at 17 - [PERSON_NAME] Add a tag Application Me…" at bounding box center [744, 406] width 1488 height 812
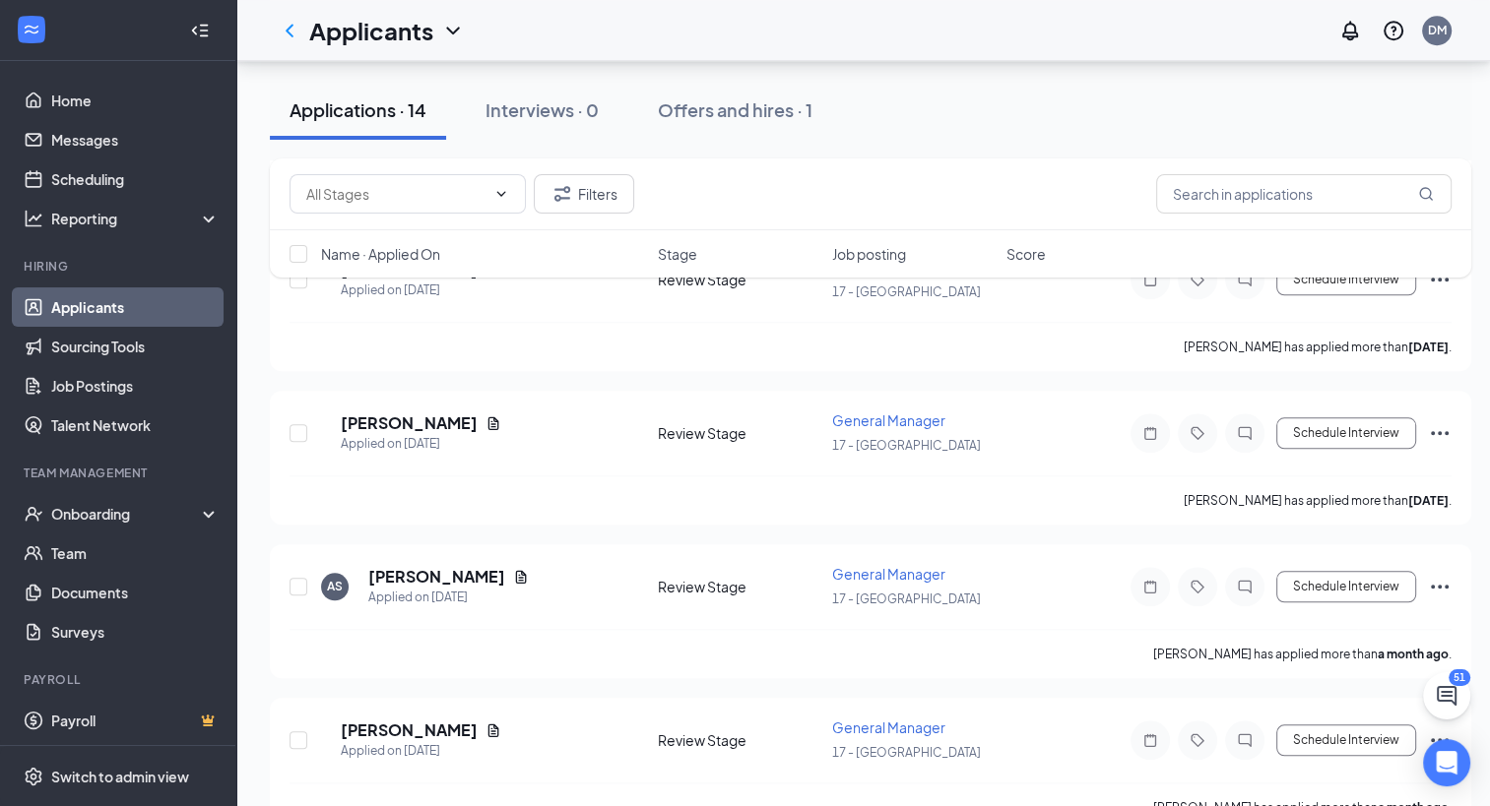
scroll to position [1831, 0]
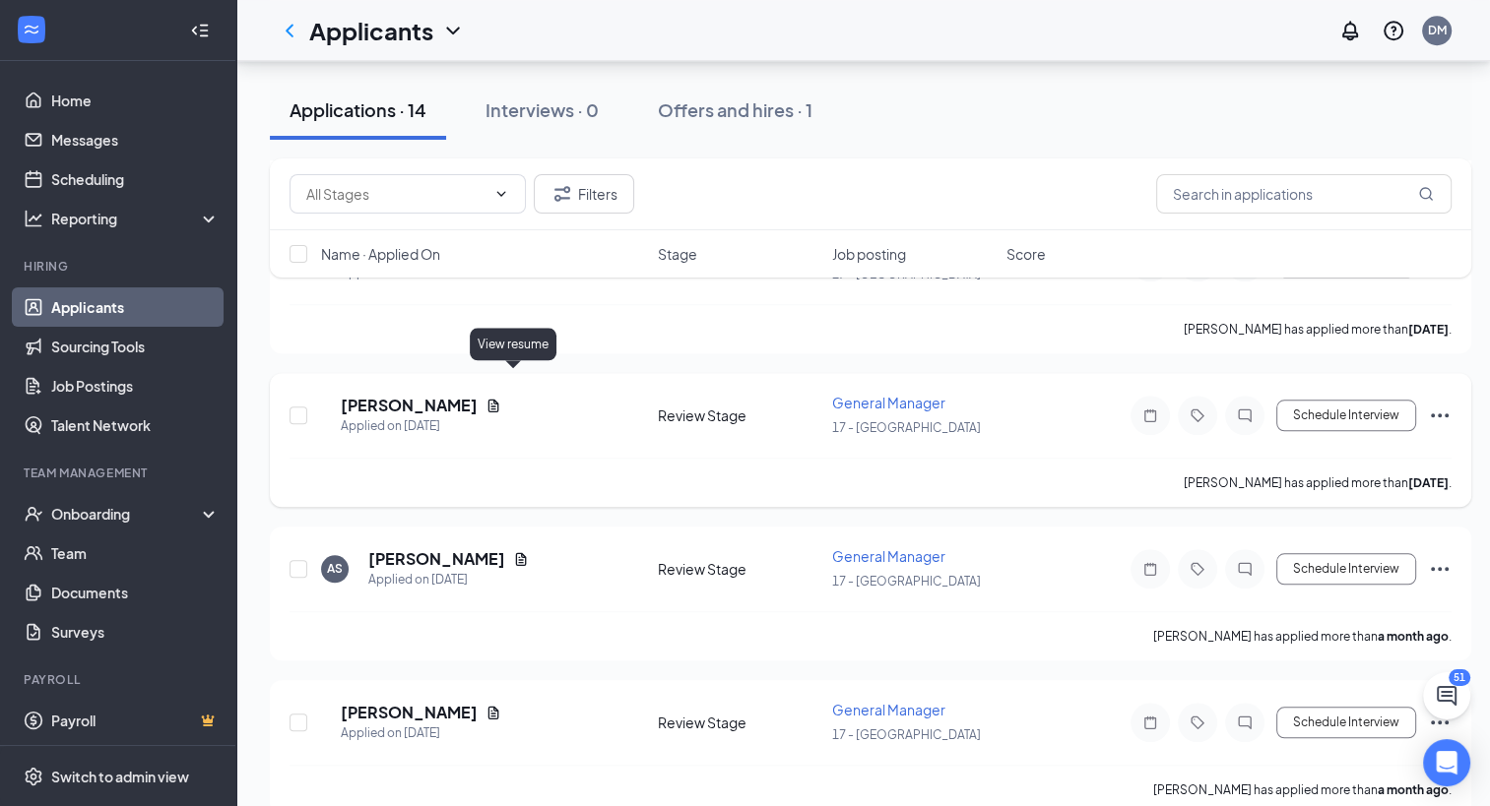
click at [501, 398] on icon "Document" at bounding box center [493, 406] width 16 height 16
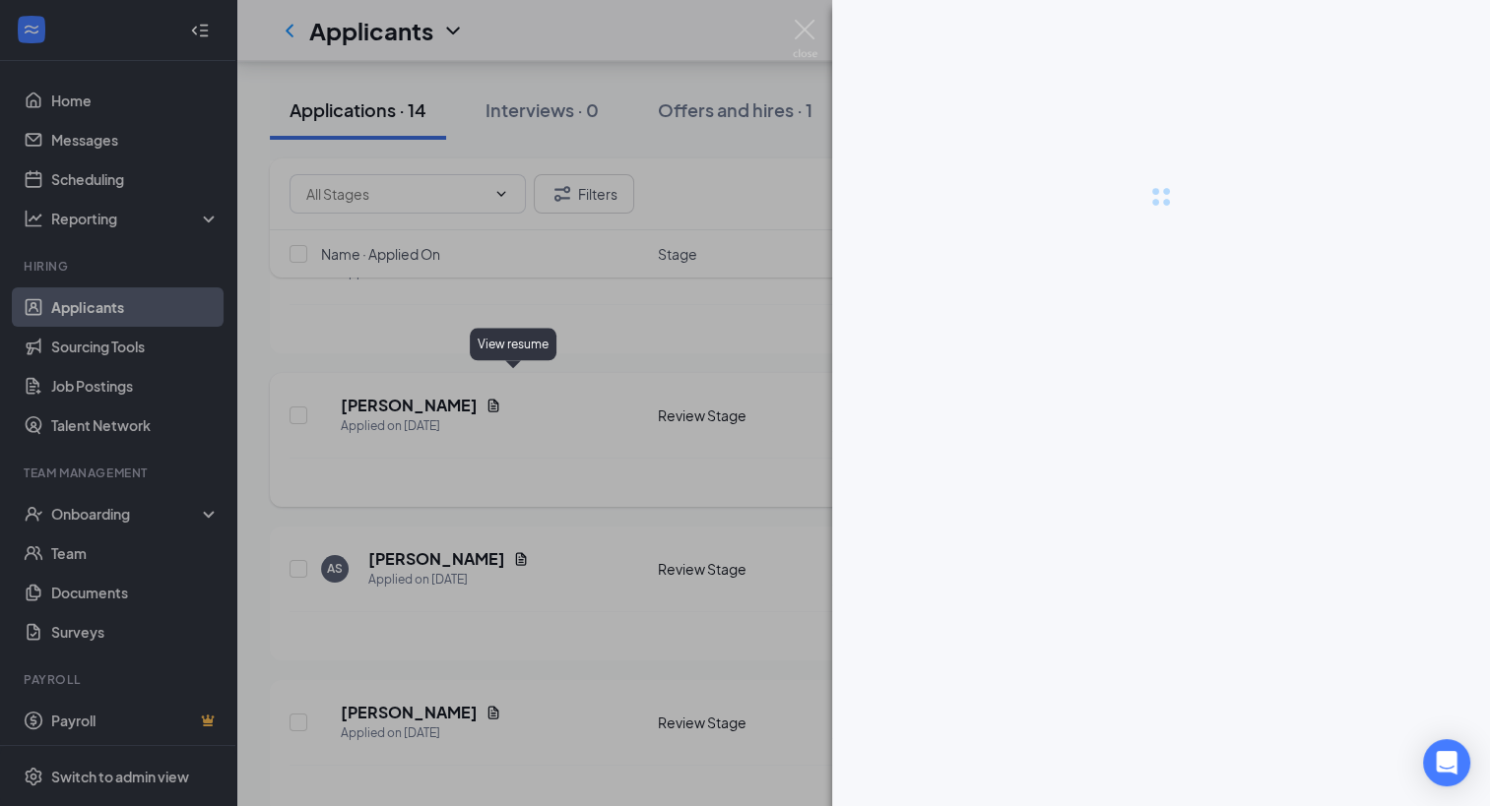
scroll to position [1817, 0]
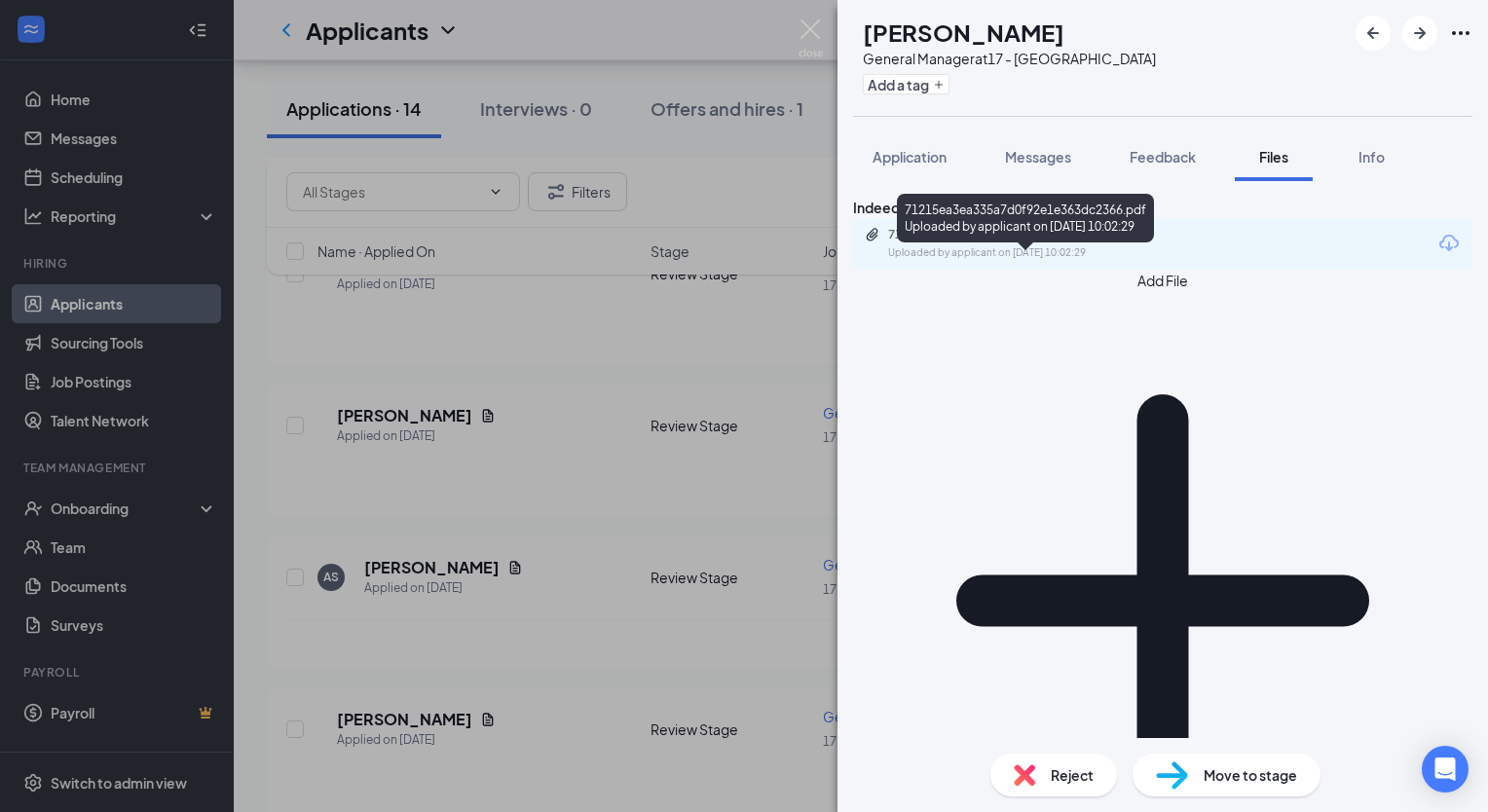
click at [927, 261] on div "Uploaded by applicant on [DATE] 10:02:29" at bounding box center [1034, 253] width 292 height 16
click at [526, 208] on div "CR [PERSON_NAME] General Manager at 17 - [PERSON_NAME] Add a tag Application Me…" at bounding box center [744, 406] width 1488 height 812
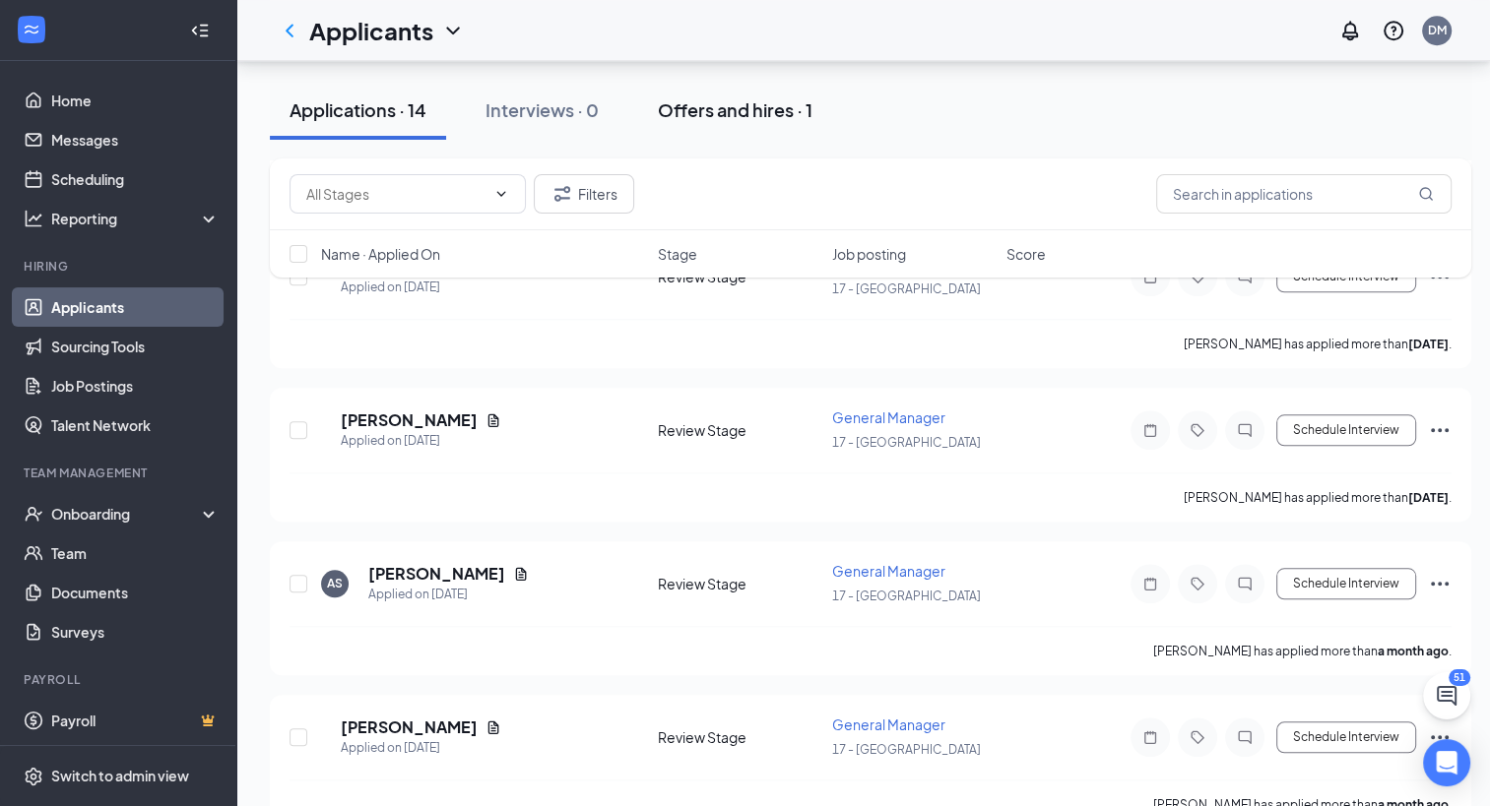
click at [710, 116] on div "Offers and hires · 1" at bounding box center [735, 109] width 155 height 25
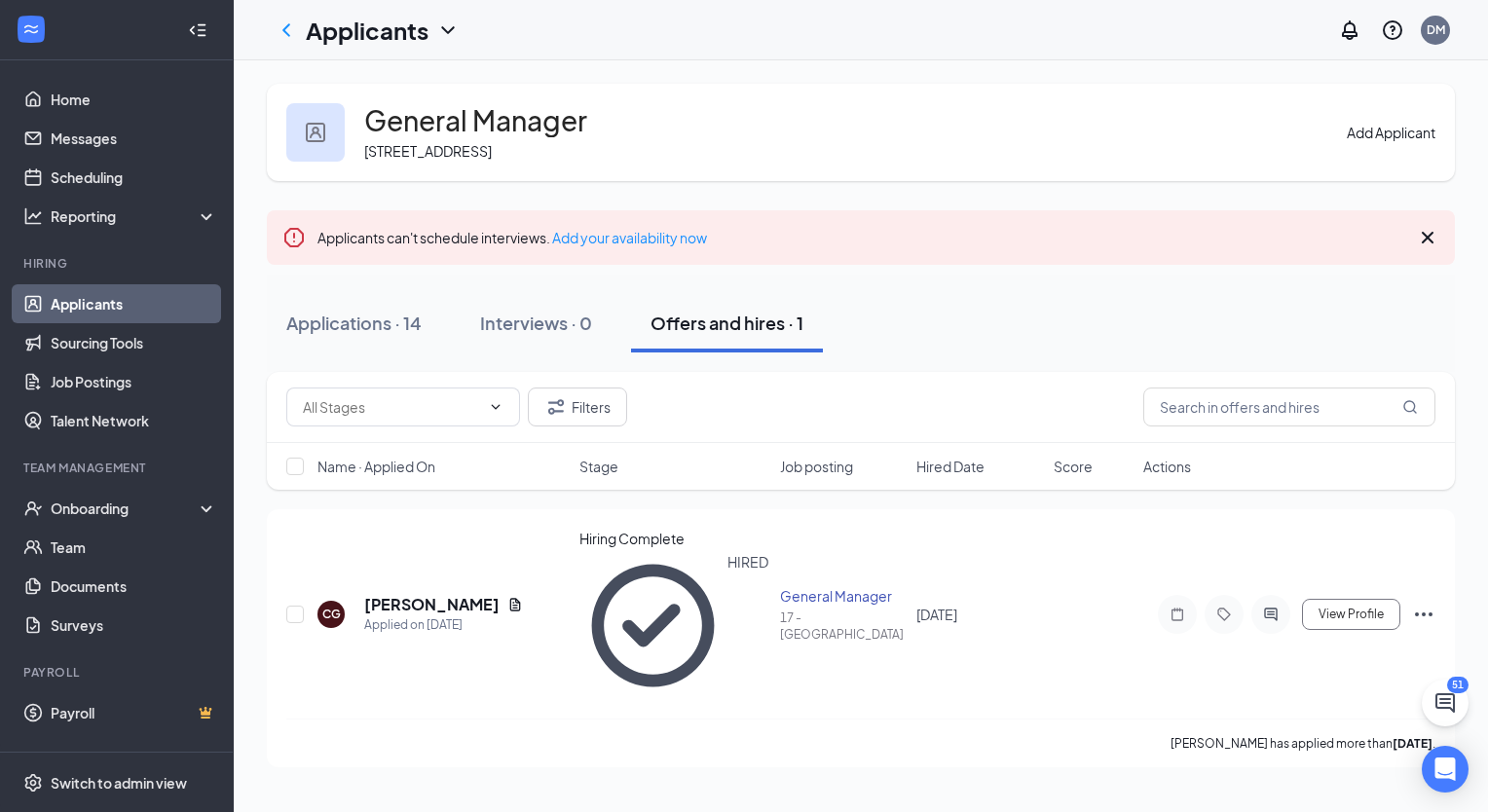
click at [108, 300] on link "Applicants" at bounding box center [134, 303] width 166 height 39
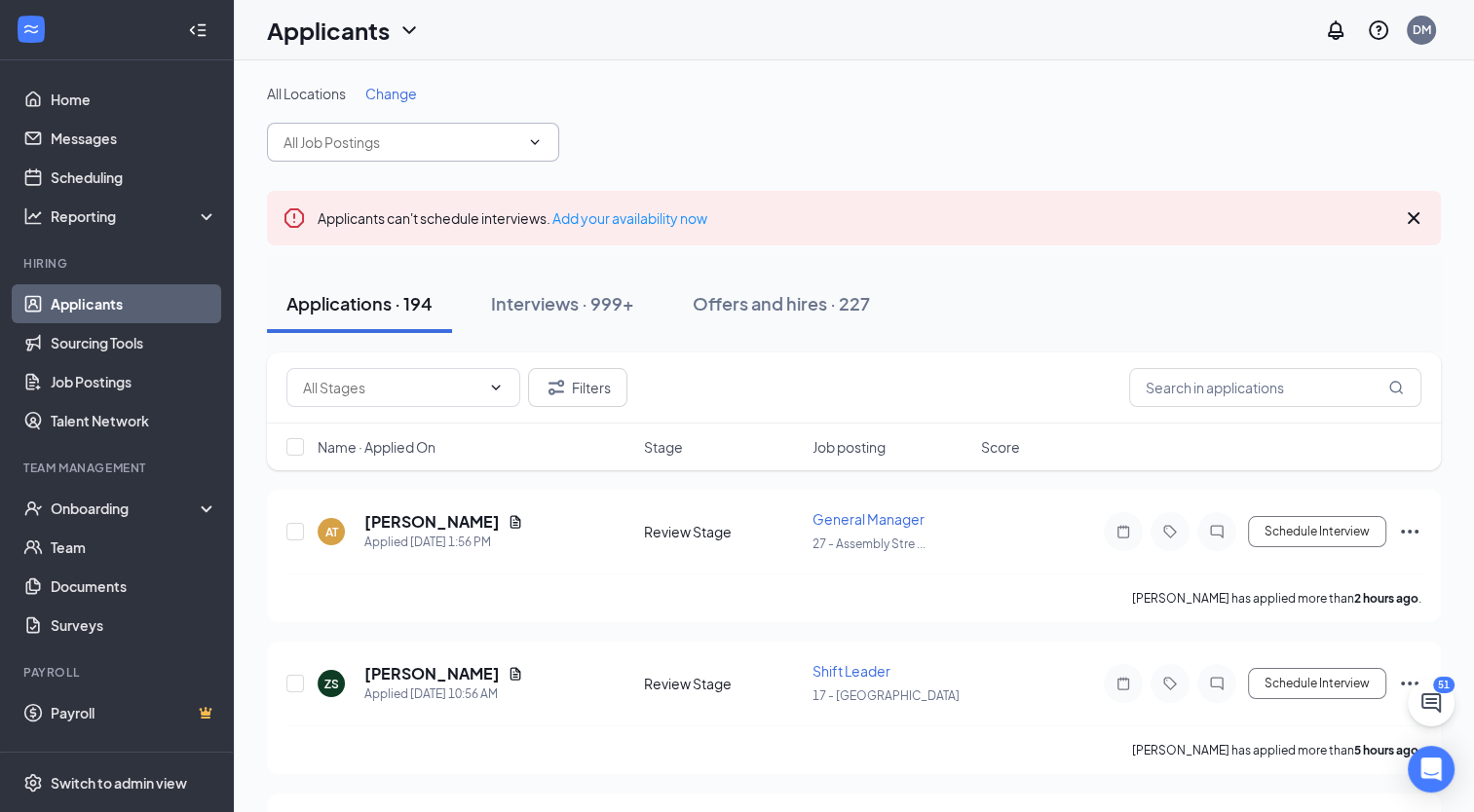
click at [393, 149] on input "text" at bounding box center [402, 142] width 235 height 22
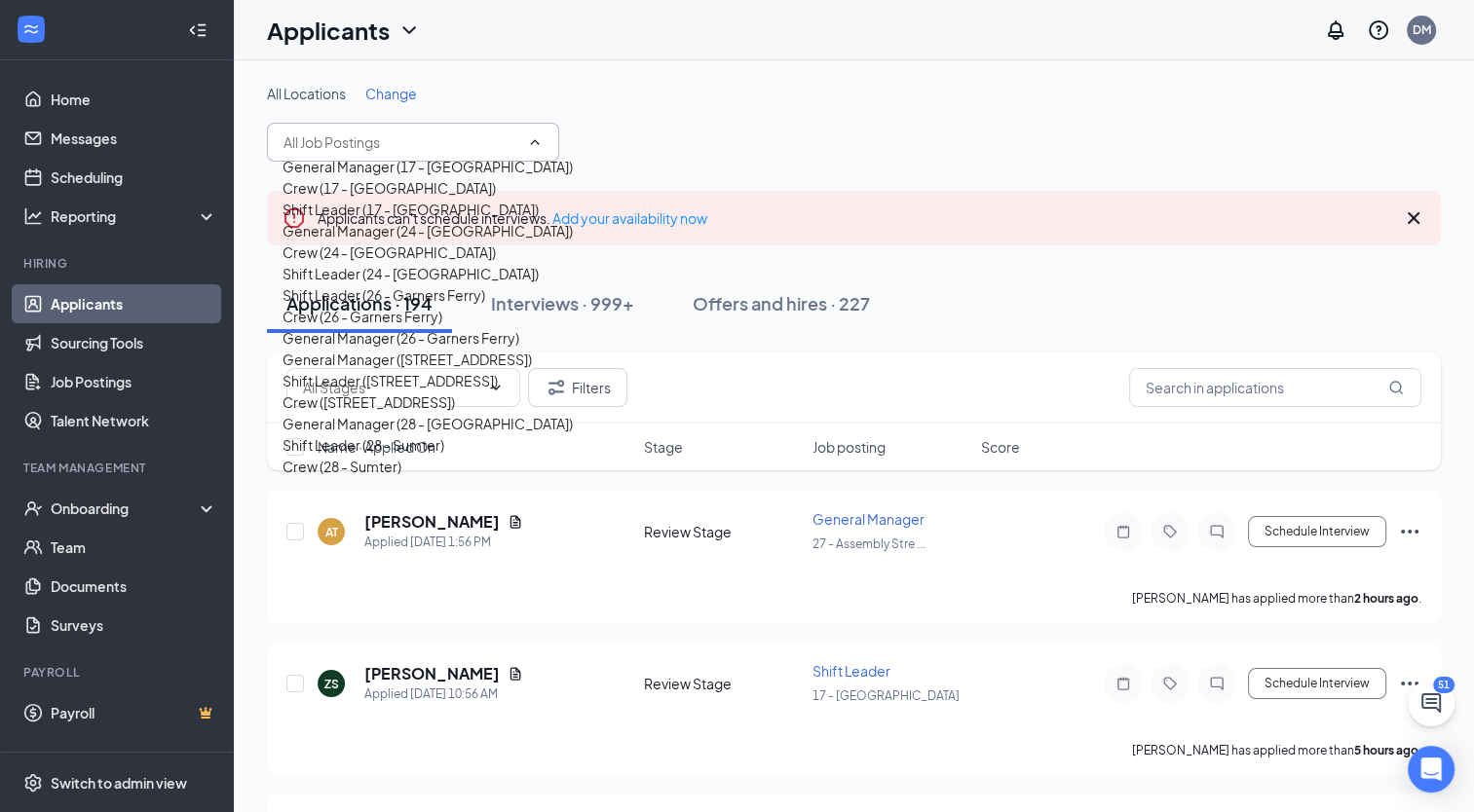
scroll to position [250, 0]
click at [465, 327] on div "General Manager (26 - Garners Ferry)" at bounding box center [401, 338] width 236 height 22
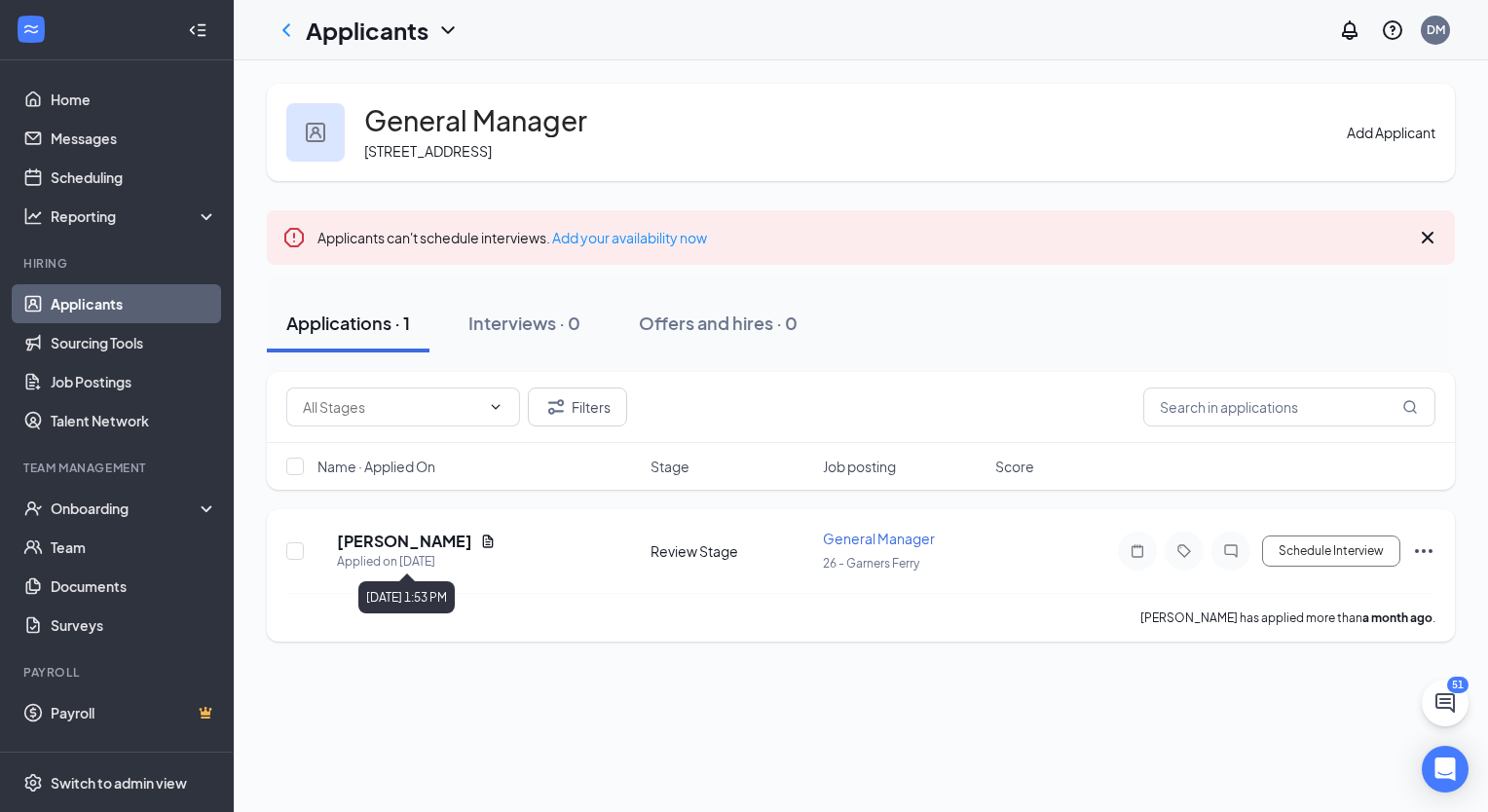
click at [491, 552] on div "Applied on [DATE]" at bounding box center [417, 562] width 158 height 20
click at [490, 547] on icon "Document" at bounding box center [488, 542] width 16 height 16
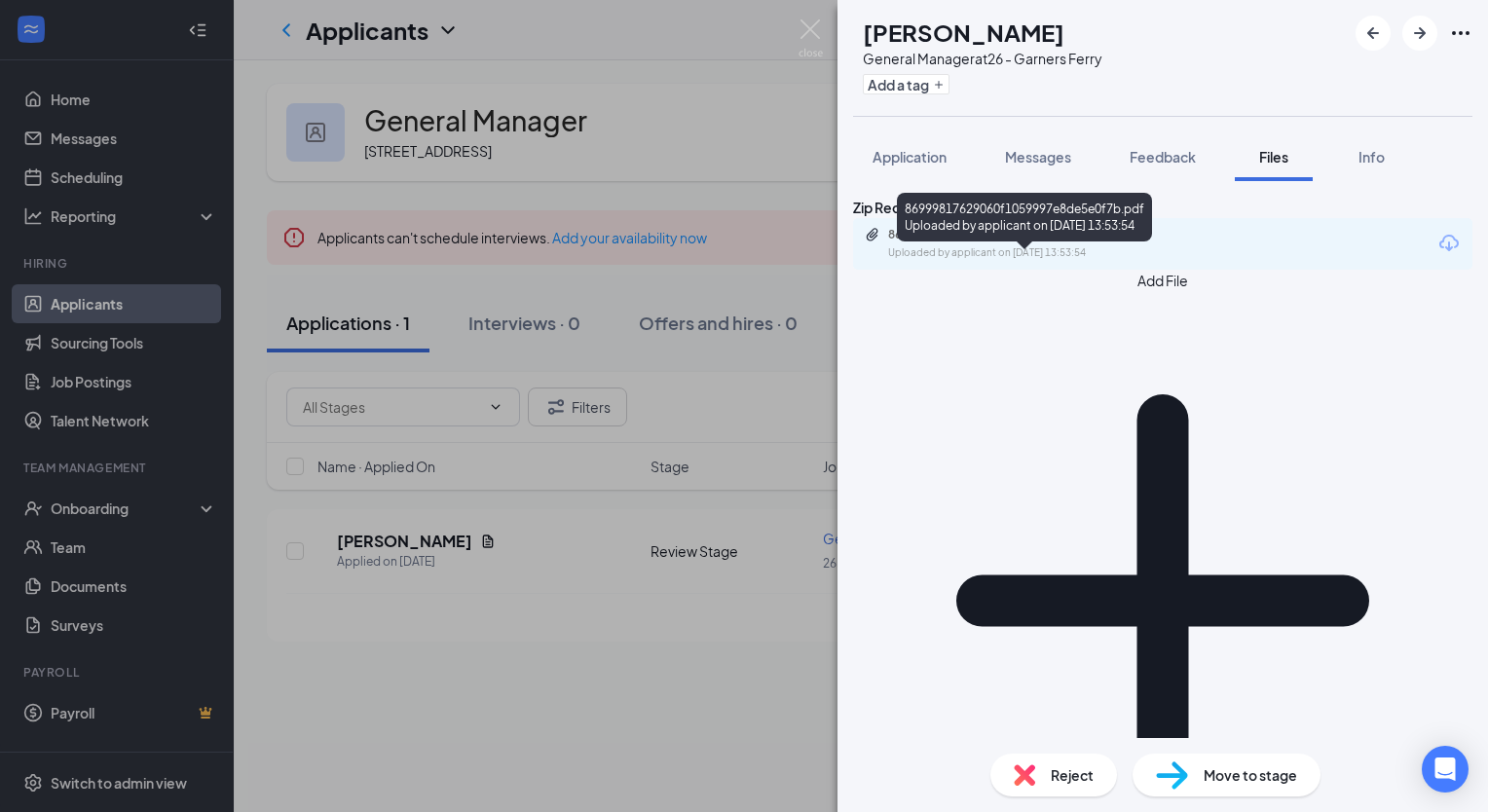
click at [933, 261] on div "Uploaded by applicant on [DATE] 13:53:54" at bounding box center [1034, 253] width 292 height 16
click at [673, 440] on div "ET [PERSON_NAME] General Manager at 26 - Garners Ferry Add a tag Application Me…" at bounding box center [744, 406] width 1488 height 812
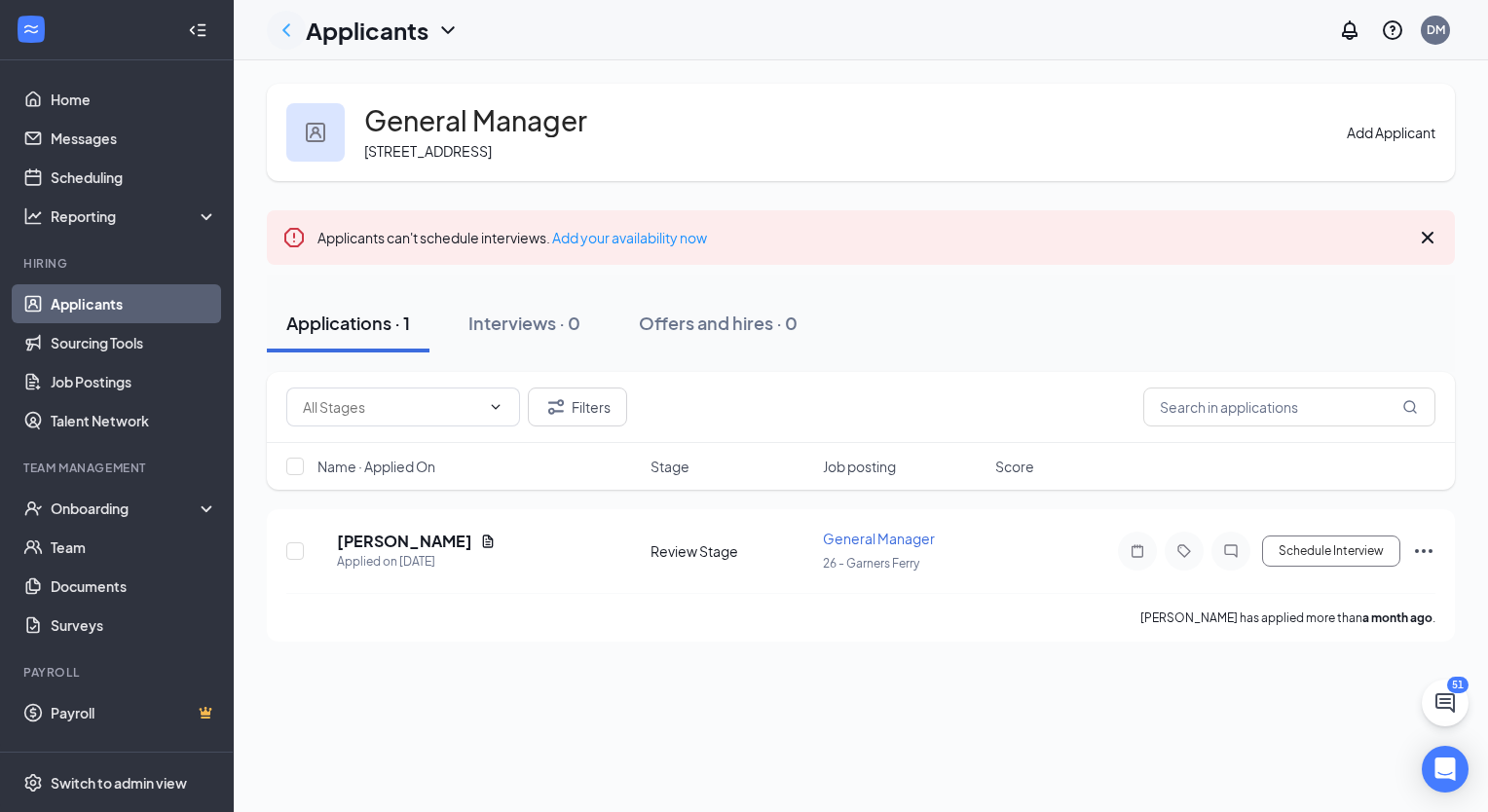
click at [284, 31] on icon "ChevronLeft" at bounding box center [287, 30] width 8 height 13
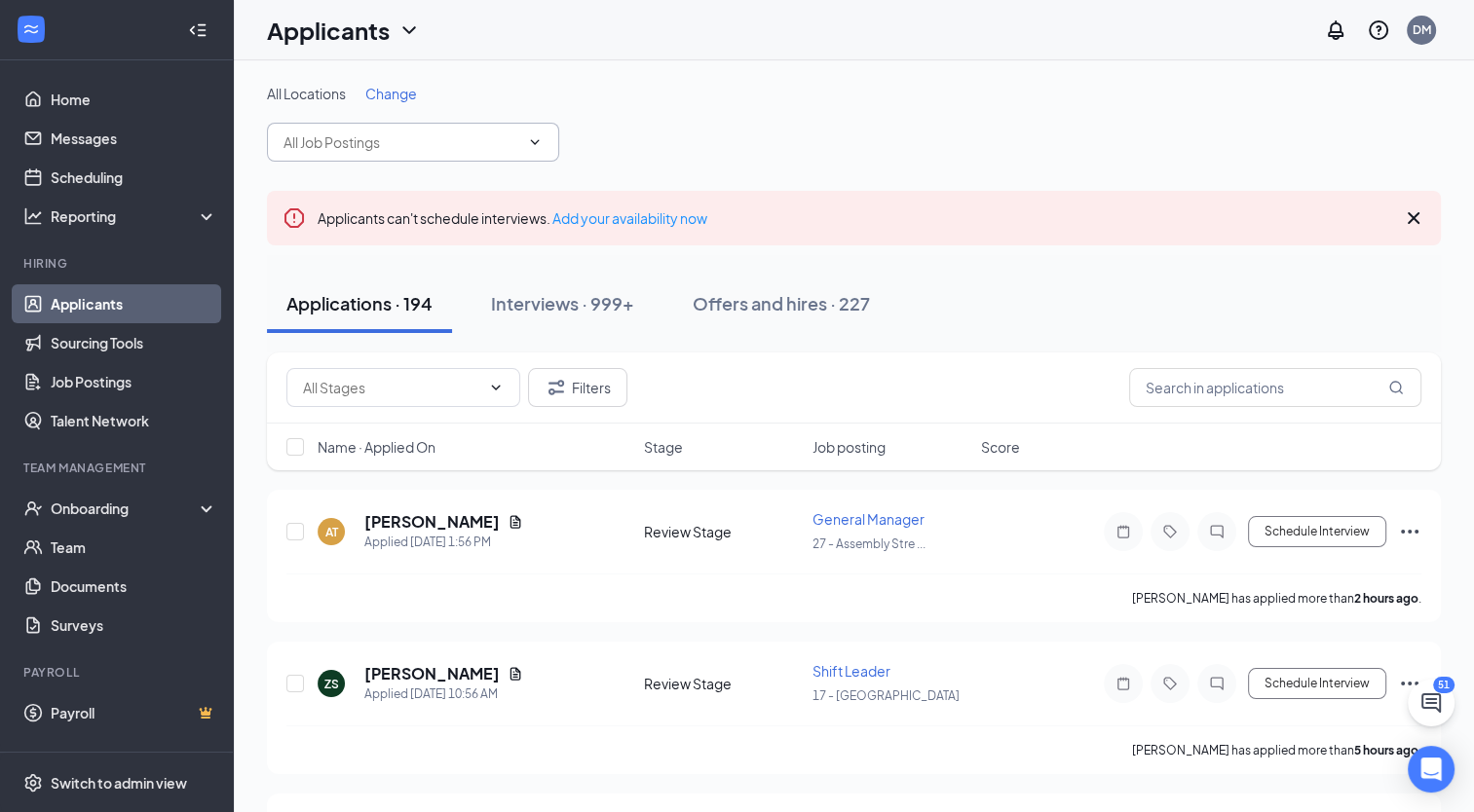
click at [467, 145] on input "text" at bounding box center [402, 142] width 235 height 22
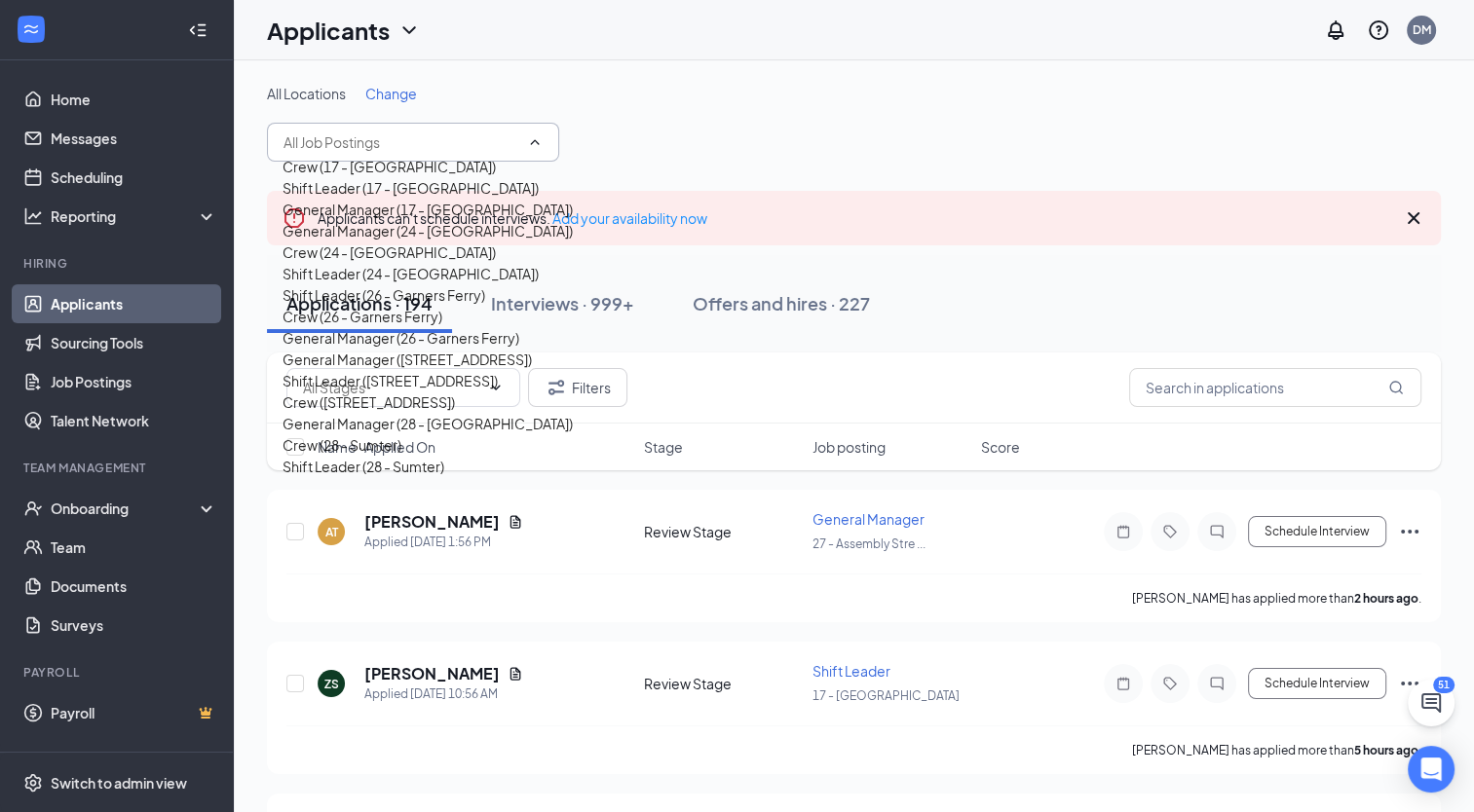
scroll to position [269, 0]
click at [443, 284] on div "Shift Leader (26 - Garners Ferry)" at bounding box center [427, 295] width 290 height 22
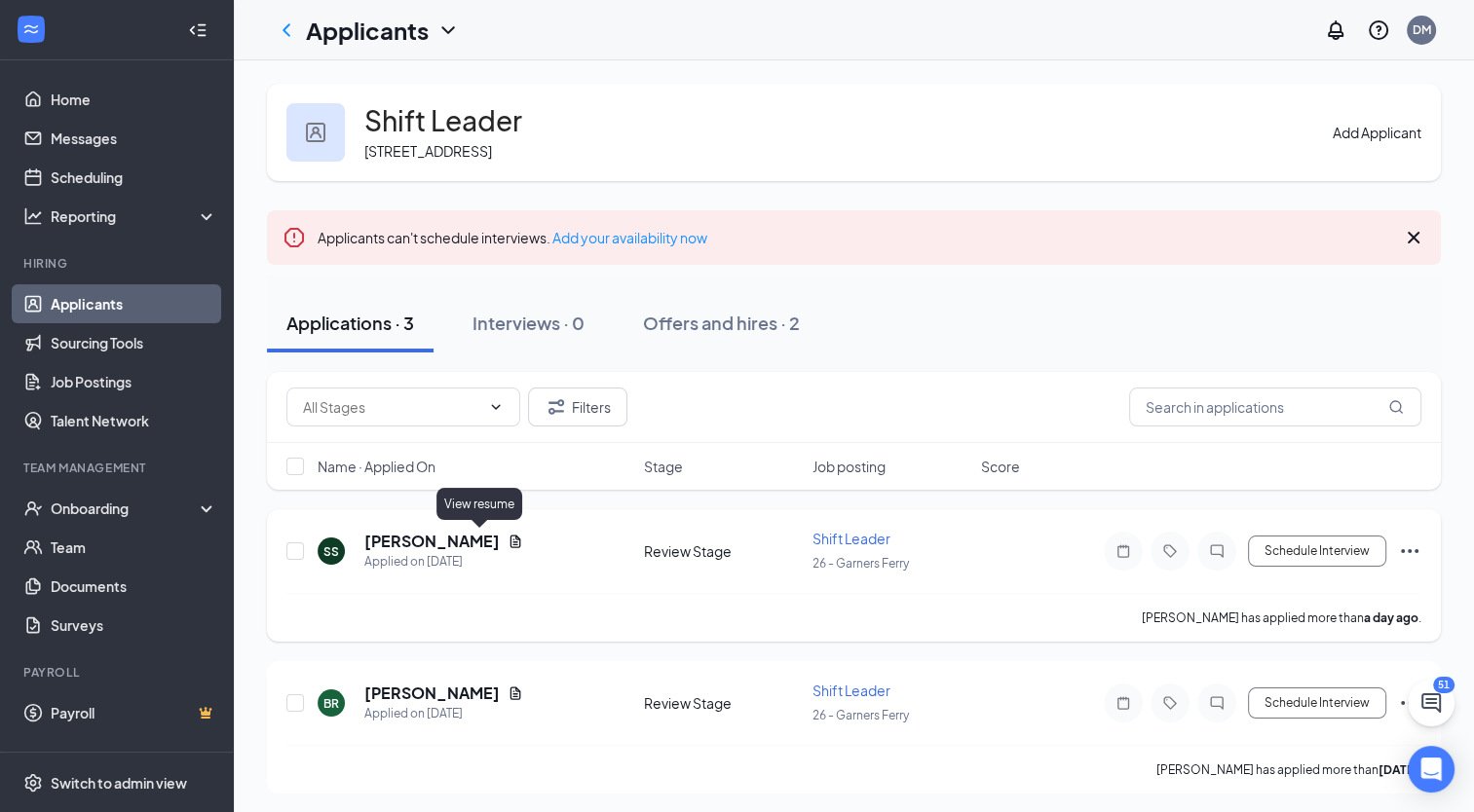
click at [510, 536] on icon "Document" at bounding box center [515, 541] width 11 height 13
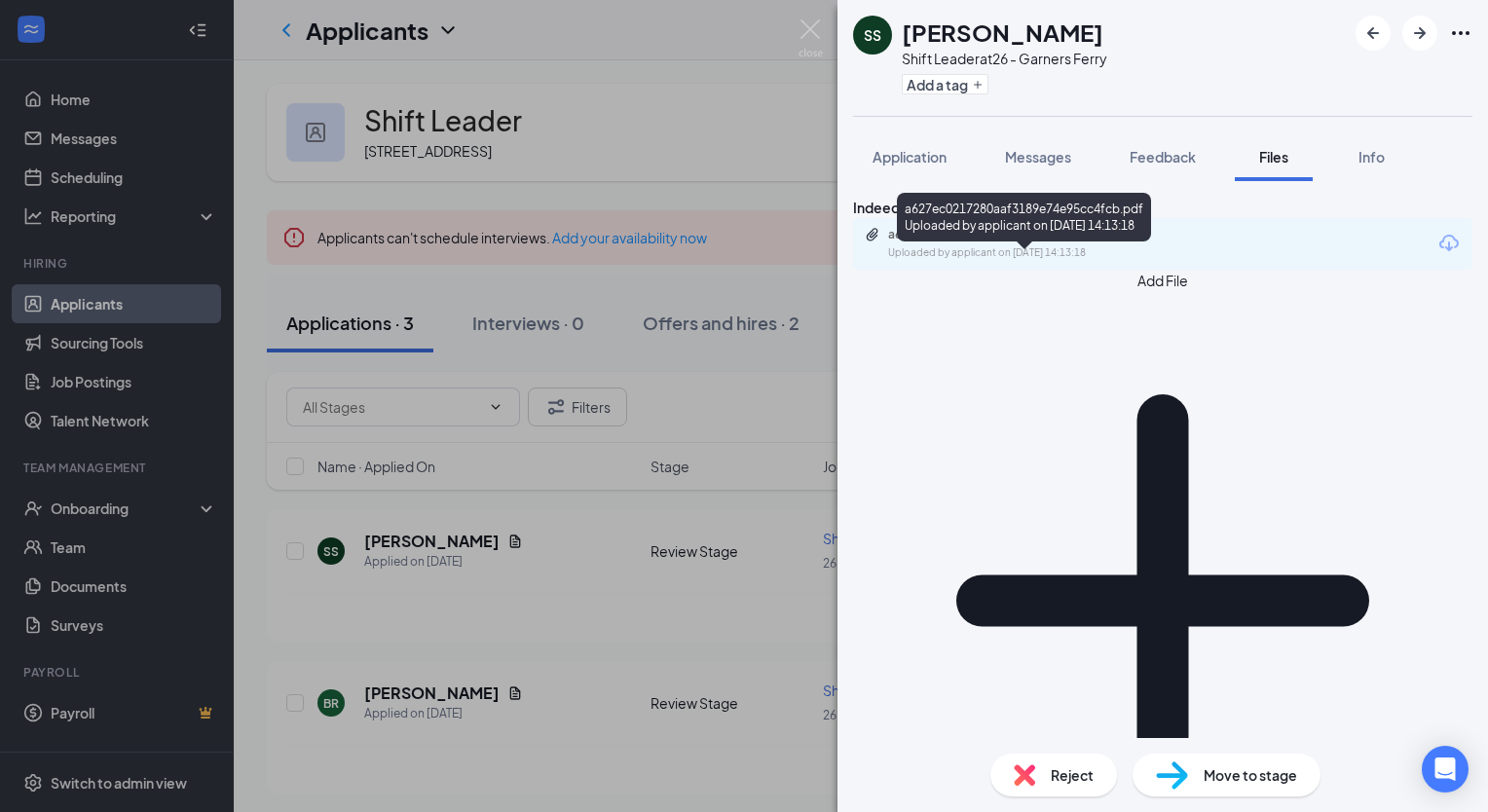
click at [981, 242] on div "a627ec0217280aaf3189e74e95cc4fcb.pdf" at bounding box center [1025, 234] width 273 height 16
click at [586, 359] on div "SS [PERSON_NAME] Shift Leader at 26 - Garners Ferry Add a tag Application Messa…" at bounding box center [744, 406] width 1488 height 812
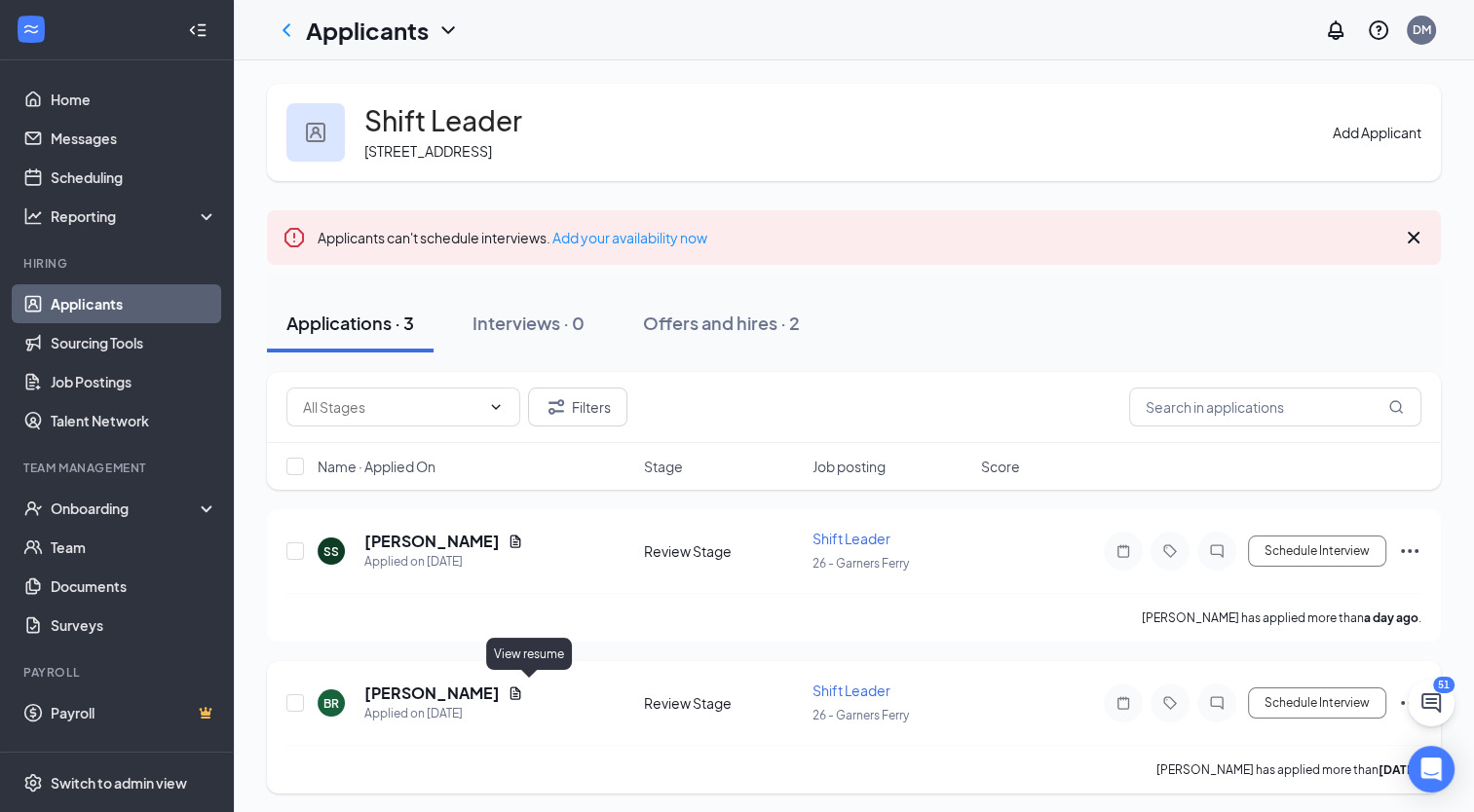
click at [520, 688] on icon "Document" at bounding box center [515, 693] width 16 height 16
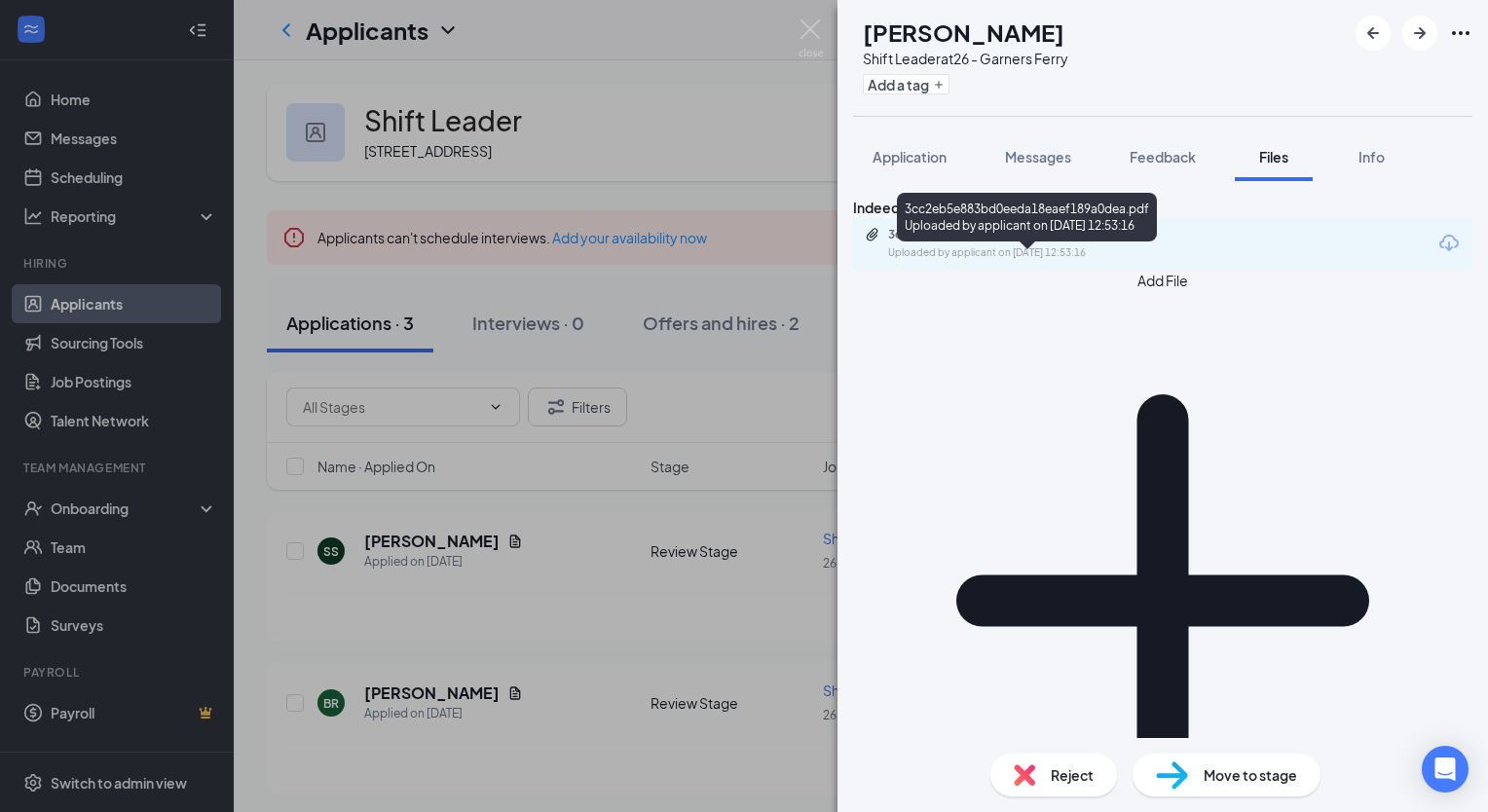
click at [963, 242] on div "3cc2eb5e883bd0eeda18eaef189a0dea.pdf" at bounding box center [1025, 234] width 273 height 16
click at [765, 503] on div "BR [PERSON_NAME] Shift Leader at 26 - Garners Ferry Add a tag Application Messa…" at bounding box center [744, 406] width 1488 height 812
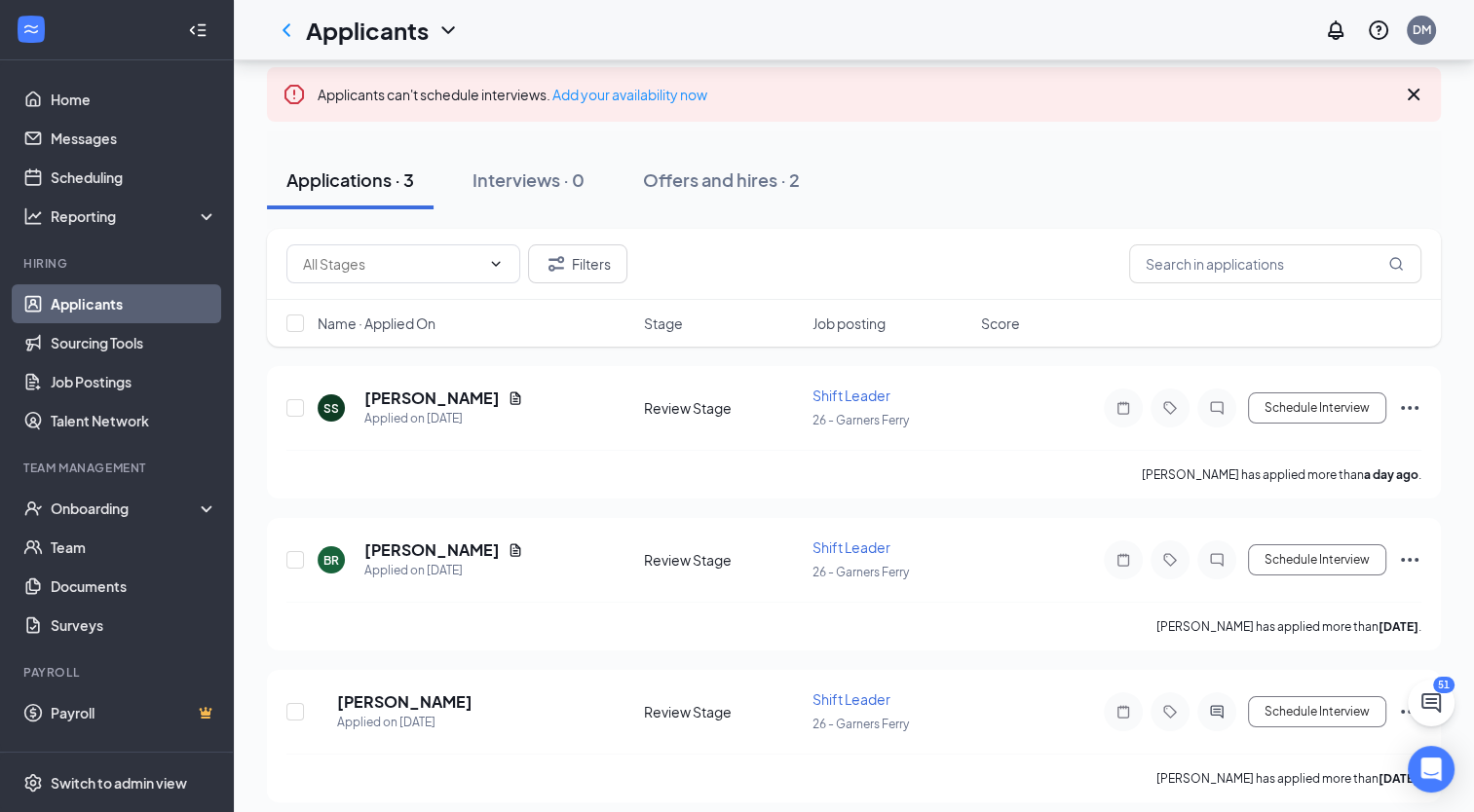
scroll to position [149, 0]
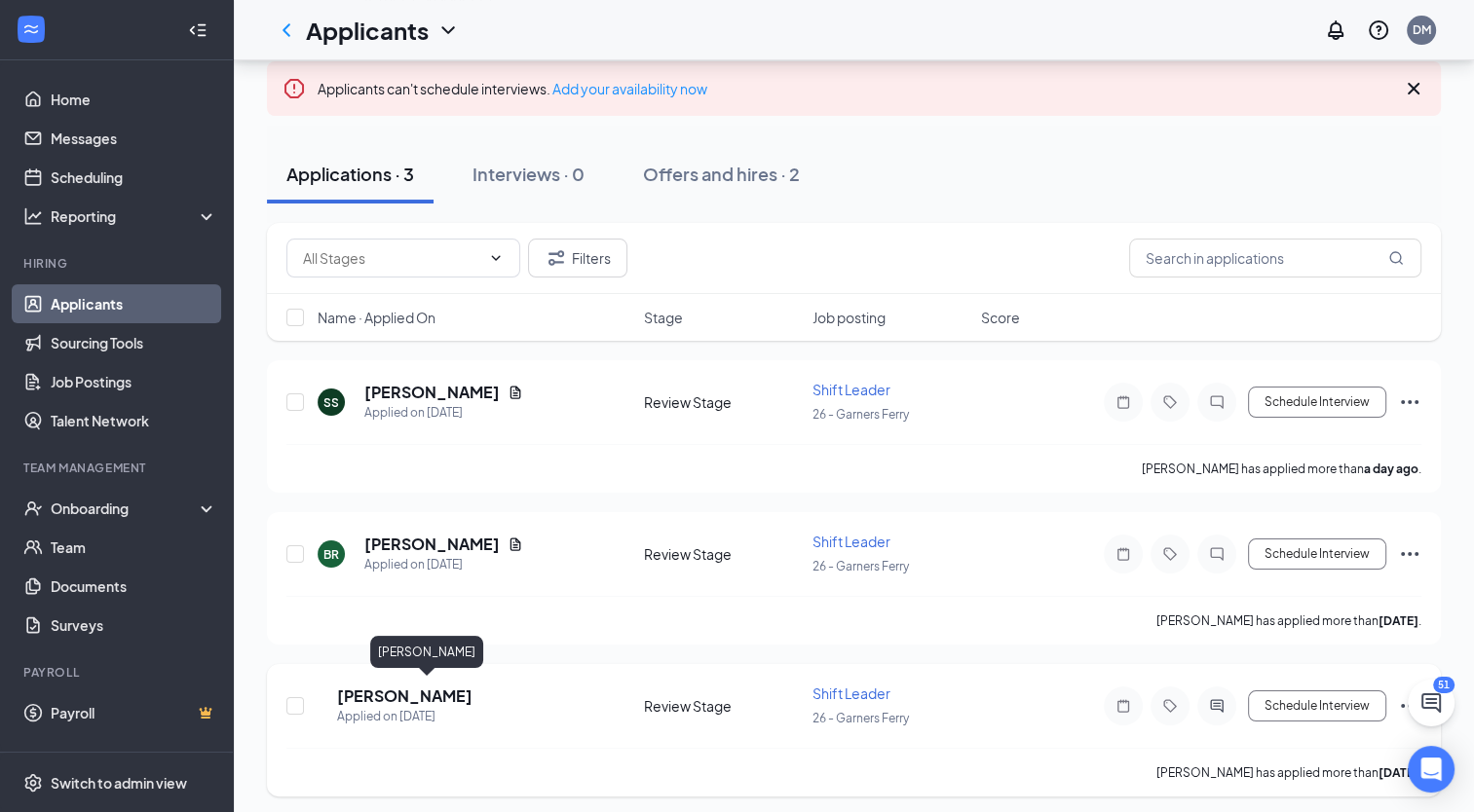
click at [412, 691] on h5 "[PERSON_NAME]" at bounding box center [405, 696] width 136 height 22
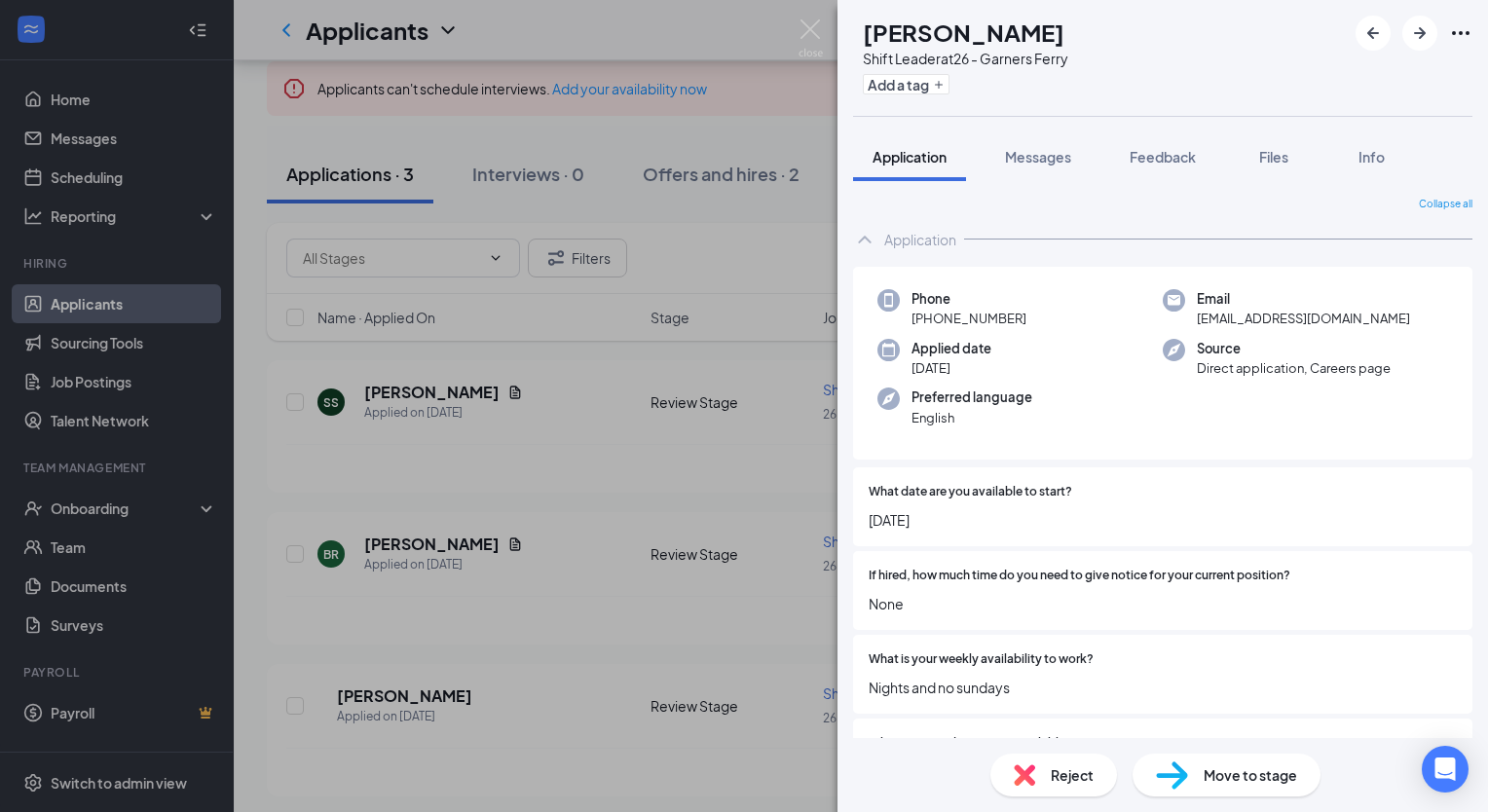
click at [732, 751] on div "AH [PERSON_NAME] Shift Leader at 26 - Garners Ferry Add a tag Application Messa…" at bounding box center [744, 406] width 1488 height 812
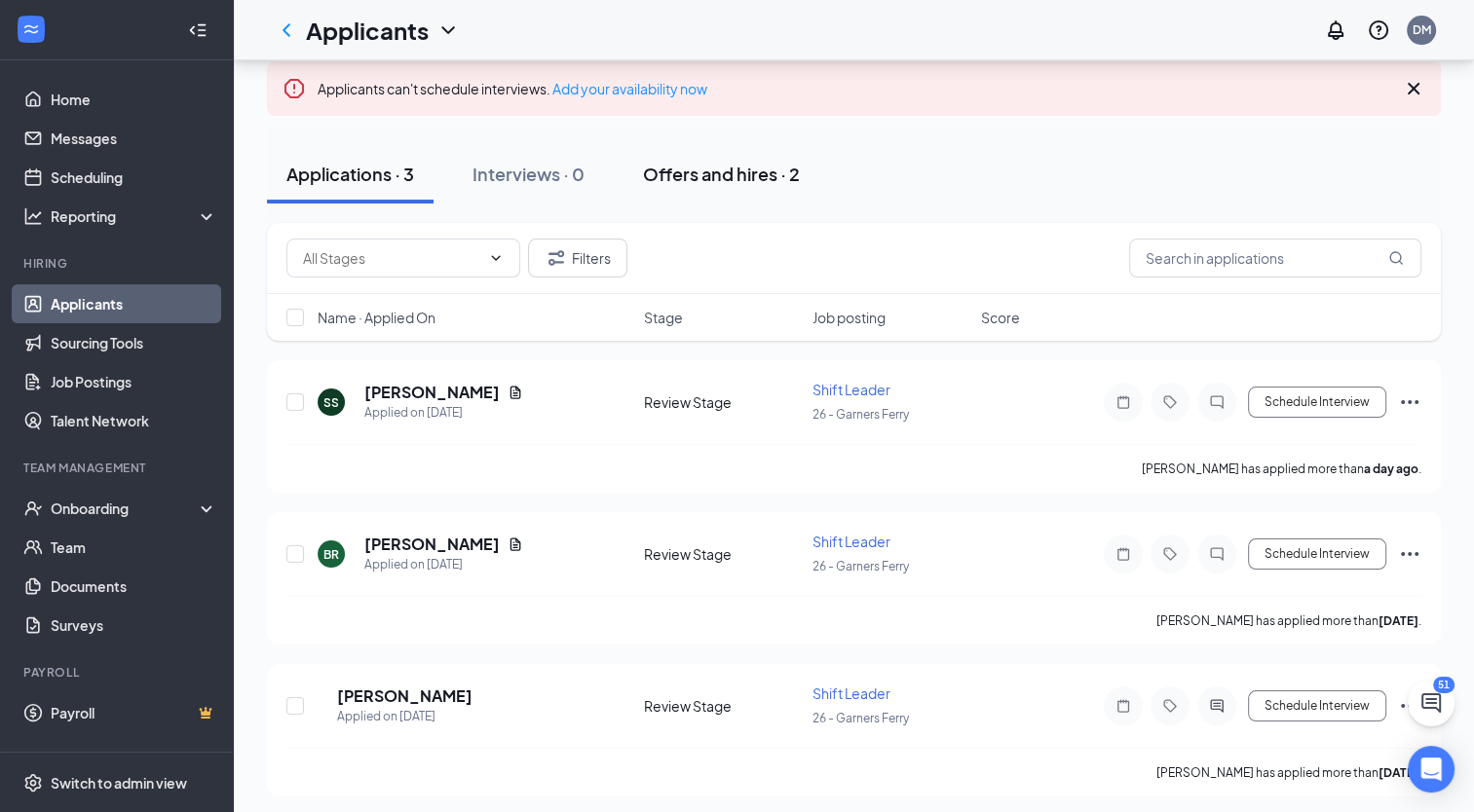
click at [713, 196] on button "Offers and hires · 2" at bounding box center [721, 174] width 196 height 58
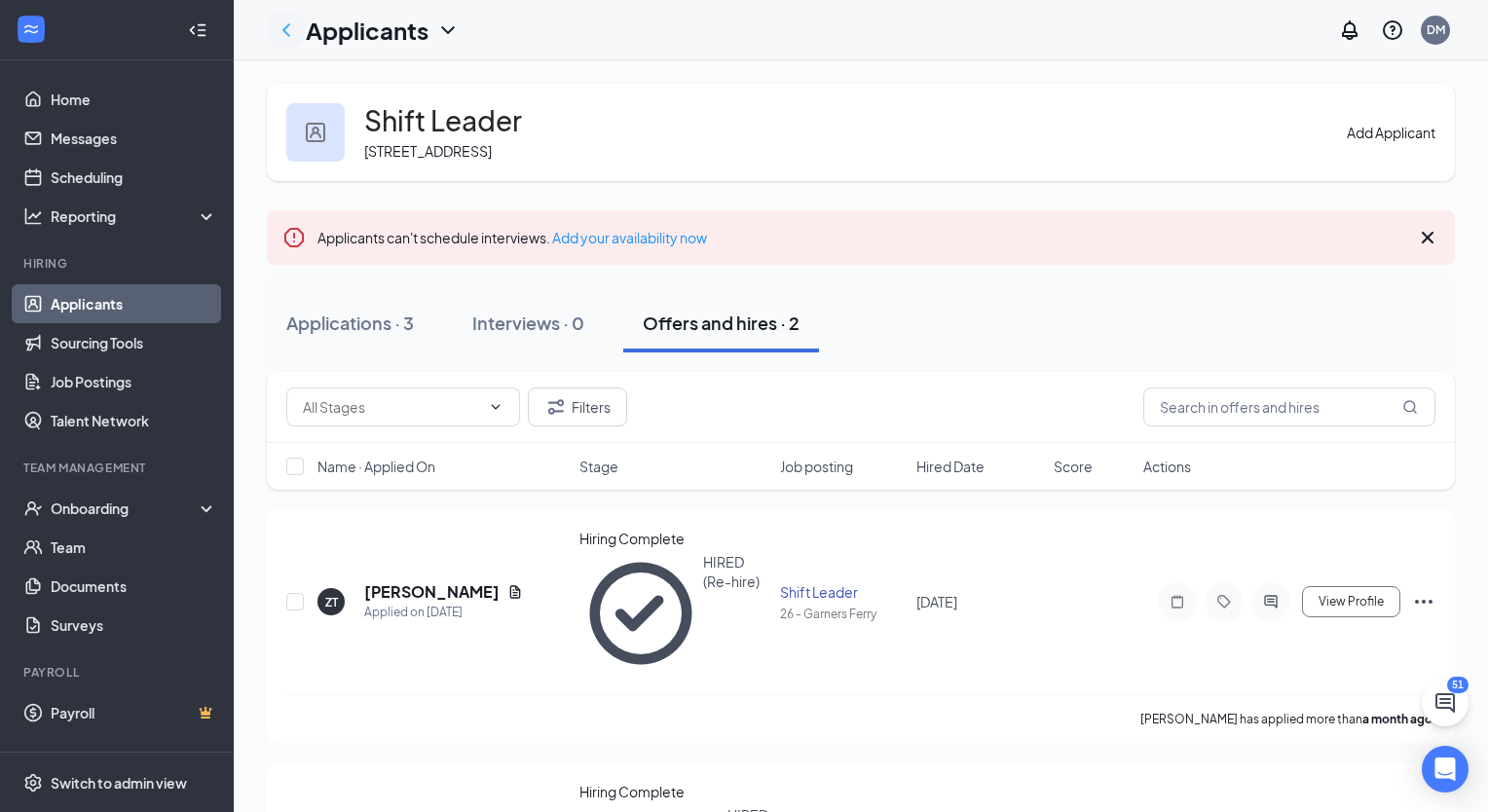
click at [286, 27] on icon "ChevronLeft" at bounding box center [287, 30] width 8 height 13
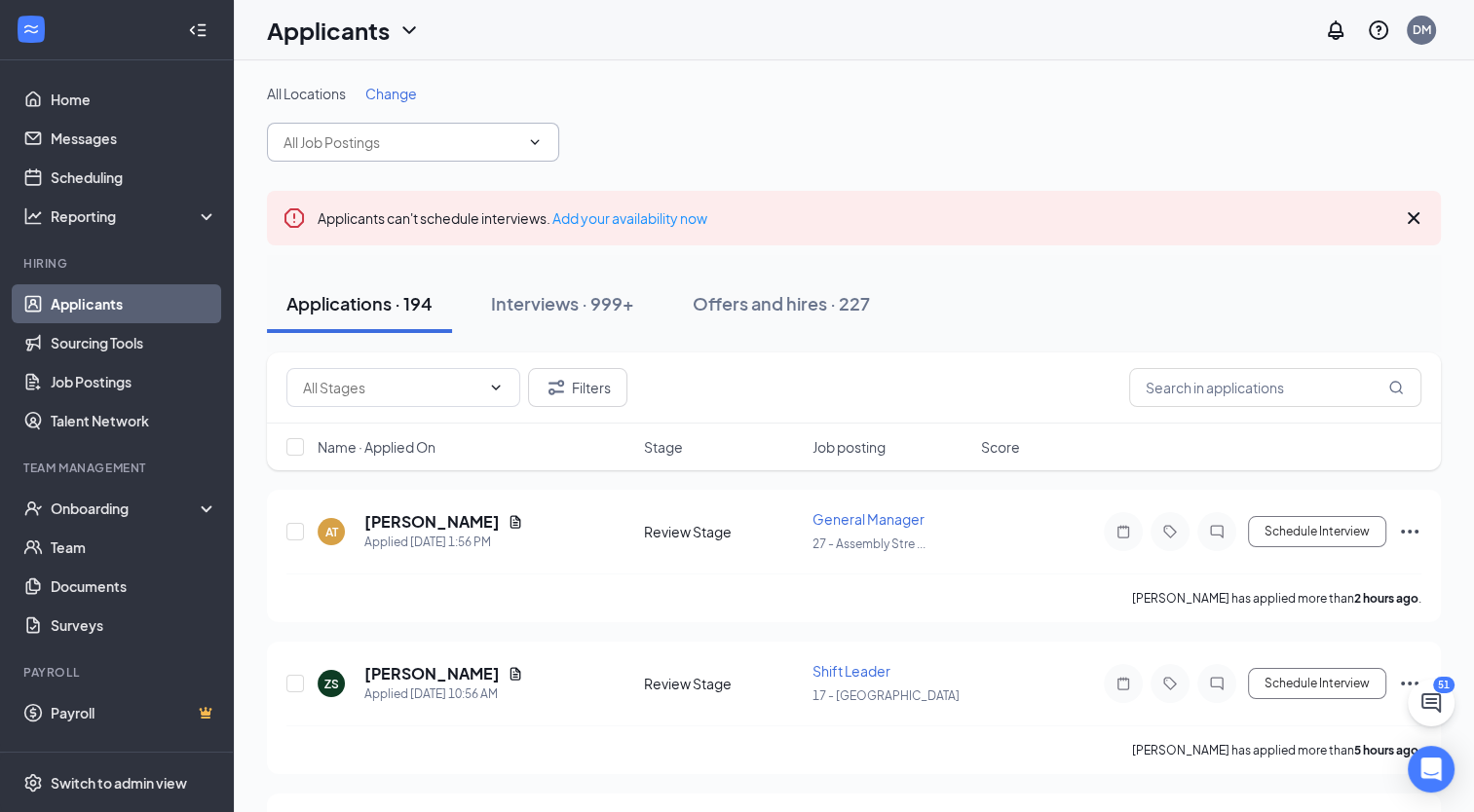
click at [486, 155] on span at bounding box center [413, 141] width 292 height 39
click at [530, 154] on span at bounding box center [413, 141] width 292 height 39
click at [402, 38] on icon "ChevronDown" at bounding box center [410, 31] width 24 height 24
click at [508, 153] on span at bounding box center [413, 141] width 292 height 39
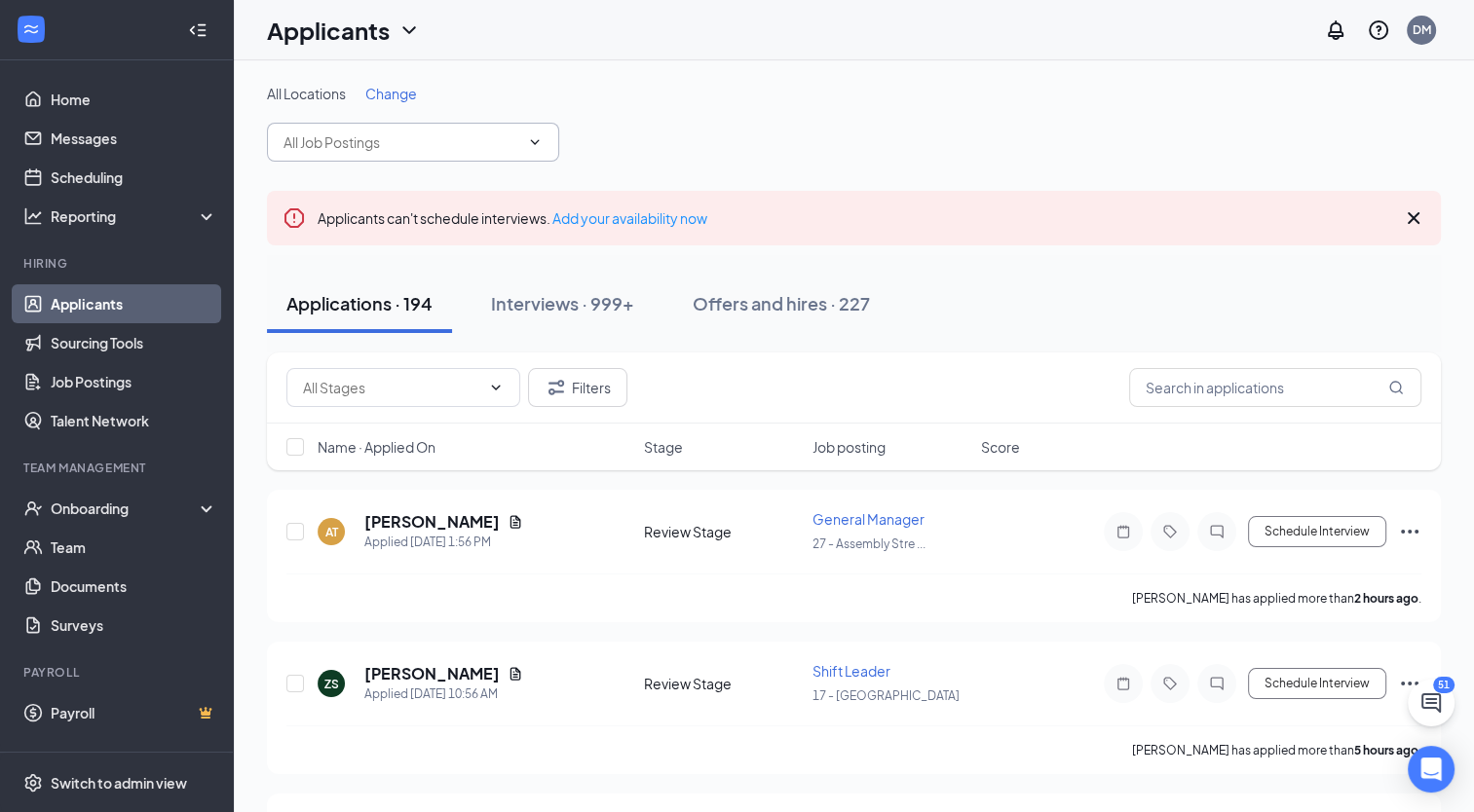
click at [529, 146] on icon "ChevronDown" at bounding box center [535, 142] width 16 height 16
click at [521, 128] on span at bounding box center [413, 141] width 292 height 39
click at [545, 146] on span at bounding box center [413, 141] width 292 height 39
click at [533, 135] on icon "ChevronDown" at bounding box center [535, 142] width 16 height 16
click at [91, 296] on link "Applicants" at bounding box center [134, 303] width 166 height 39
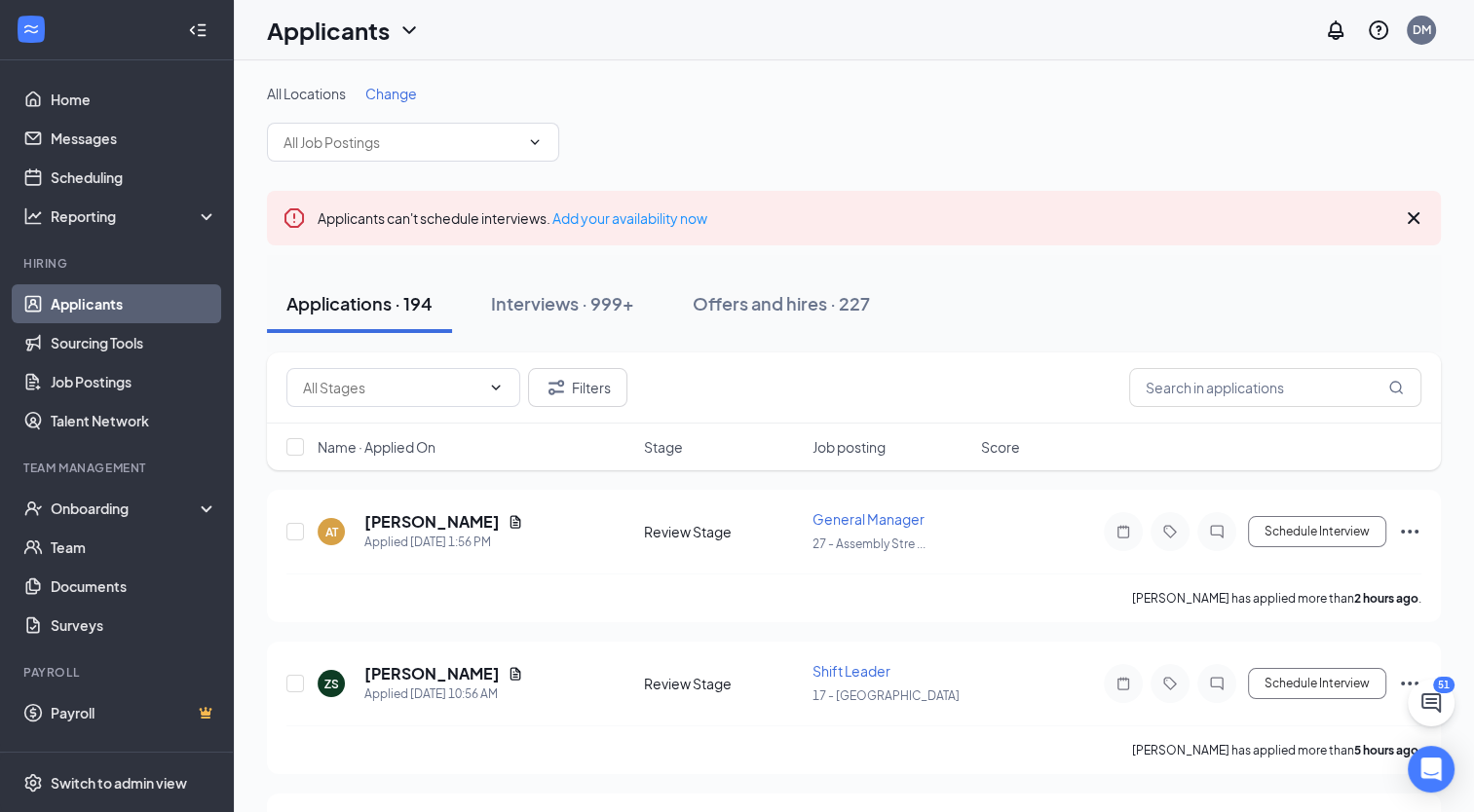
click at [80, 302] on link "Applicants" at bounding box center [134, 303] width 166 height 39
click at [83, 99] on link "Home" at bounding box center [134, 99] width 166 height 39
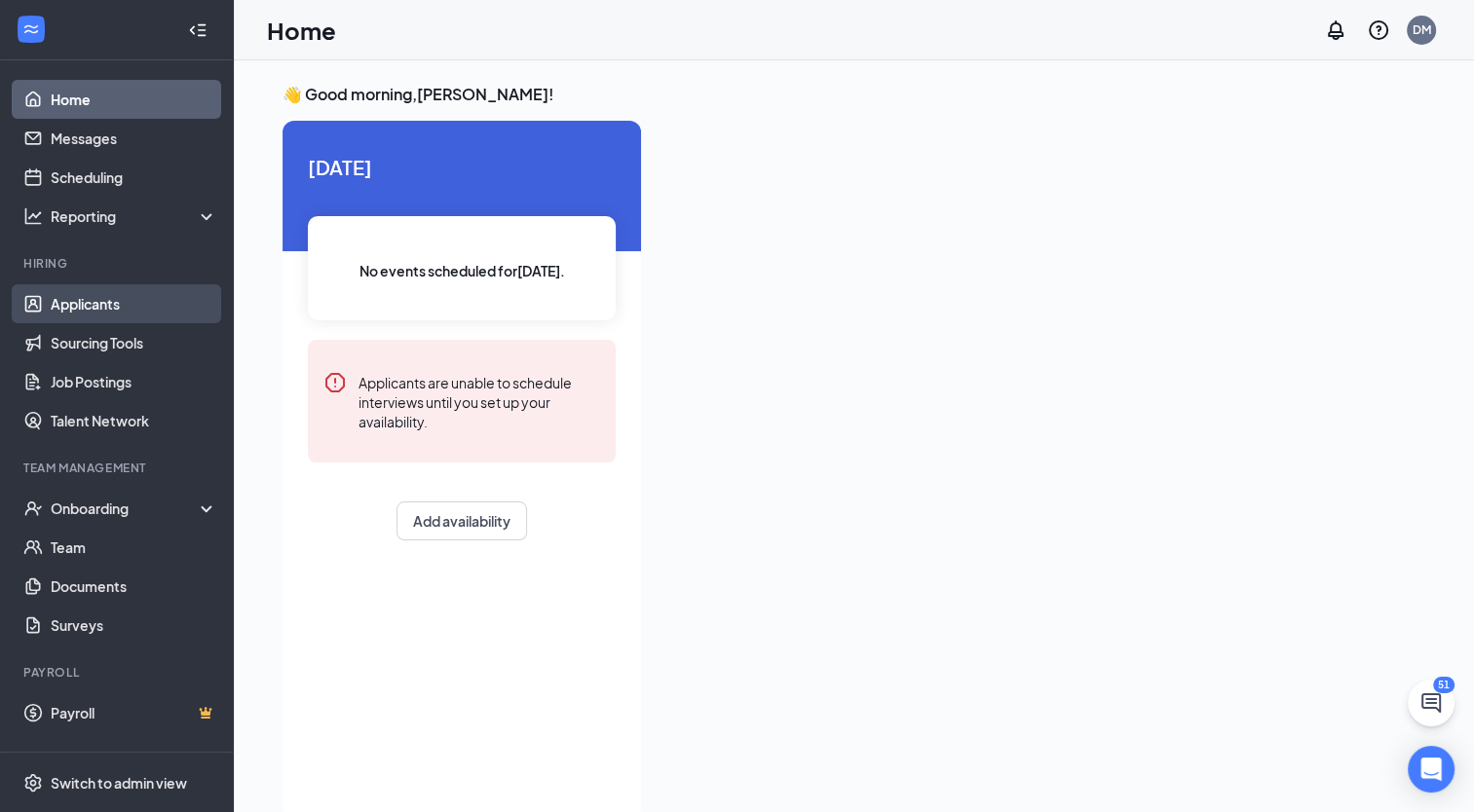
click at [107, 308] on link "Applicants" at bounding box center [134, 303] width 166 height 39
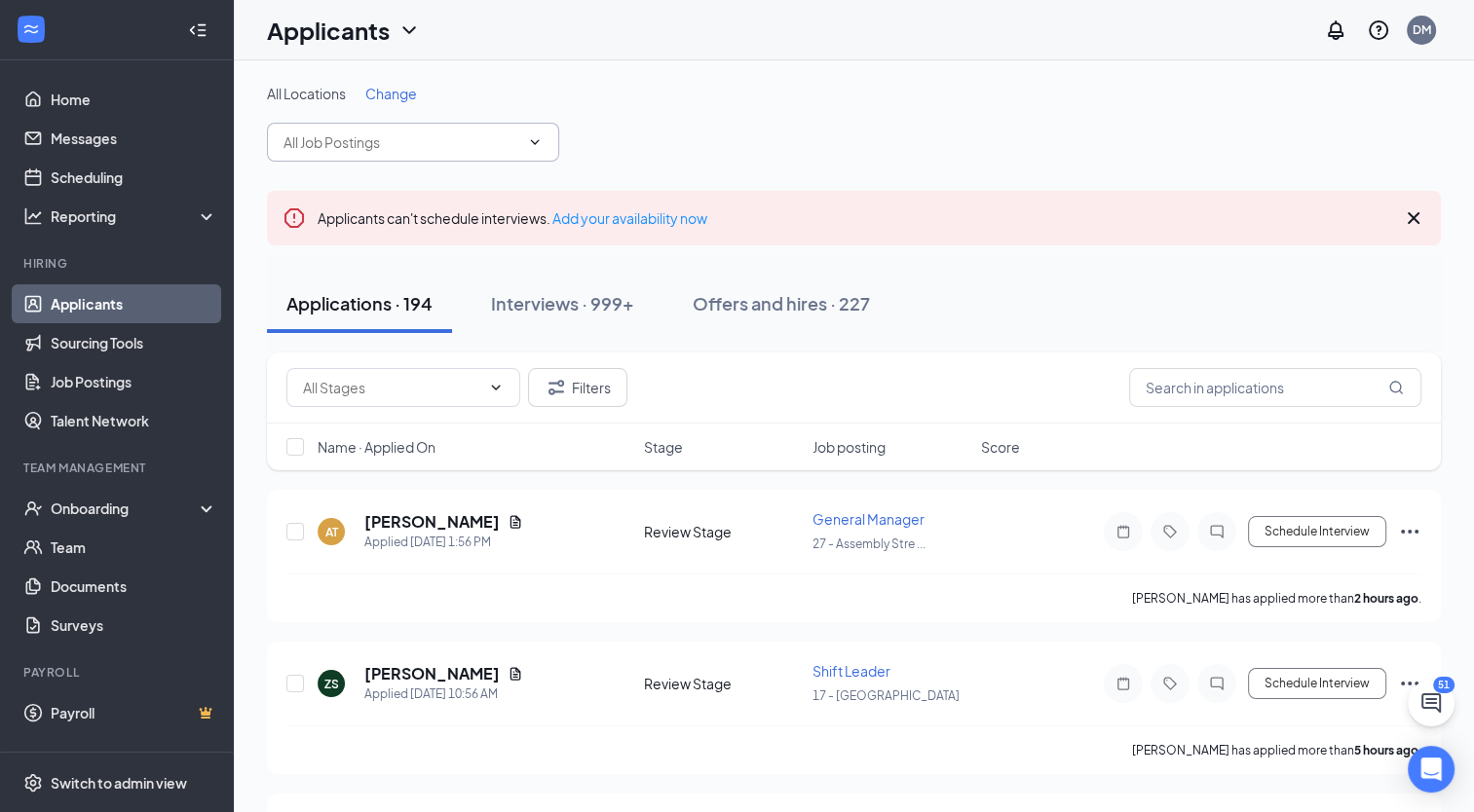
click at [450, 138] on input "text" at bounding box center [402, 142] width 235 height 22
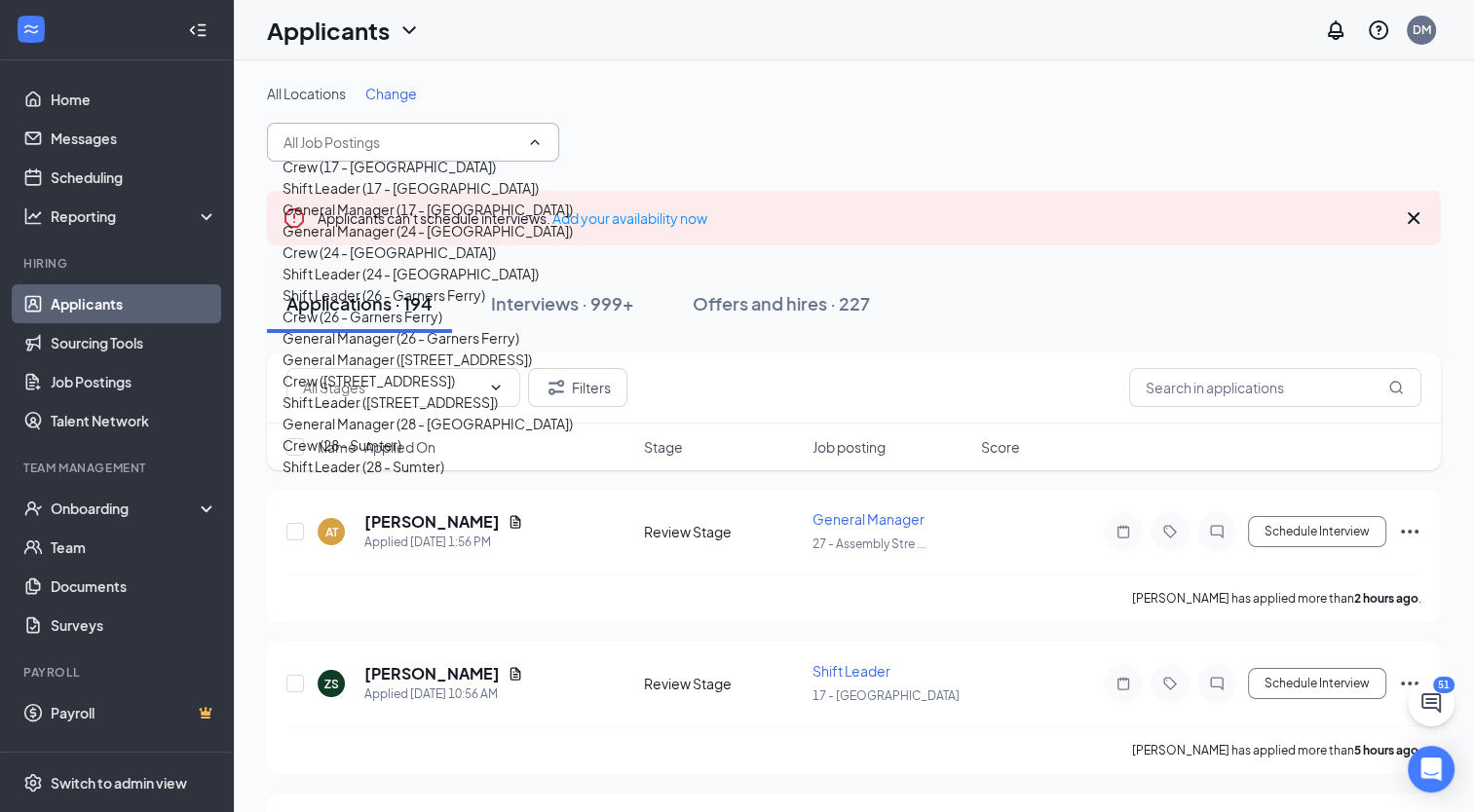
scroll to position [350, 0]
click at [417, 348] on div "General Manager ([STREET_ADDRESS])" at bounding box center [408, 359] width 249 height 22
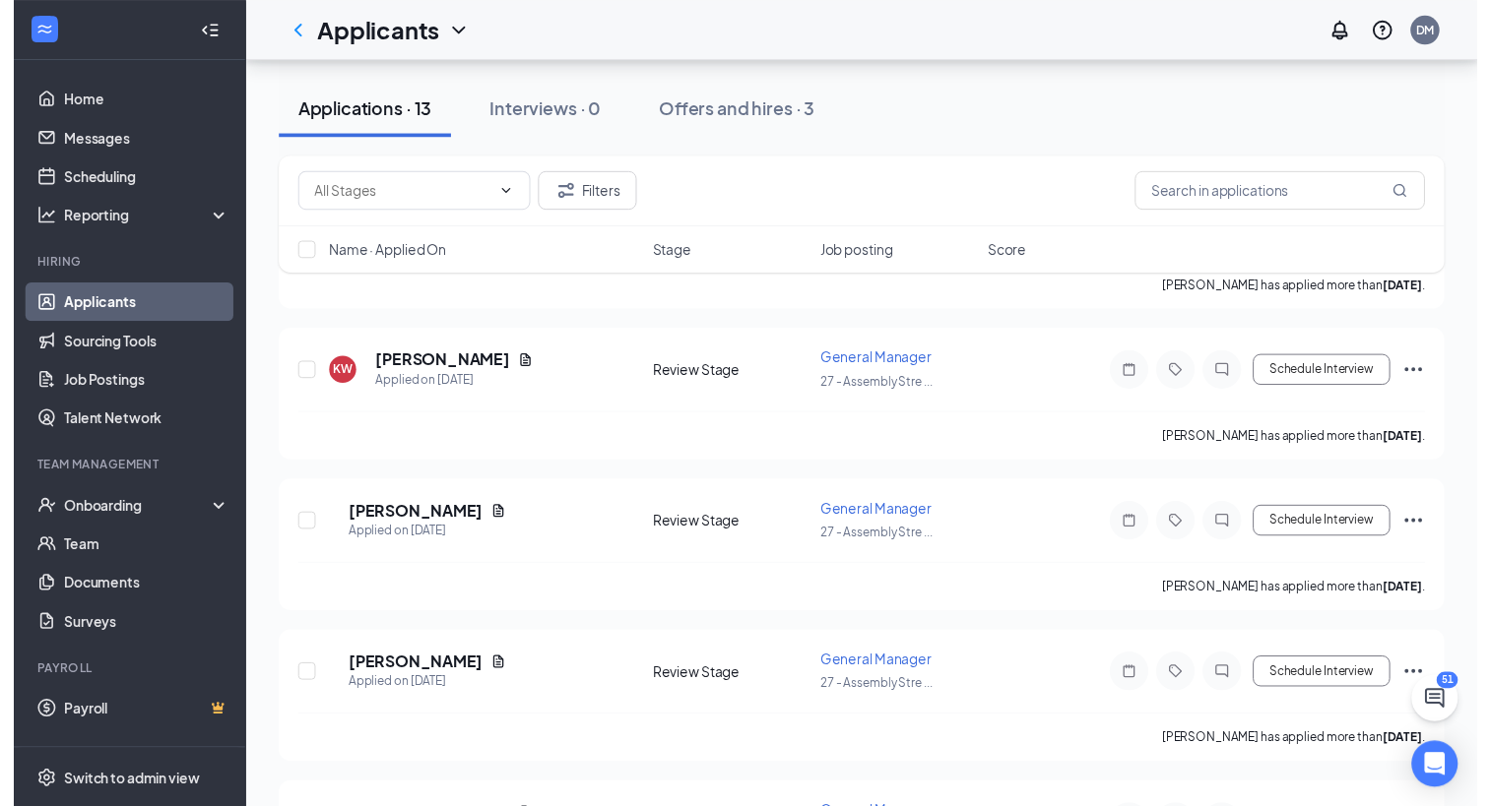
scroll to position [483, 0]
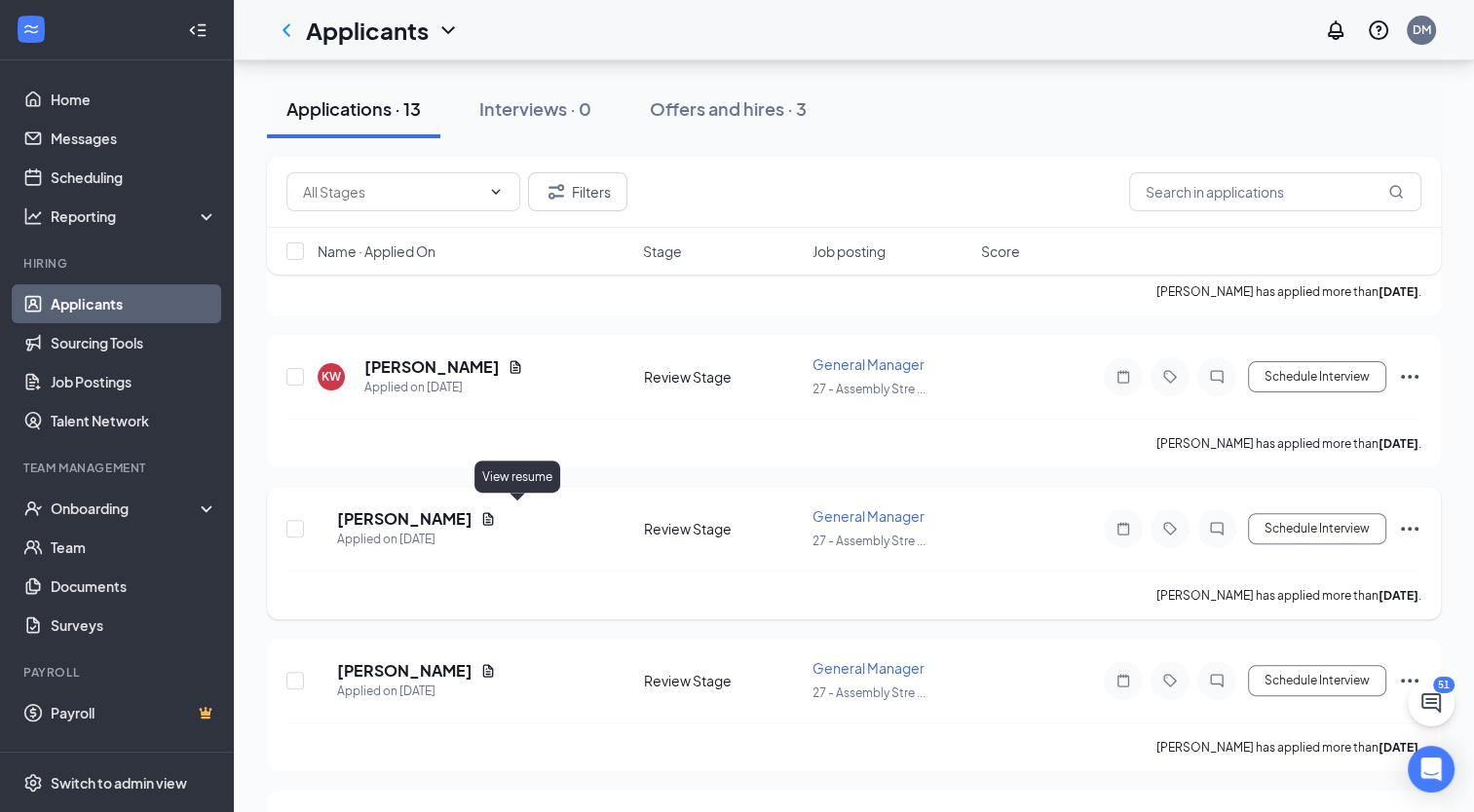
click at [494, 512] on icon "Document" at bounding box center [488, 518] width 11 height 13
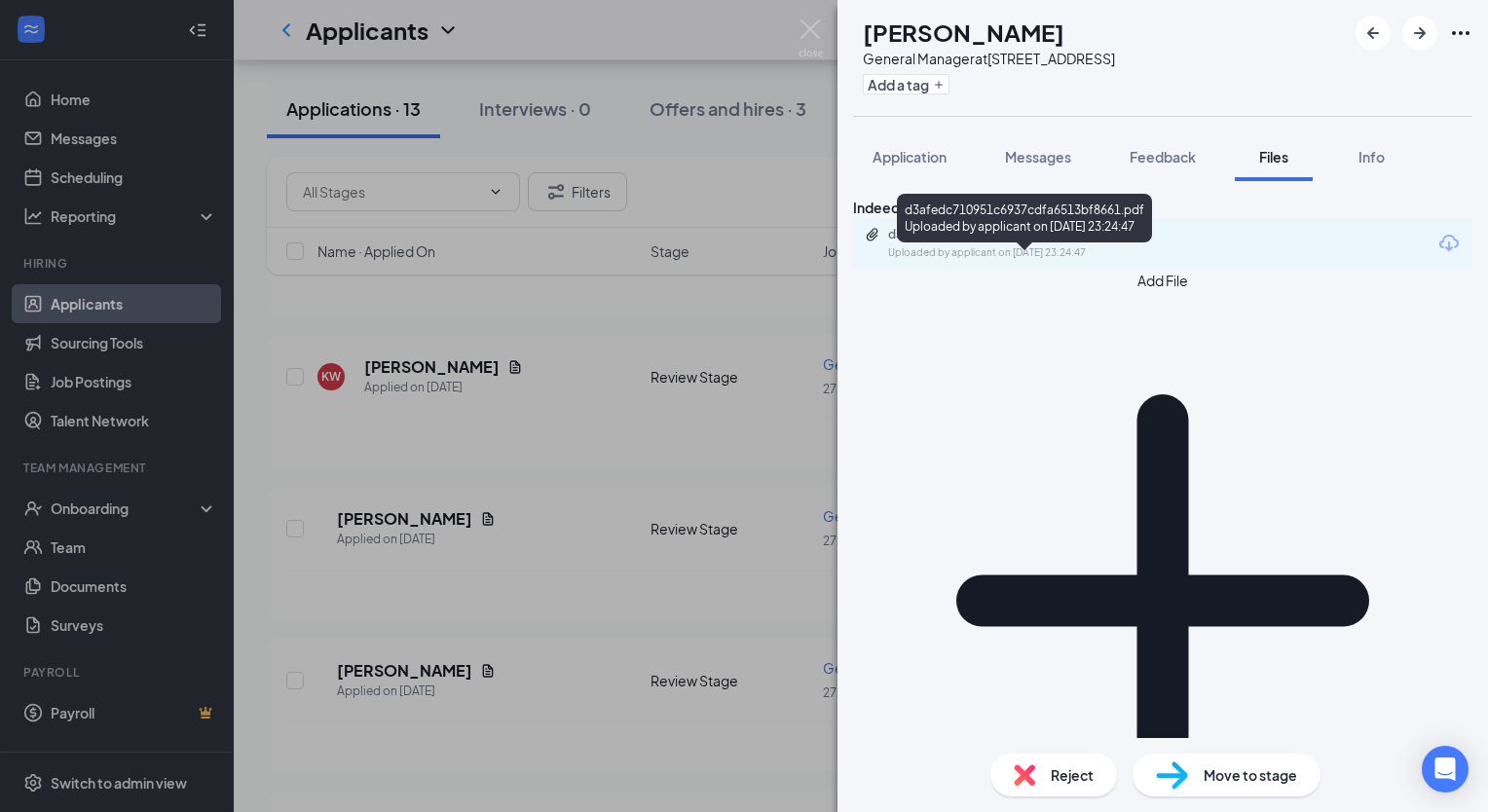
click at [950, 242] on div "d3afedc710951c6937cdfa6513bf8661.pdf" at bounding box center [1025, 234] width 273 height 16
click at [614, 290] on div "BA [PERSON_NAME] General Manager at [STREET_ADDRESS] Add a tag Application Mess…" at bounding box center [744, 406] width 1488 height 812
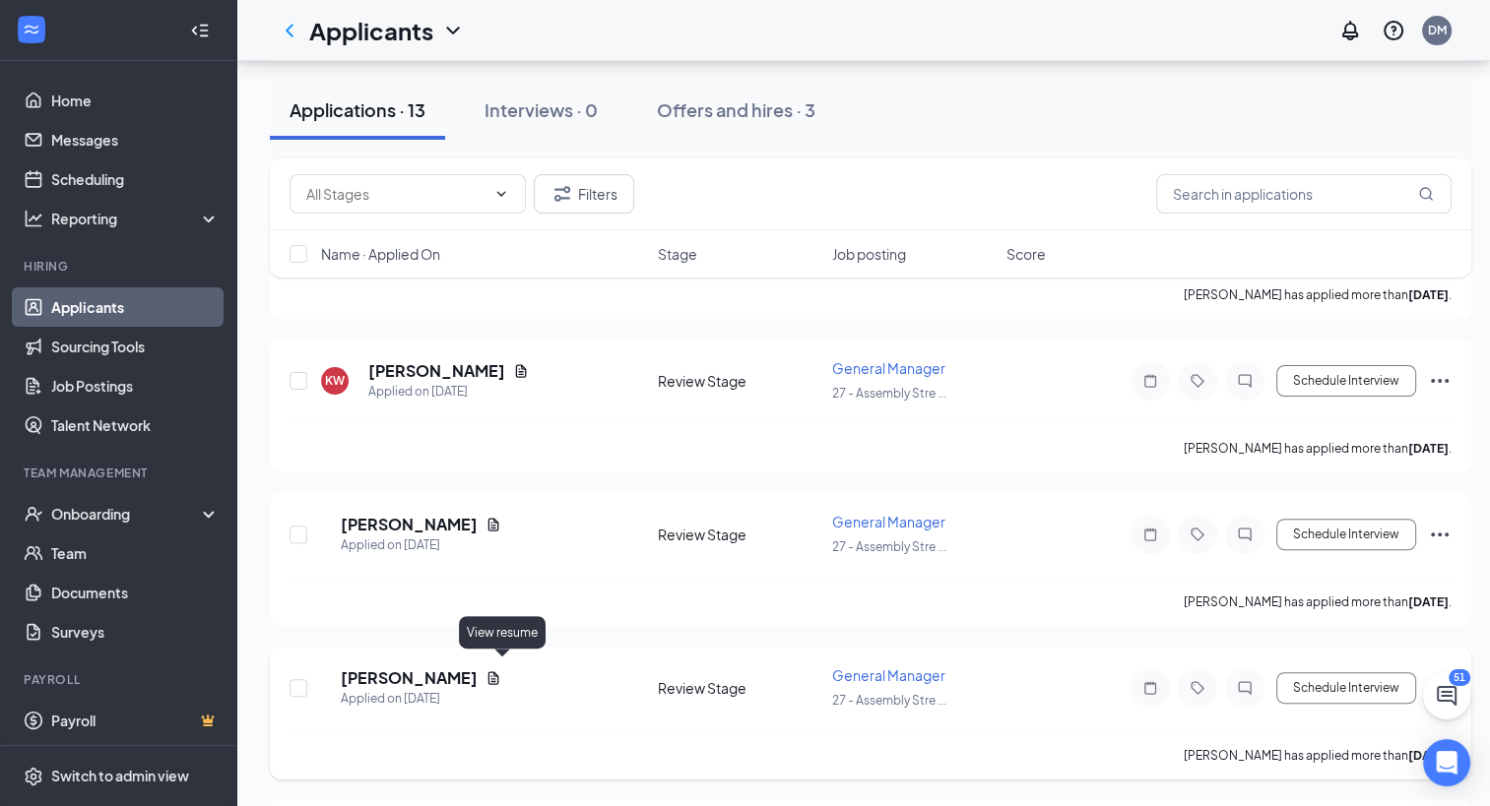
click at [500, 670] on icon "Document" at bounding box center [493, 678] width 16 height 16
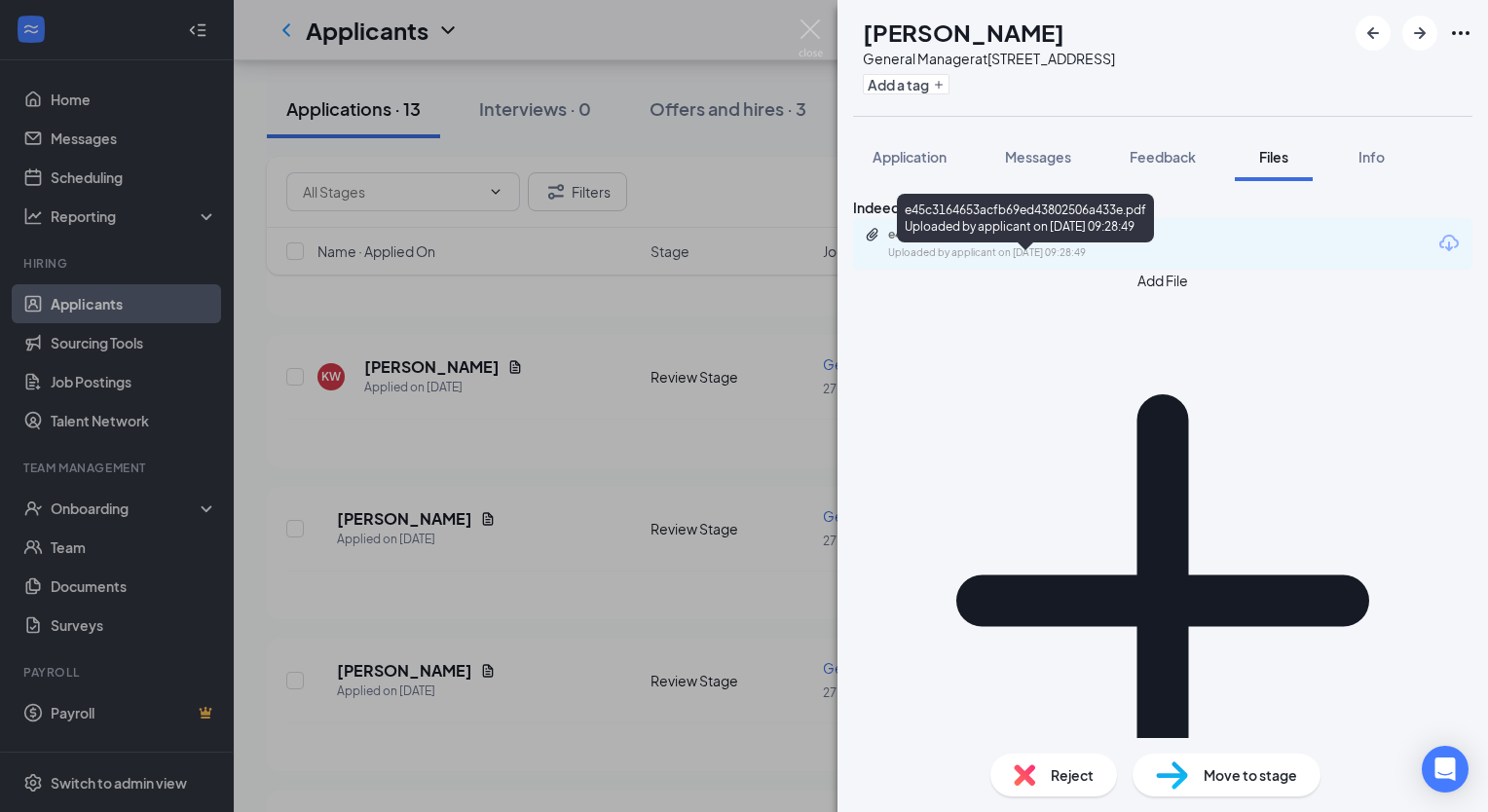
click at [930, 261] on div "Uploaded by applicant on [DATE] 09:28:49" at bounding box center [1034, 253] width 292 height 16
click at [705, 294] on div "WS [PERSON_NAME] General Manager at [STREET_ADDRESS] Add a tag Application Mess…" at bounding box center [744, 406] width 1488 height 812
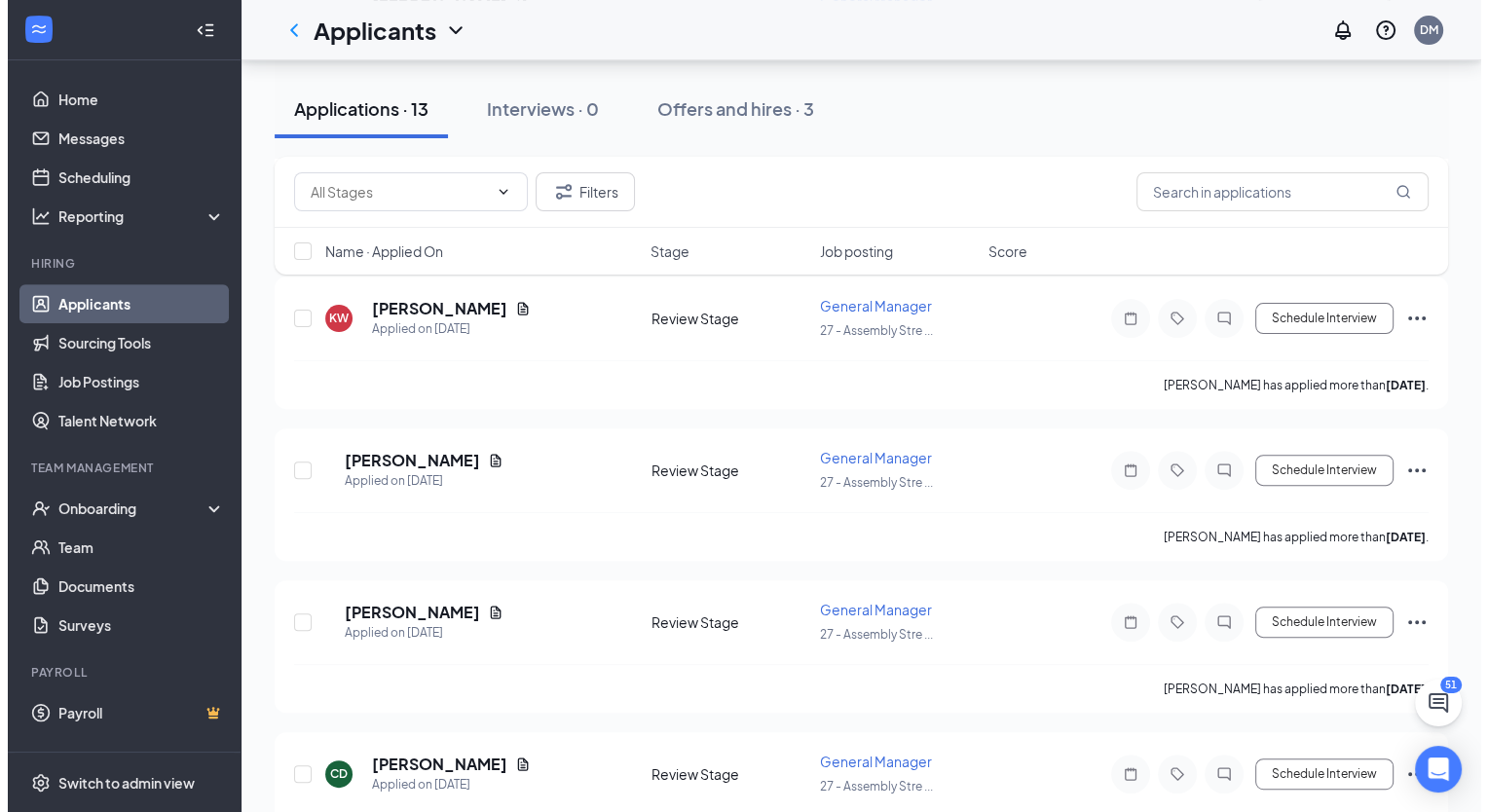
scroll to position [532, 0]
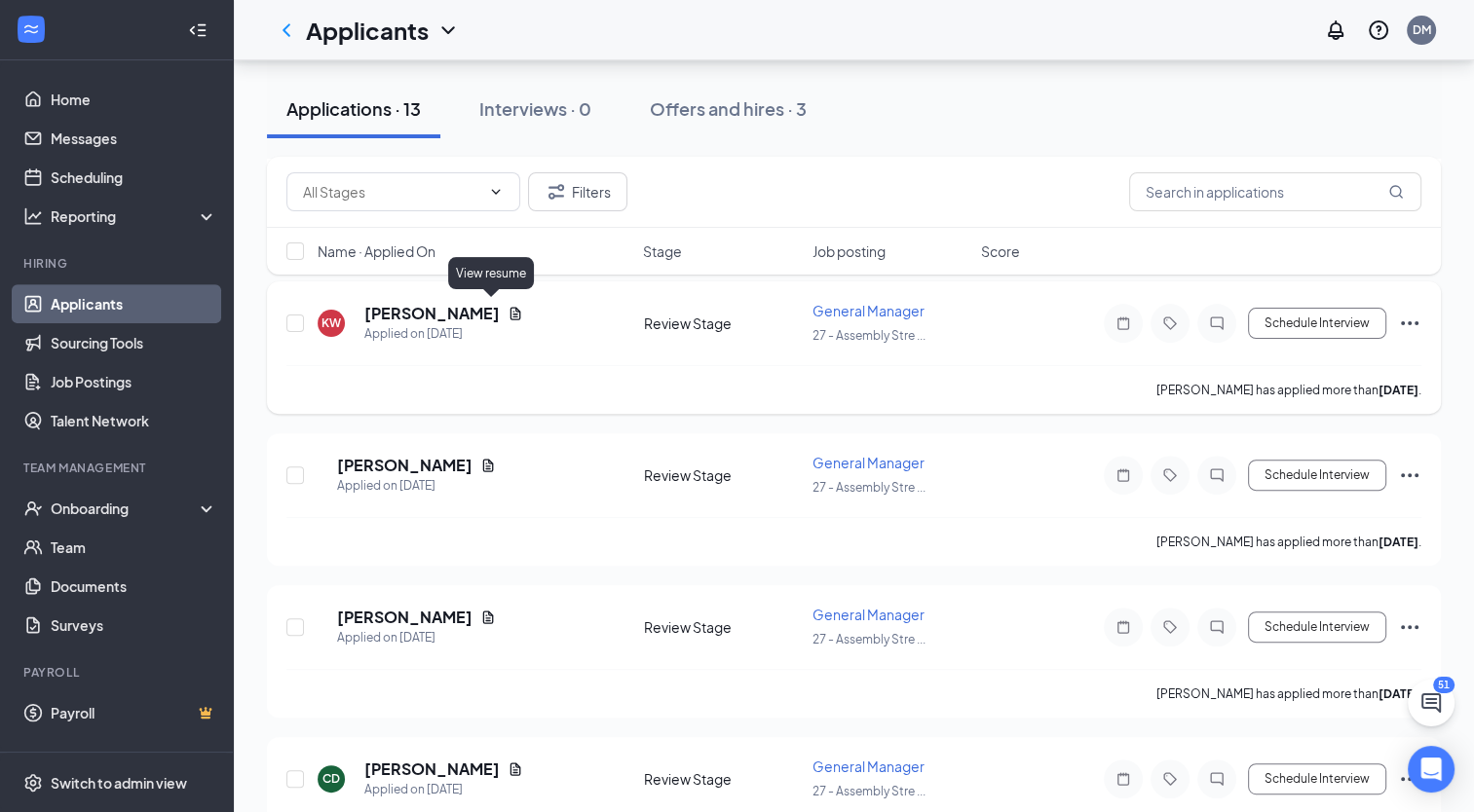
click at [507, 306] on icon "Document" at bounding box center [515, 314] width 16 height 16
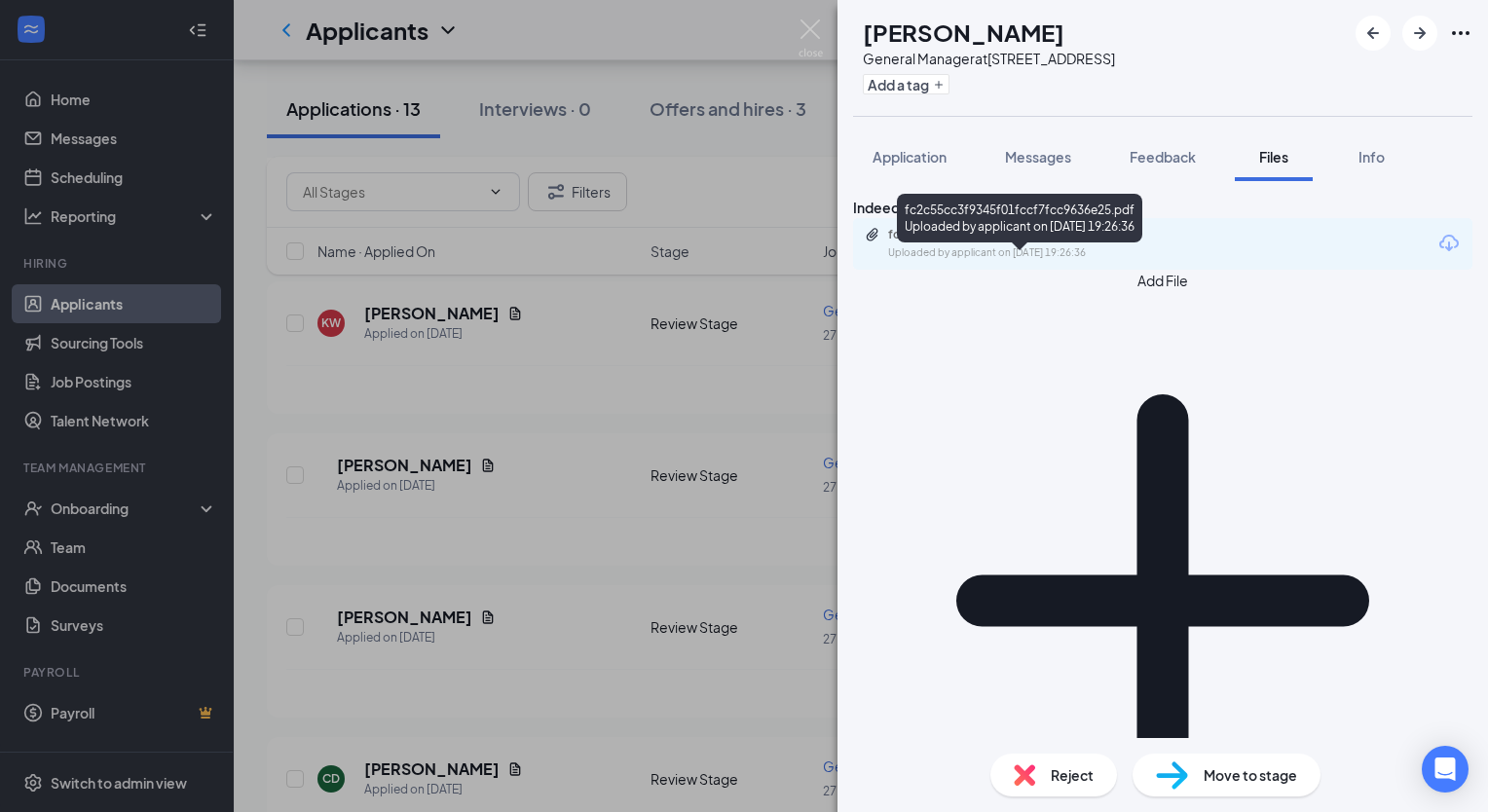
click at [957, 242] on div "fc2c55cc3f9345f01fccf7fcc9636e25.pdf" at bounding box center [1025, 234] width 273 height 16
click at [378, 352] on div "KW [PERSON_NAME] General Manager at [STREET_ADDRESS] Add a tag Application Mess…" at bounding box center [744, 406] width 1488 height 812
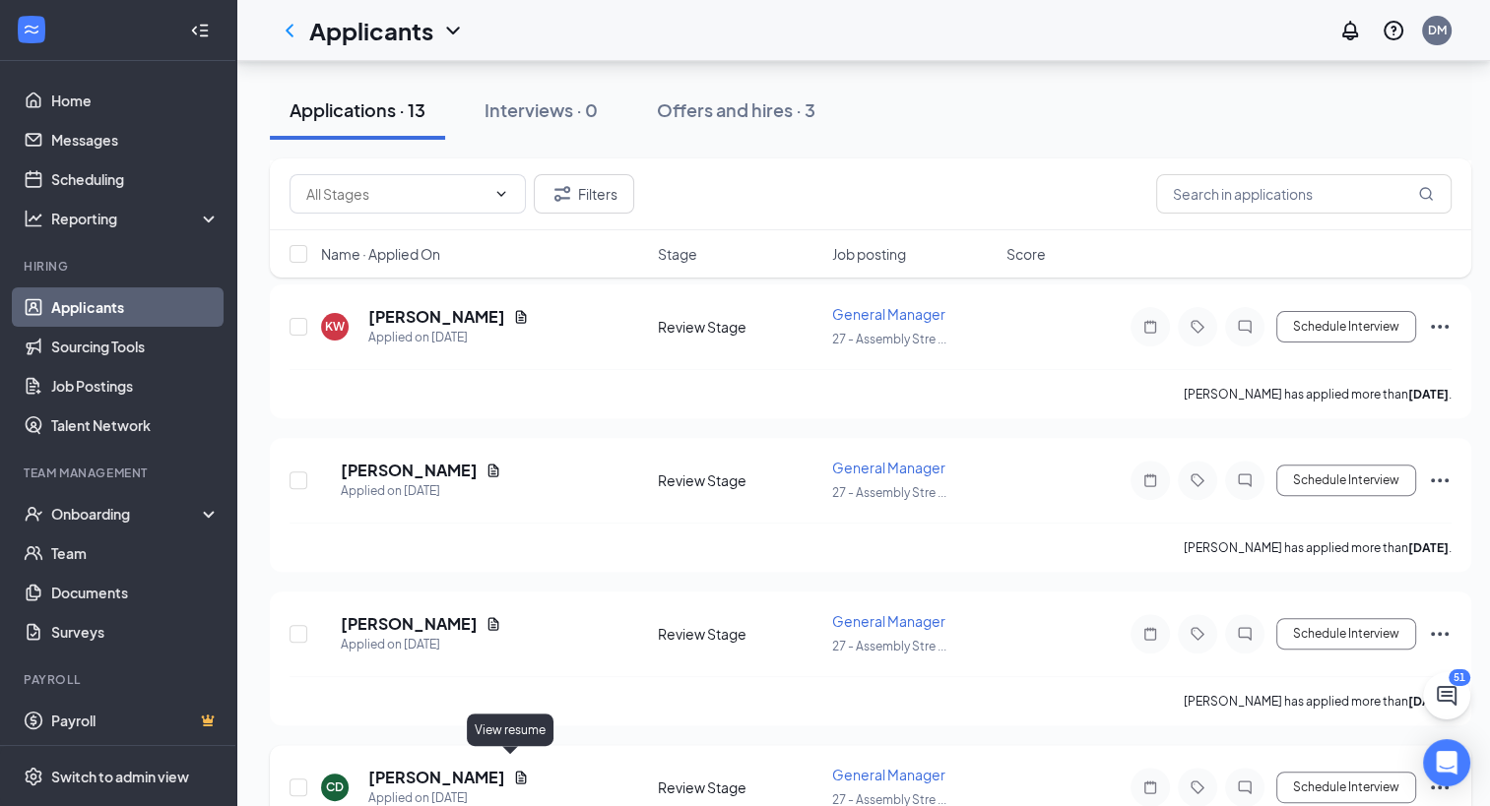
click at [516, 771] on icon "Document" at bounding box center [521, 777] width 11 height 13
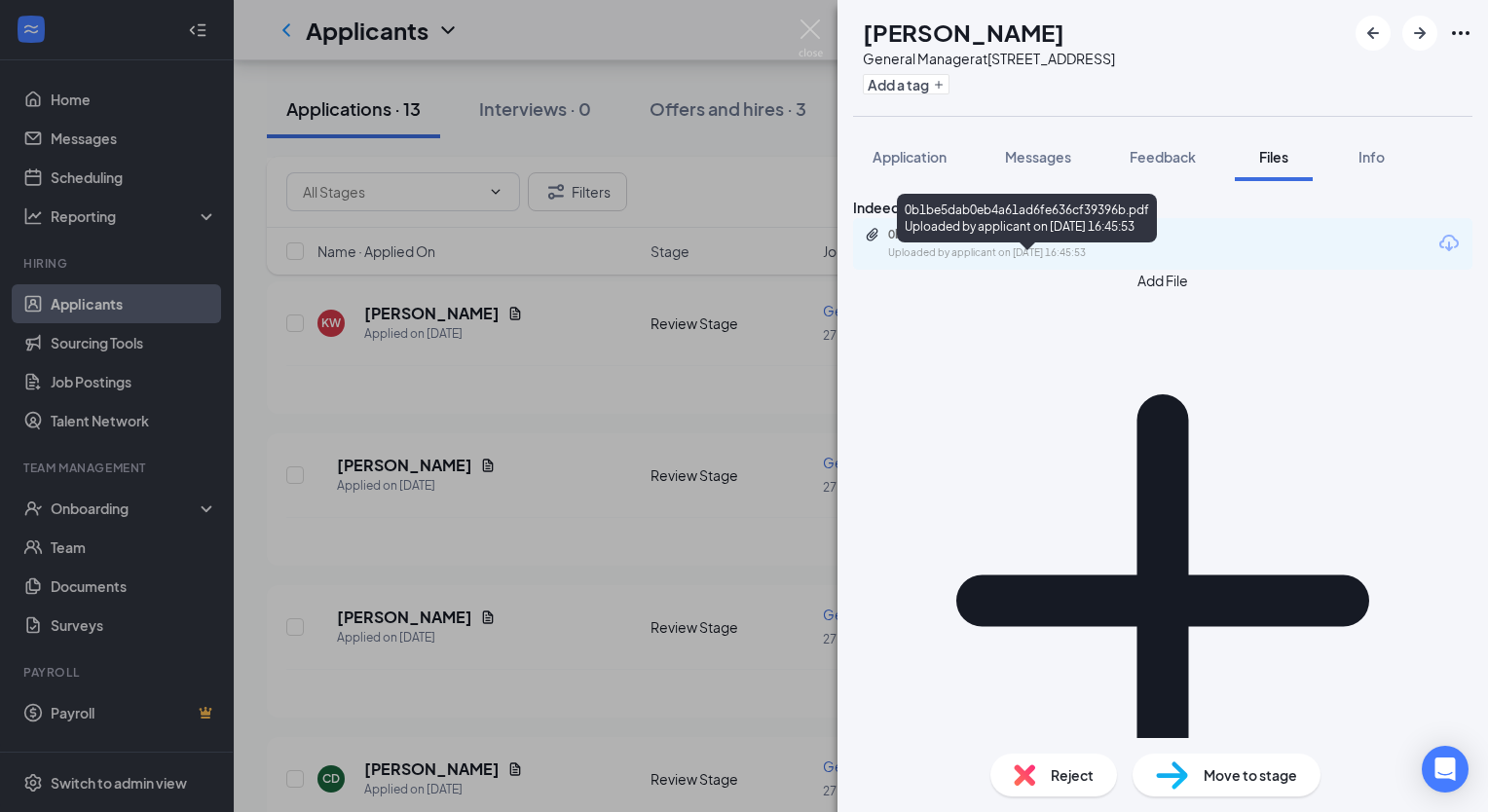
click at [962, 242] on div "0b1be5dab0eb4a61ad6fe636cf39396b.pdf" at bounding box center [1025, 234] width 273 height 16
